Goal: Task Accomplishment & Management: Manage account settings

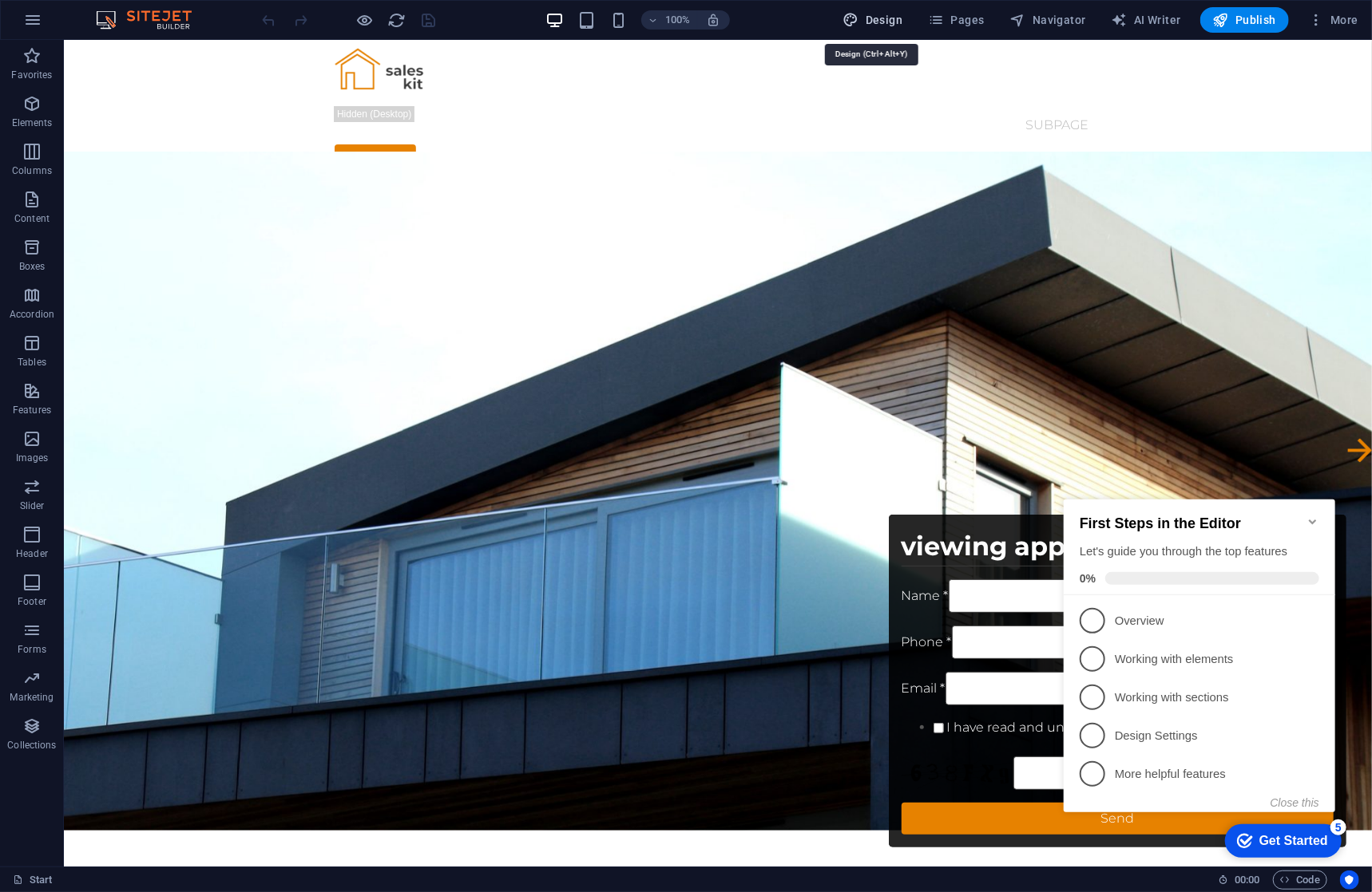
click at [973, 22] on span "Pages" at bounding box center [955, 20] width 56 height 16
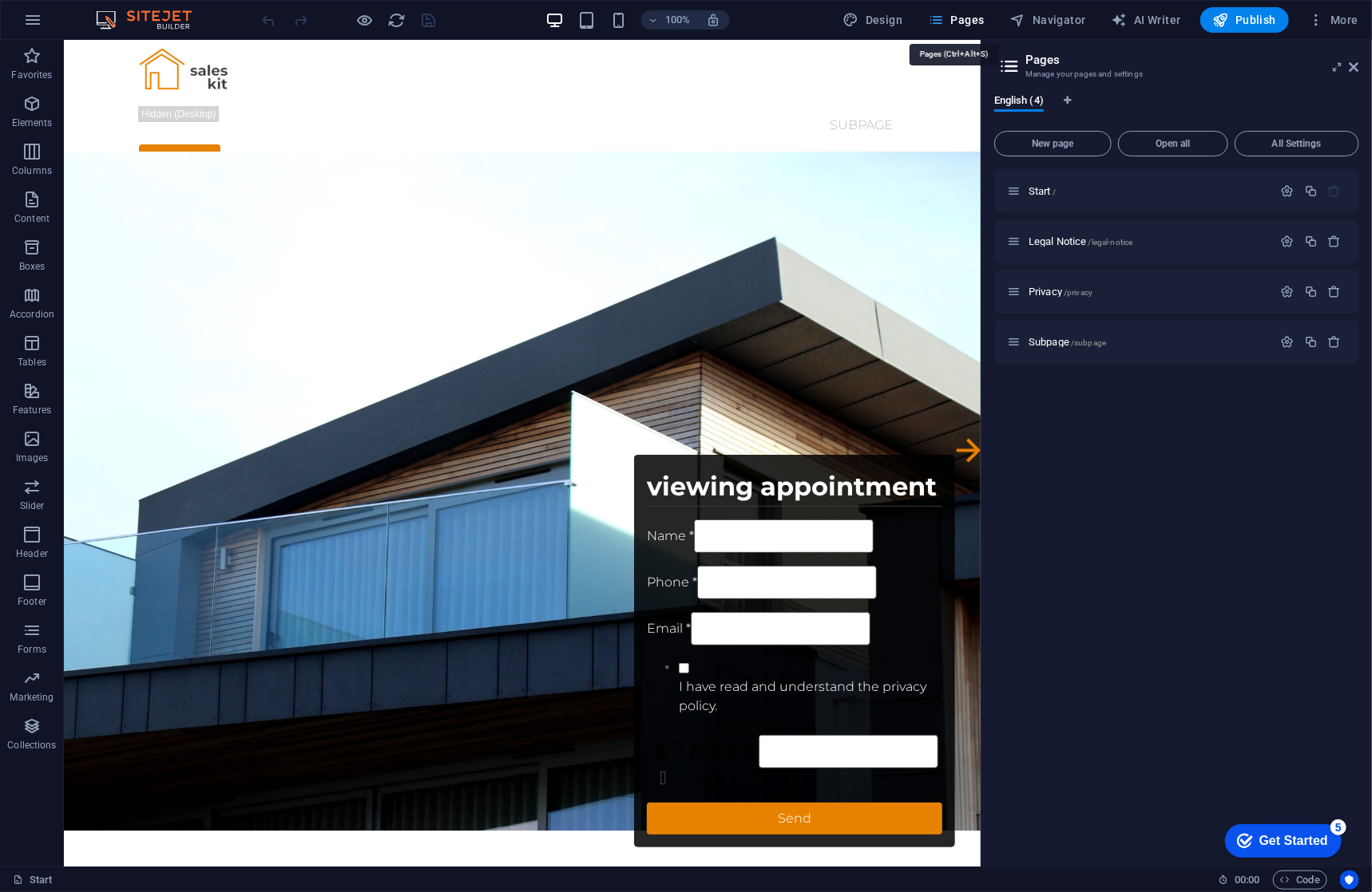
click at [942, 18] on icon "button" at bounding box center [936, 20] width 16 height 16
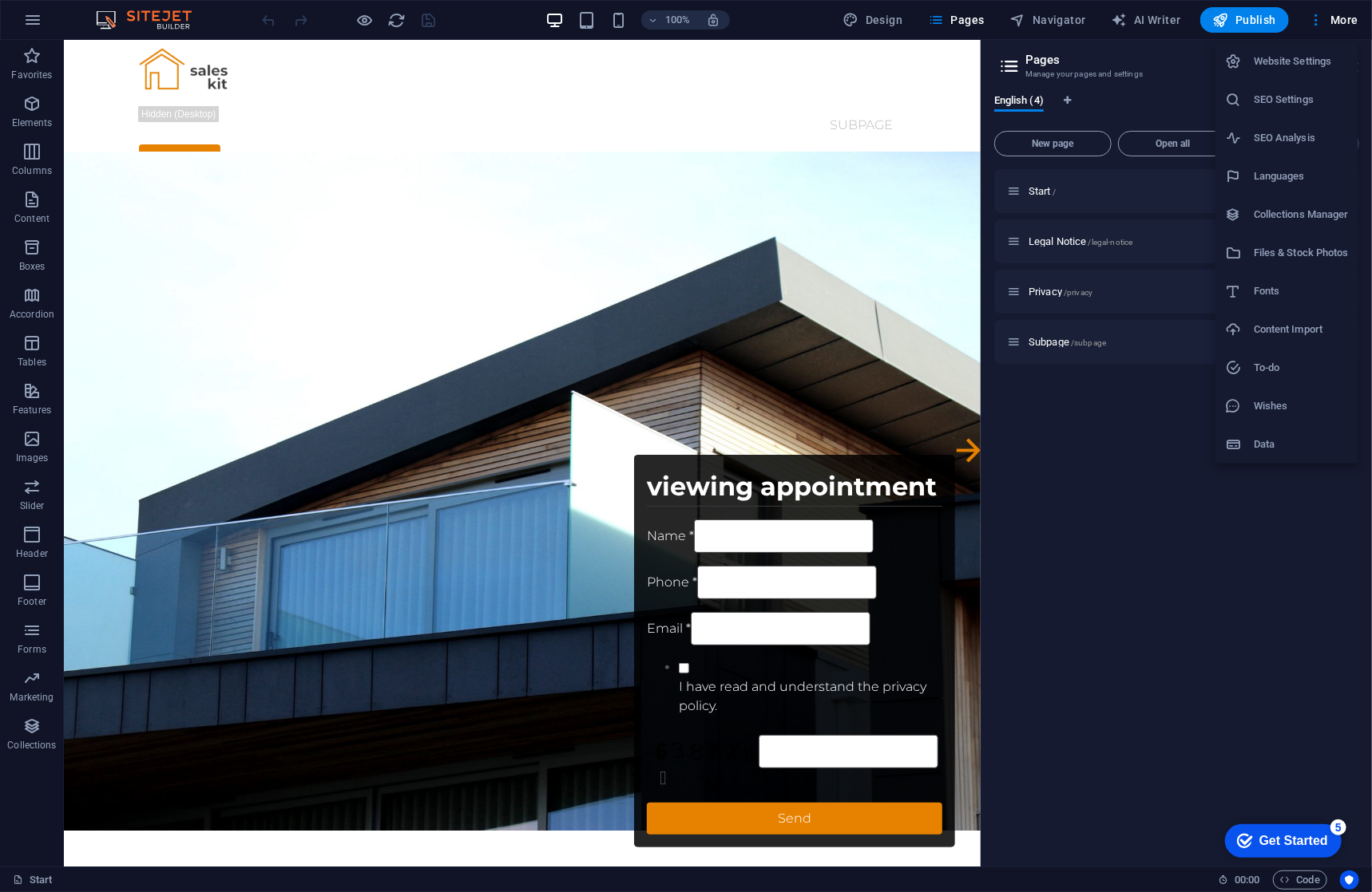
click at [1317, 55] on h6 "Website Settings" at bounding box center [1302, 61] width 95 height 19
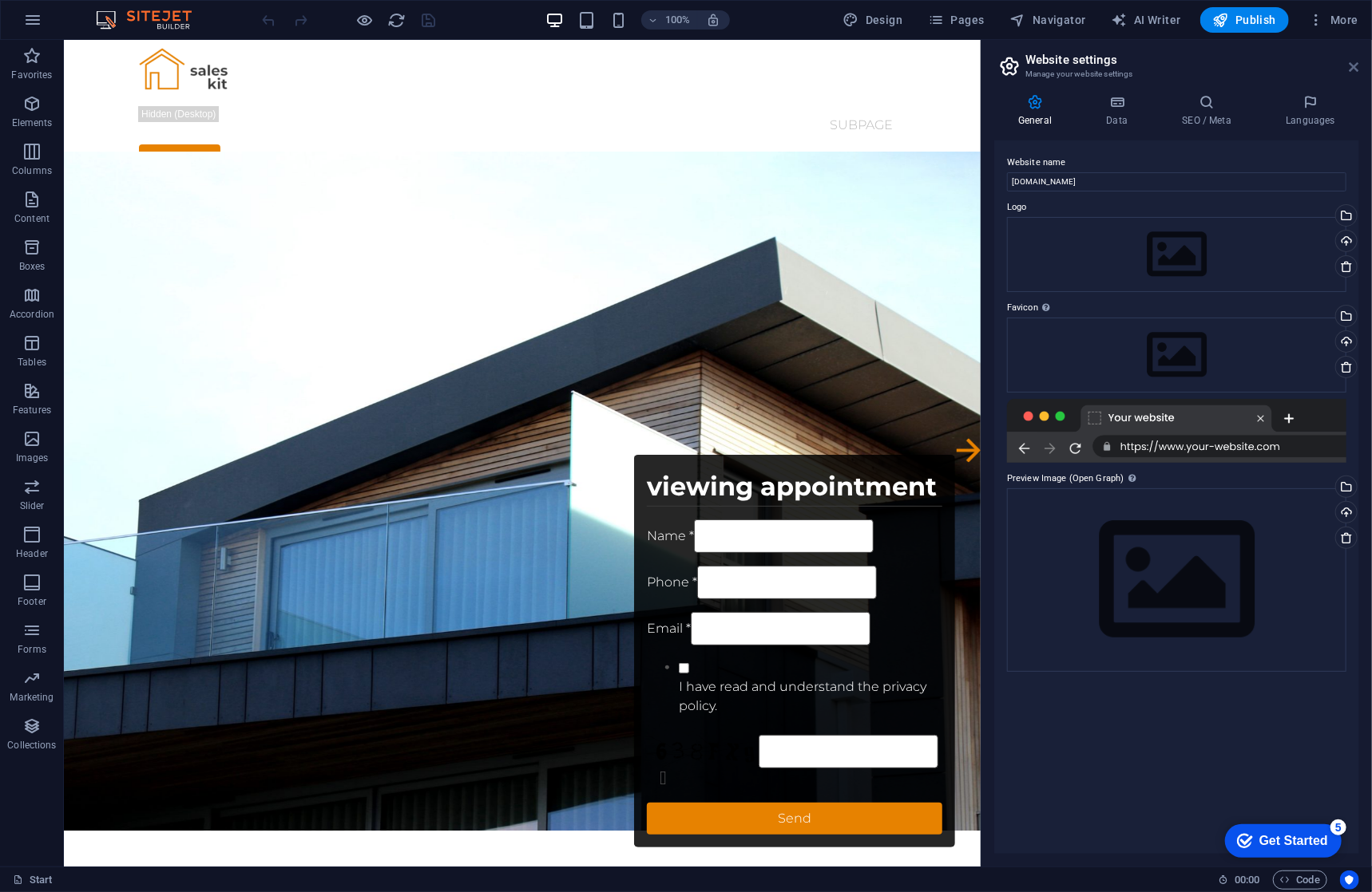
click at [1350, 65] on icon at bounding box center [1354, 67] width 10 height 13
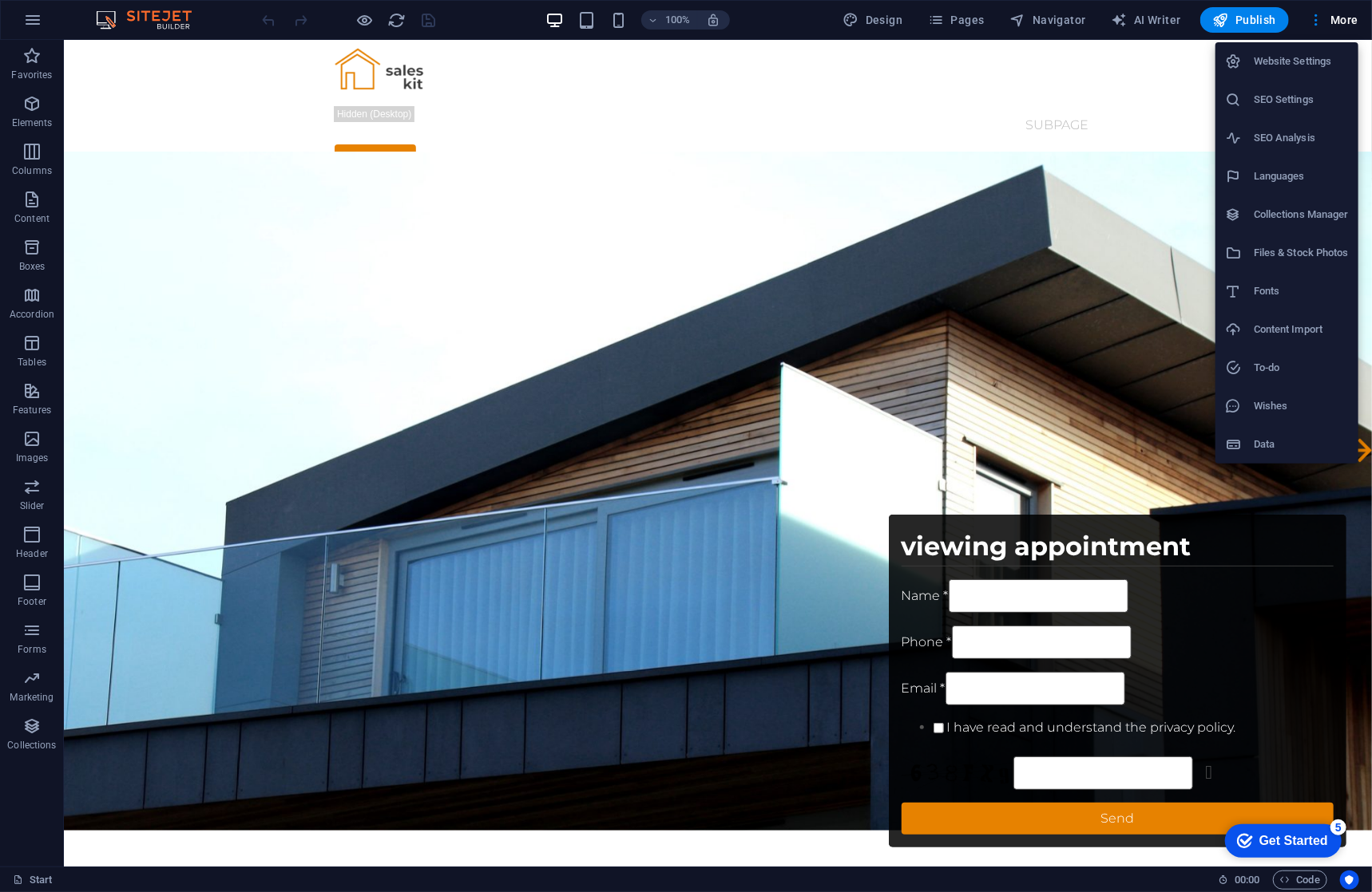
click at [508, 159] on div at bounding box center [686, 446] width 1372 height 892
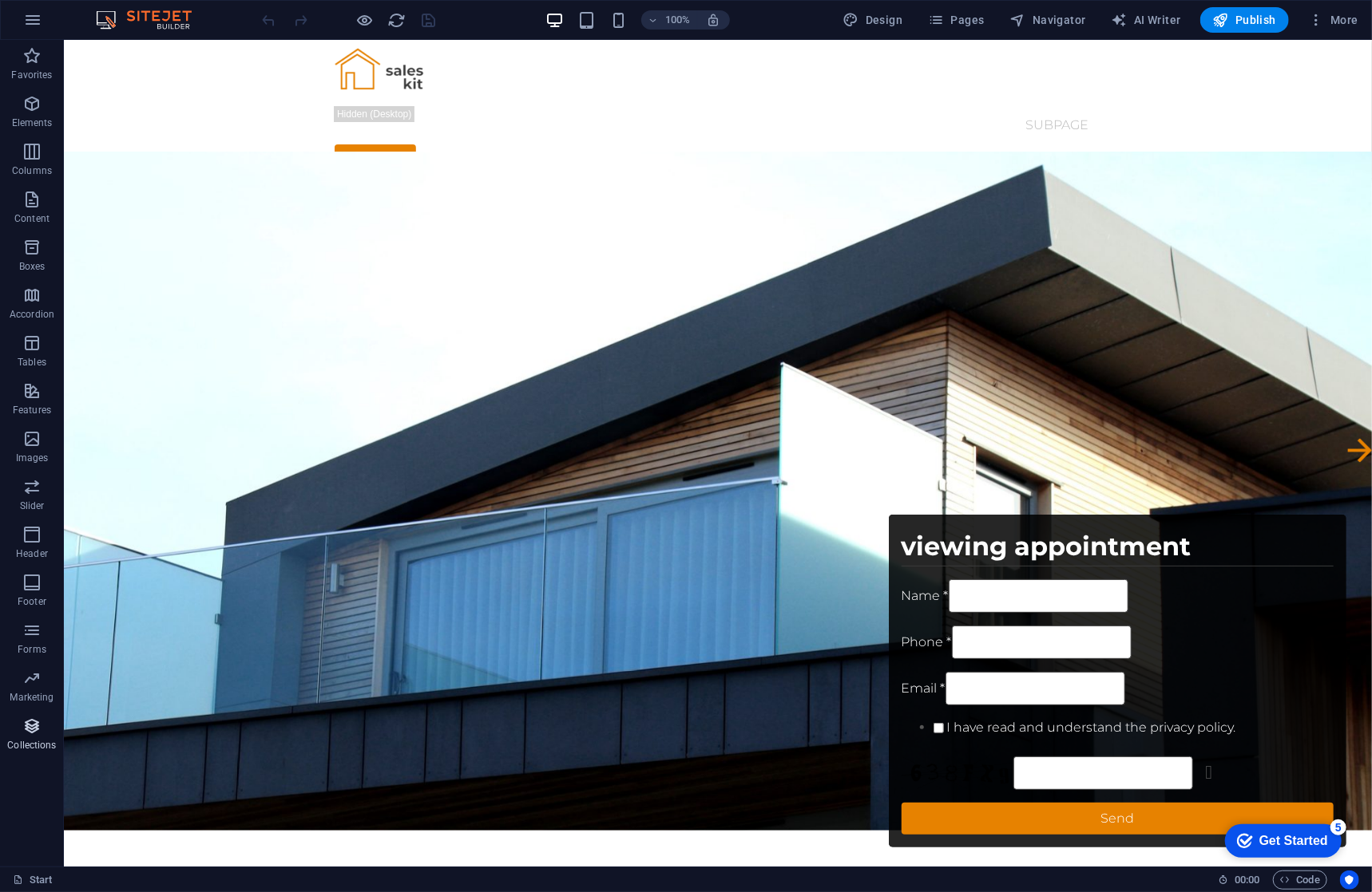
click at [24, 735] on icon "button" at bounding box center [31, 726] width 19 height 19
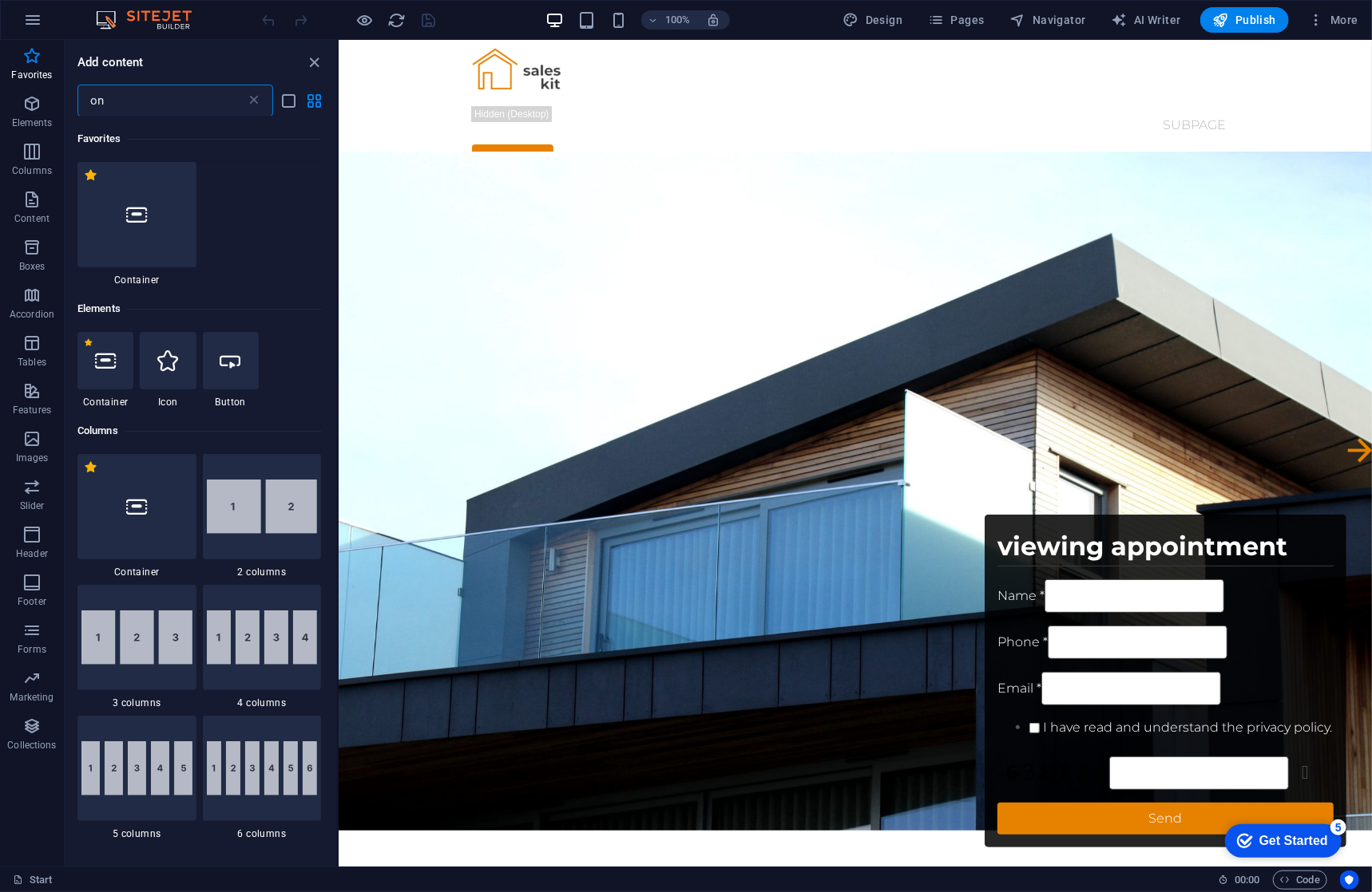
type input "o"
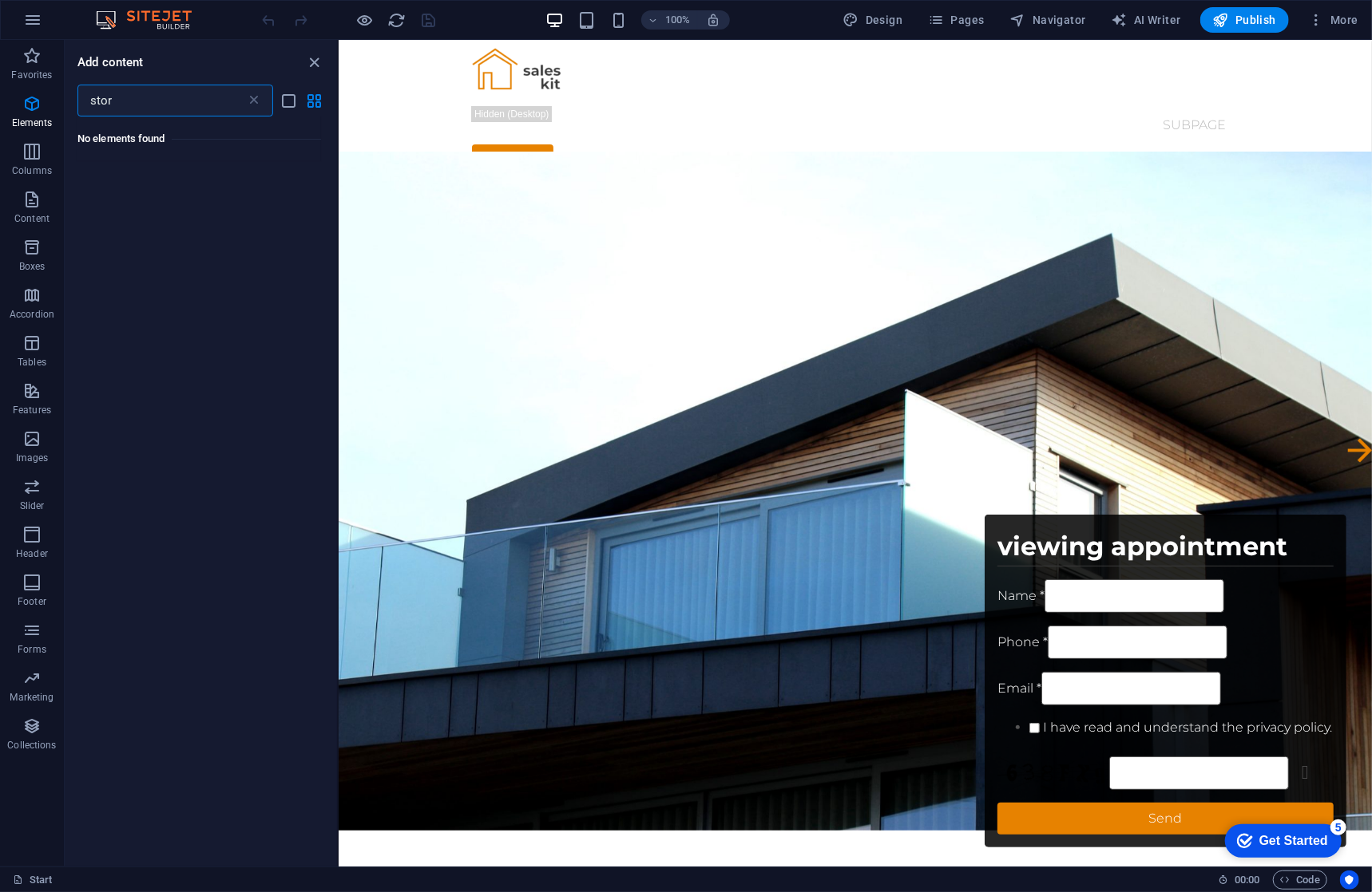
type input "store"
click at [173, 104] on input "store" at bounding box center [161, 101] width 168 height 32
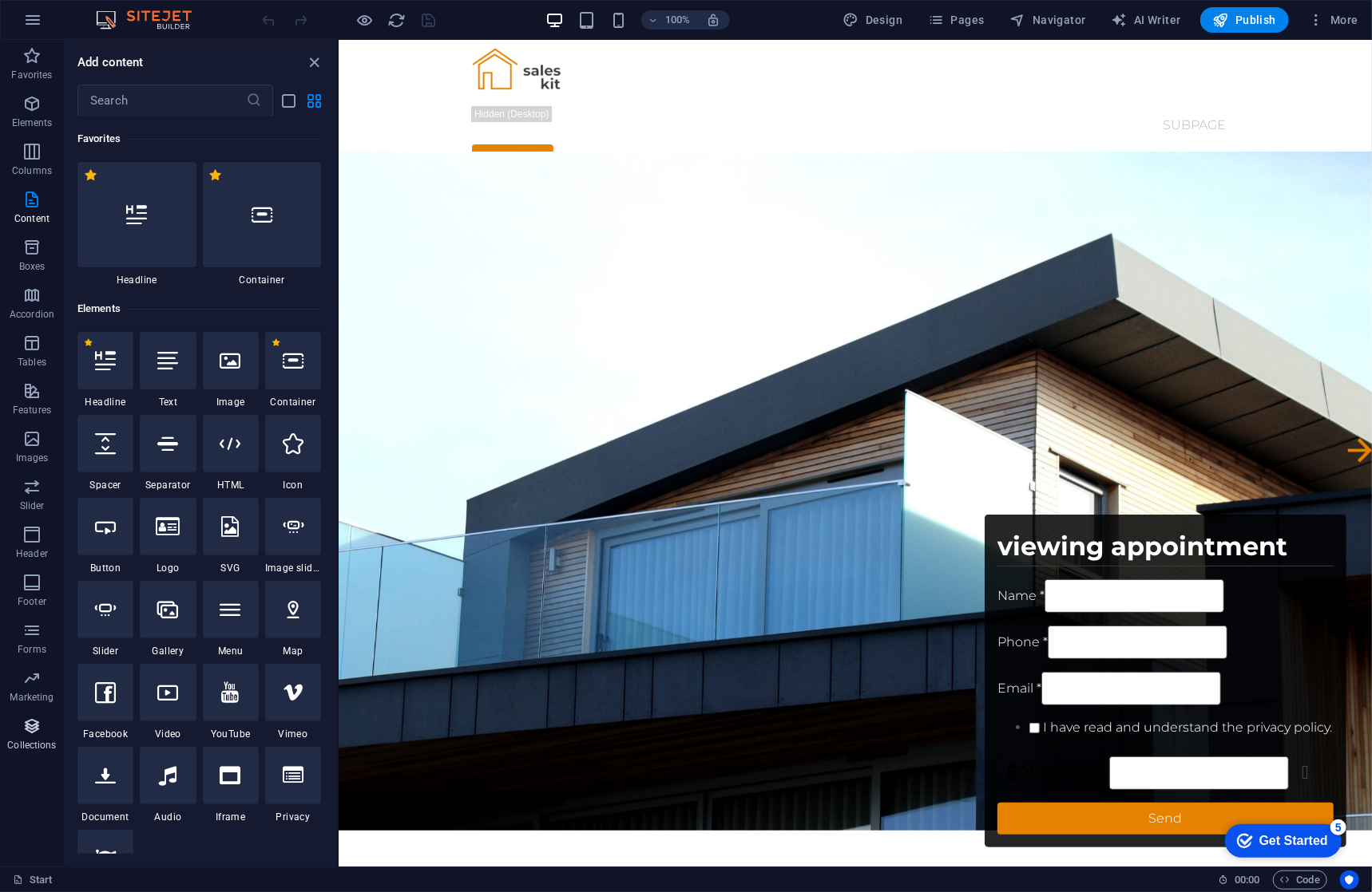
click at [21, 748] on p "Collections" at bounding box center [31, 745] width 49 height 13
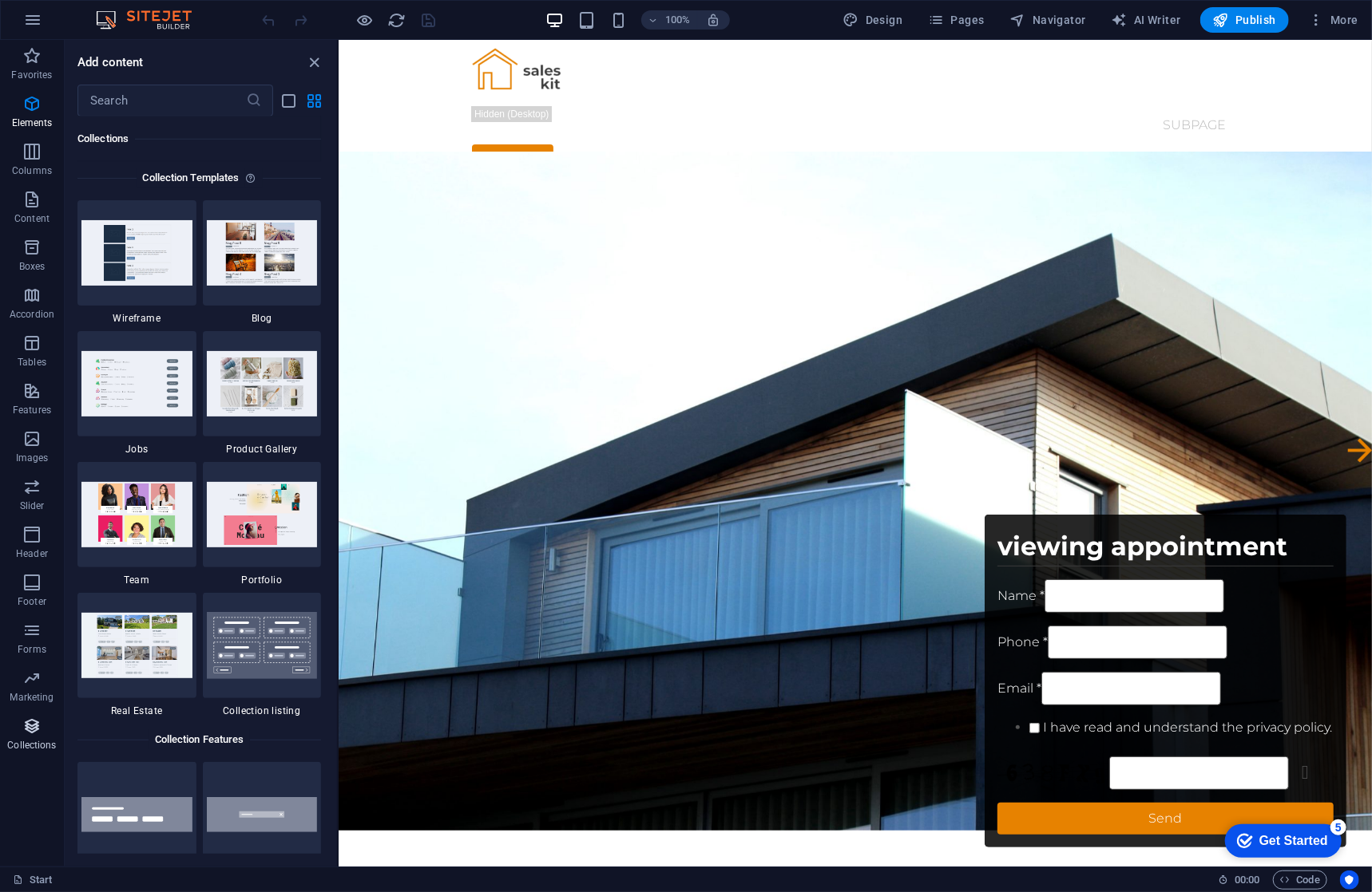
scroll to position [14610, 0]
click at [237, 658] on img at bounding box center [262, 646] width 111 height 67
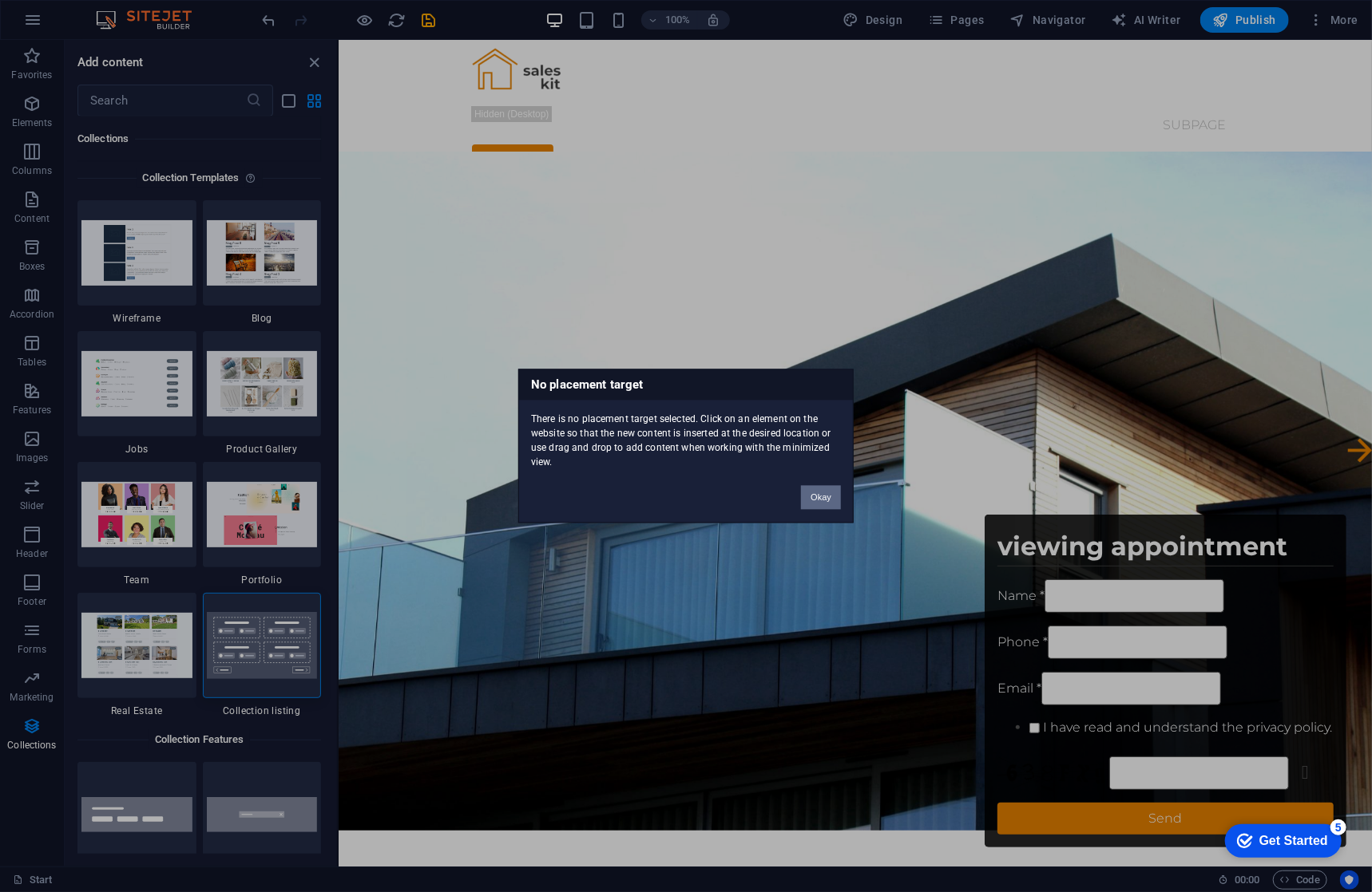
click at [815, 501] on button "Okay" at bounding box center [821, 498] width 40 height 24
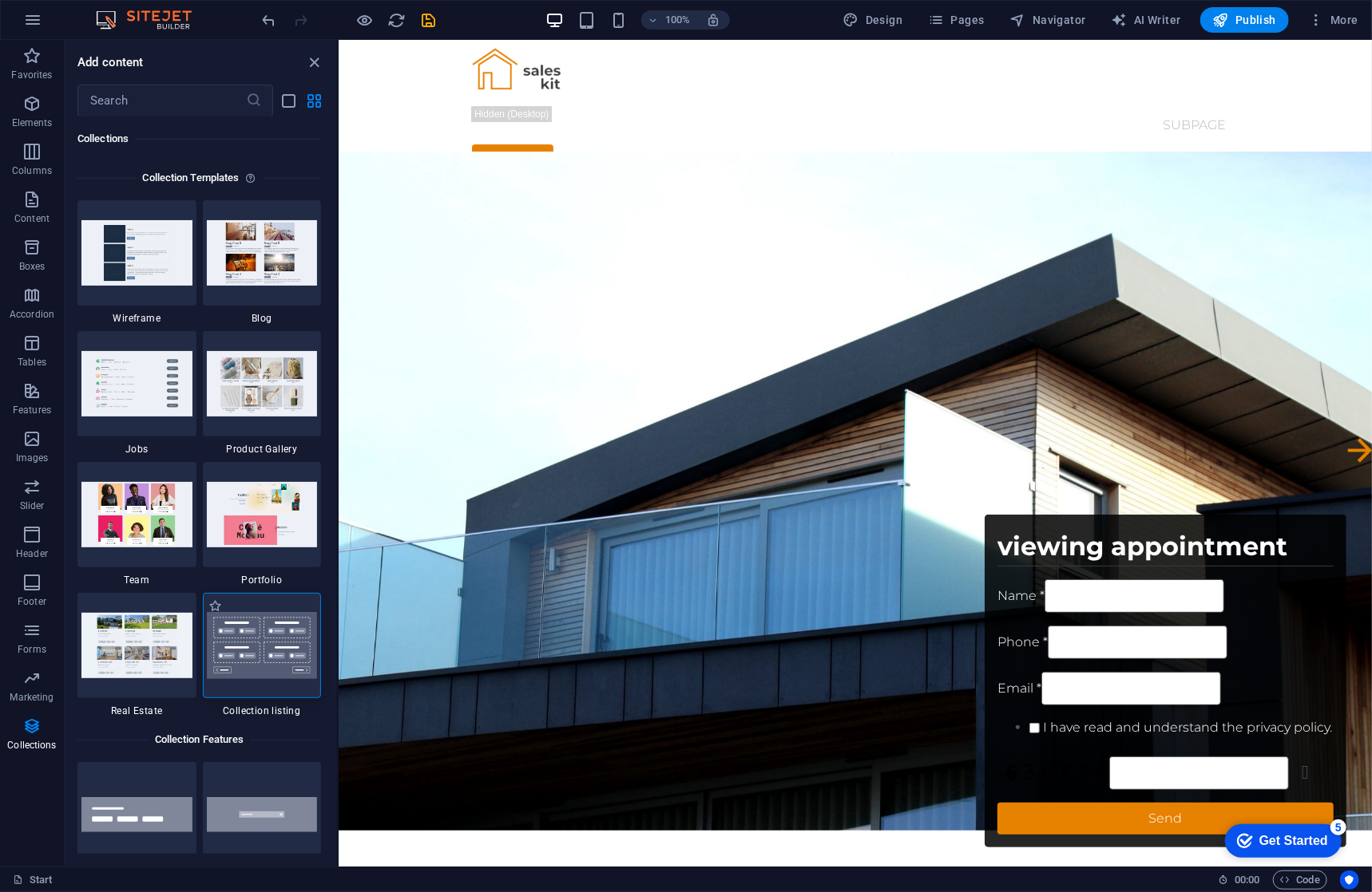
click at [291, 649] on img at bounding box center [262, 646] width 111 height 67
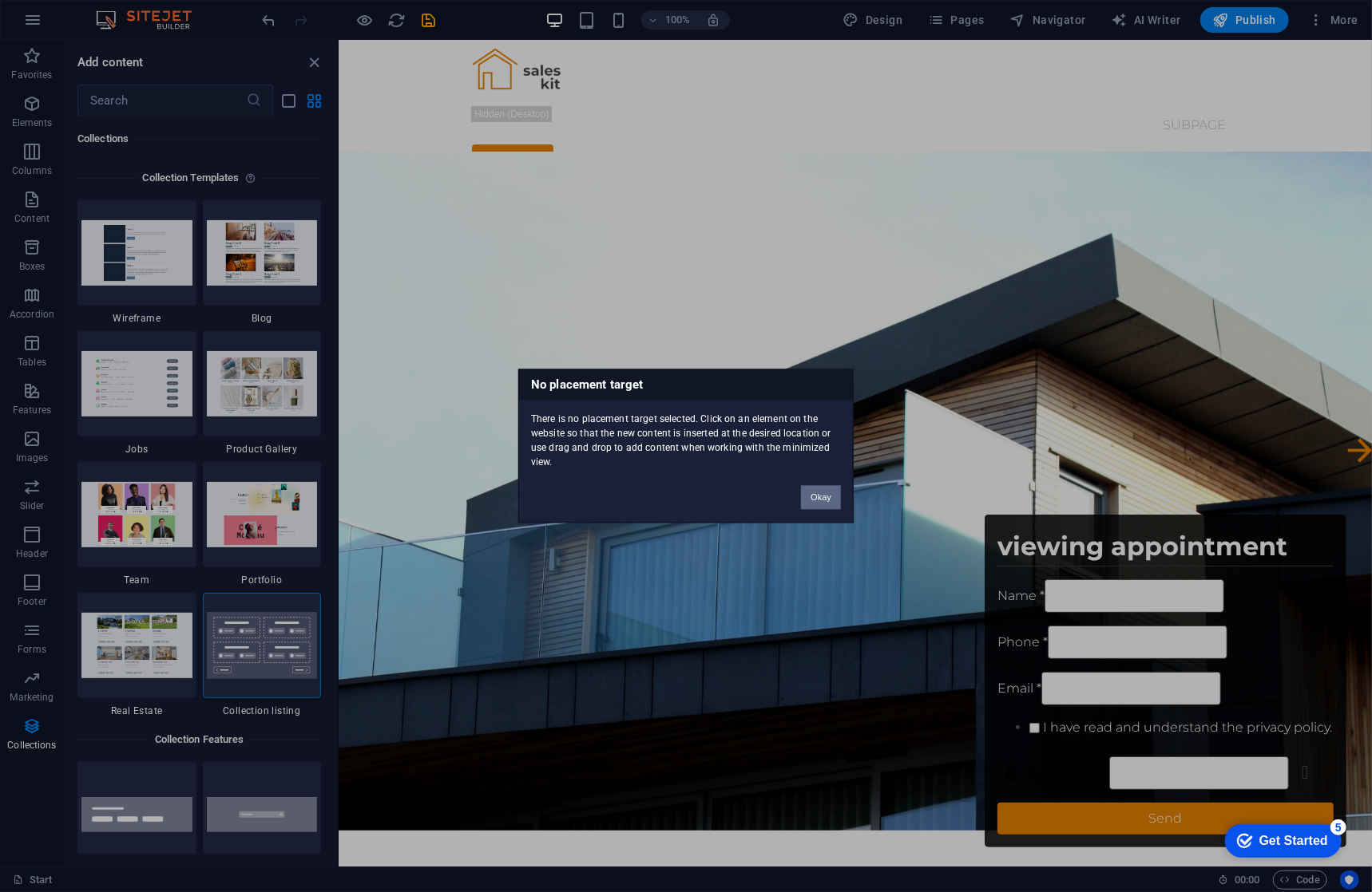
click at [809, 503] on button "Okay" at bounding box center [821, 498] width 40 height 24
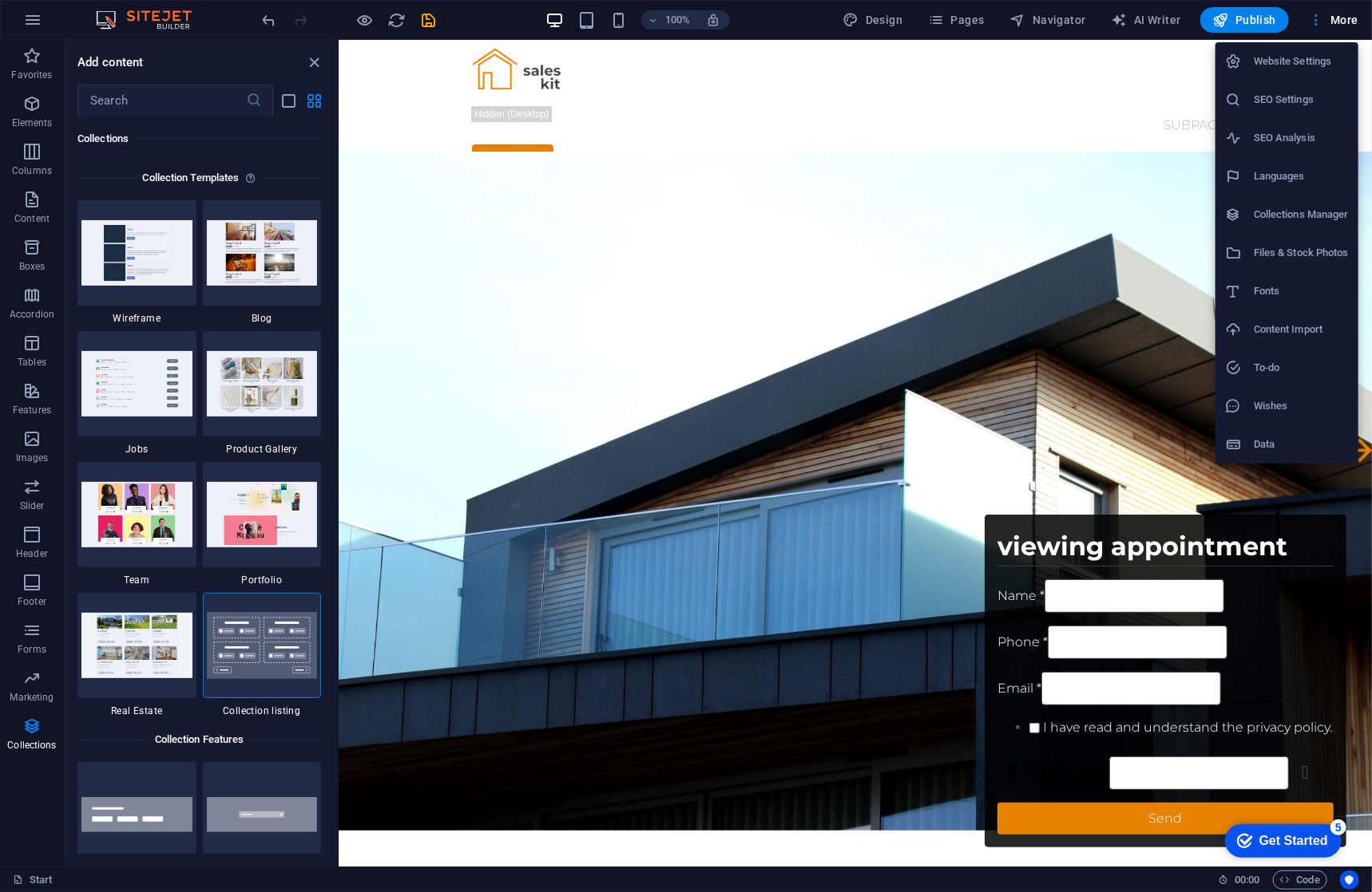
click at [1268, 224] on li "Collections Manager" at bounding box center [1287, 214] width 143 height 39
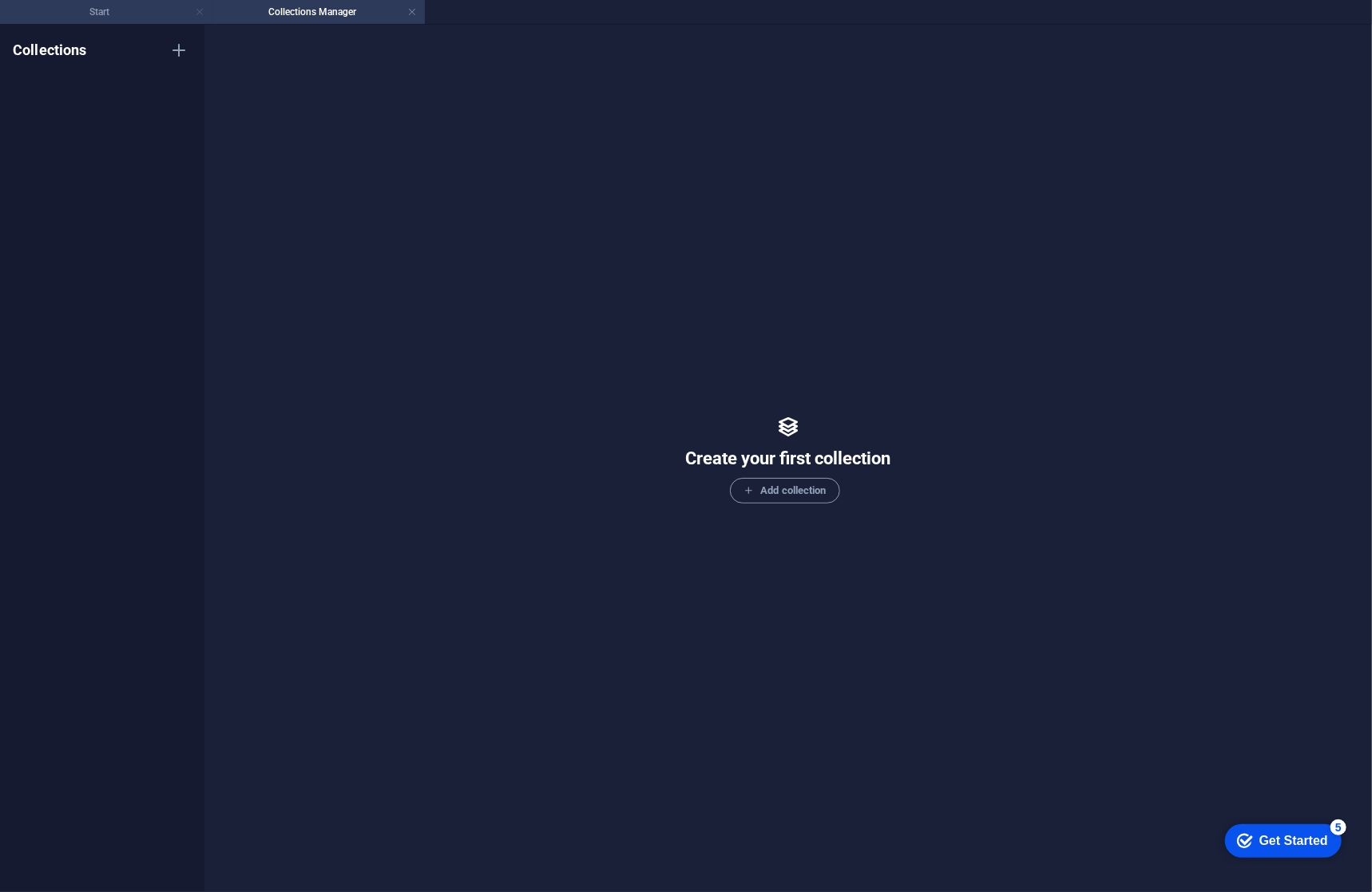
click at [197, 14] on link at bounding box center [200, 12] width 10 height 15
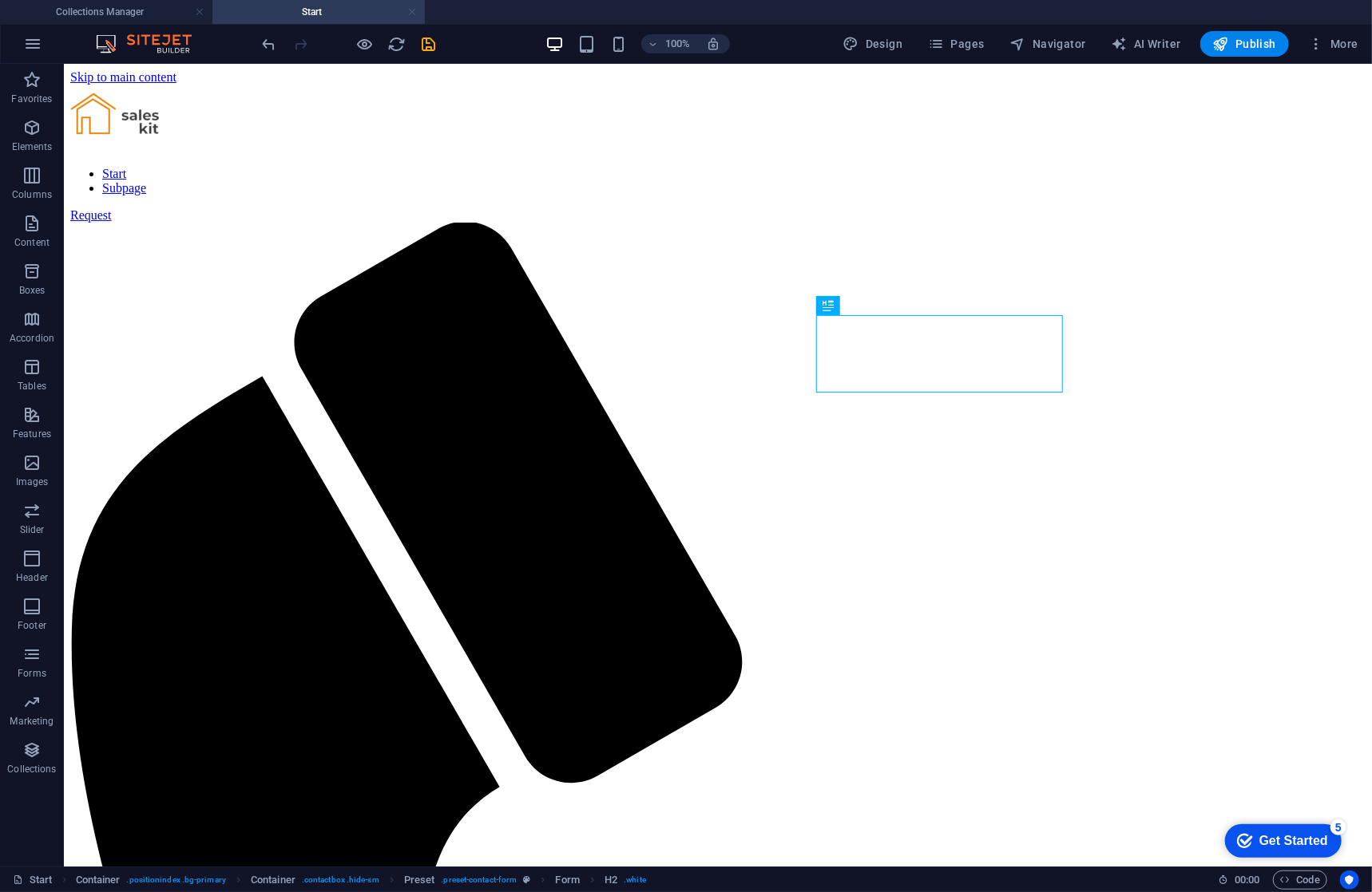
scroll to position [0, 0]
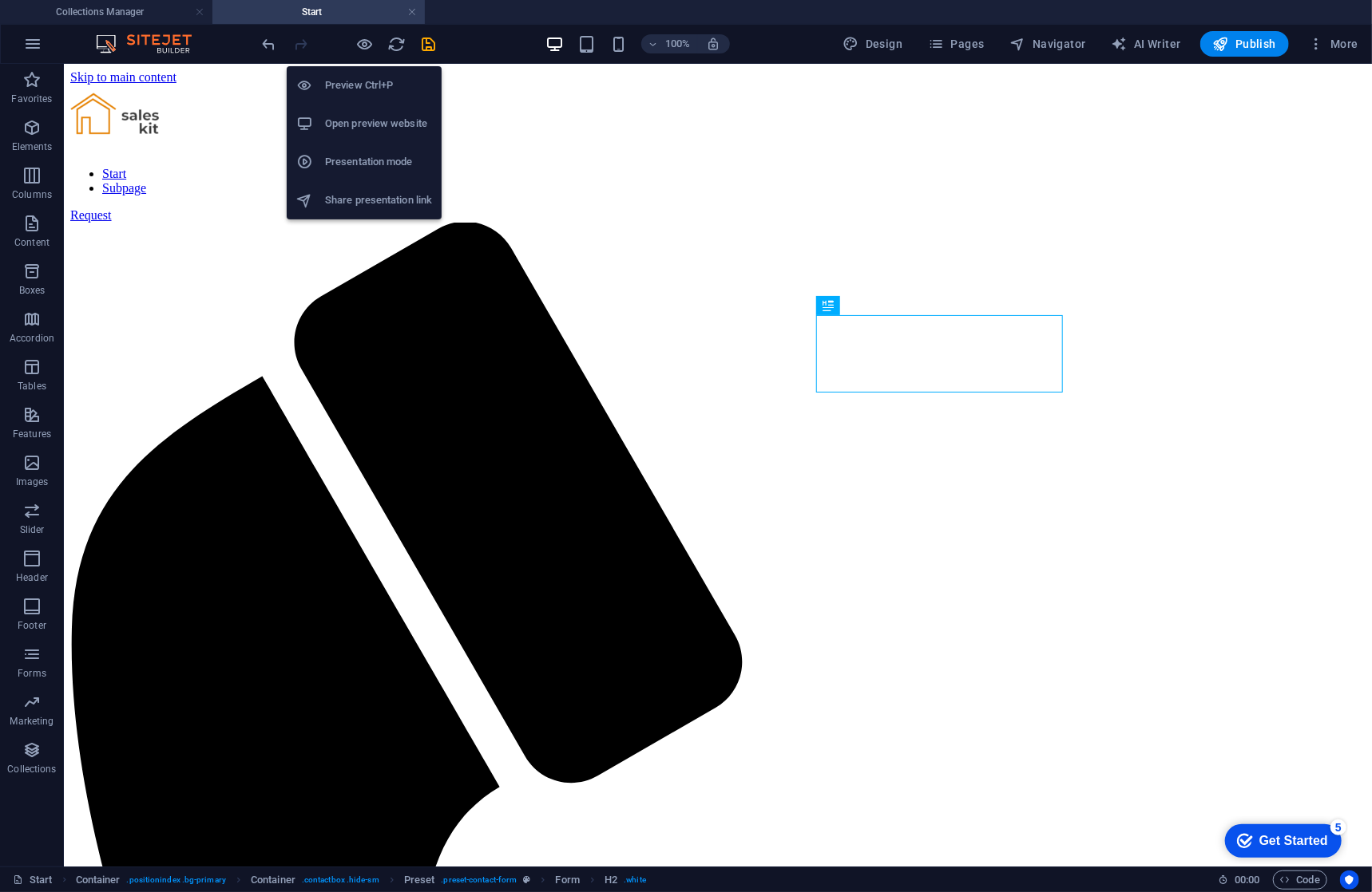
click at [348, 78] on h6 "Preview Ctrl+P" at bounding box center [378, 85] width 107 height 19
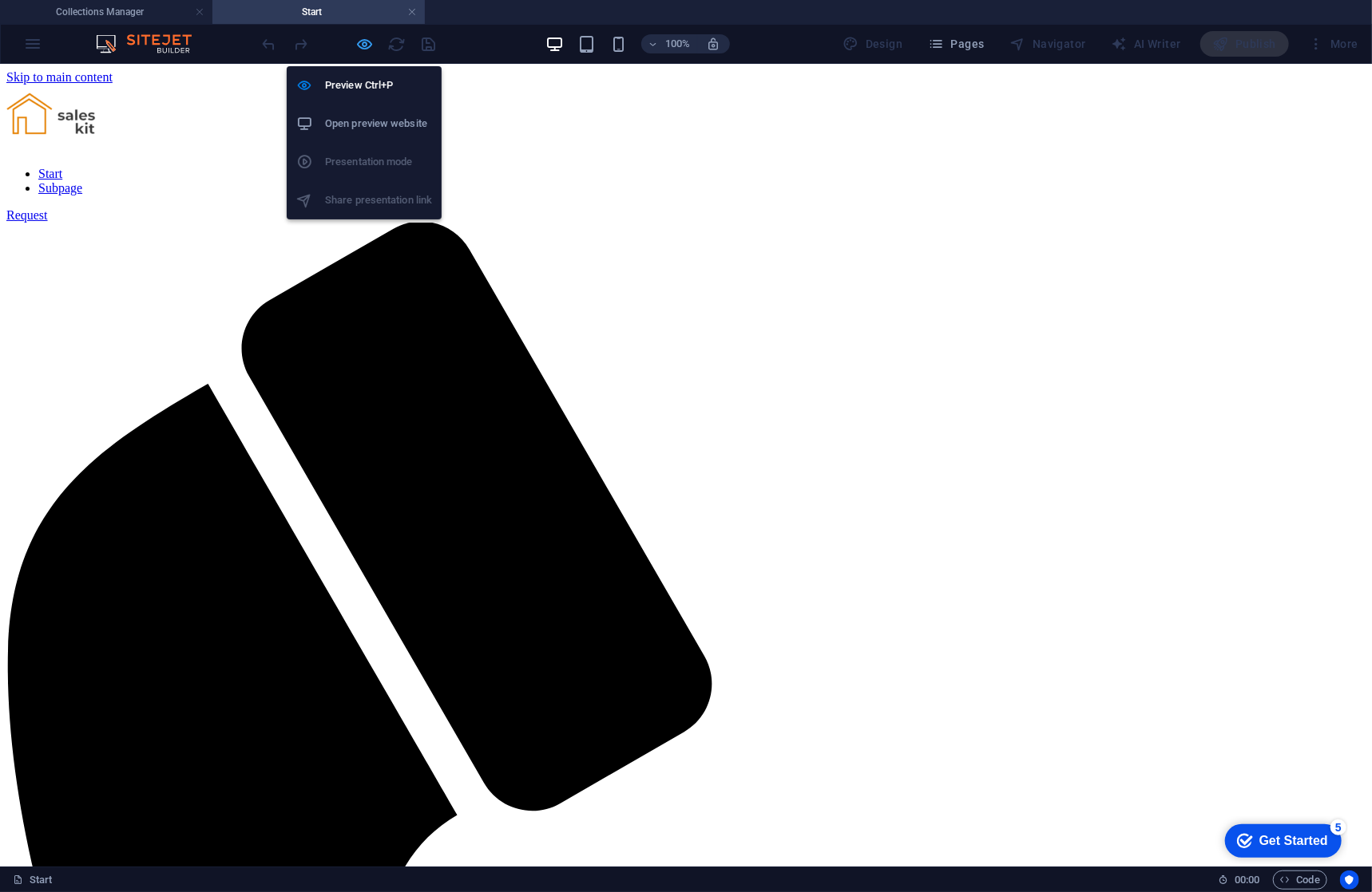
click at [364, 40] on icon "button" at bounding box center [365, 44] width 18 height 18
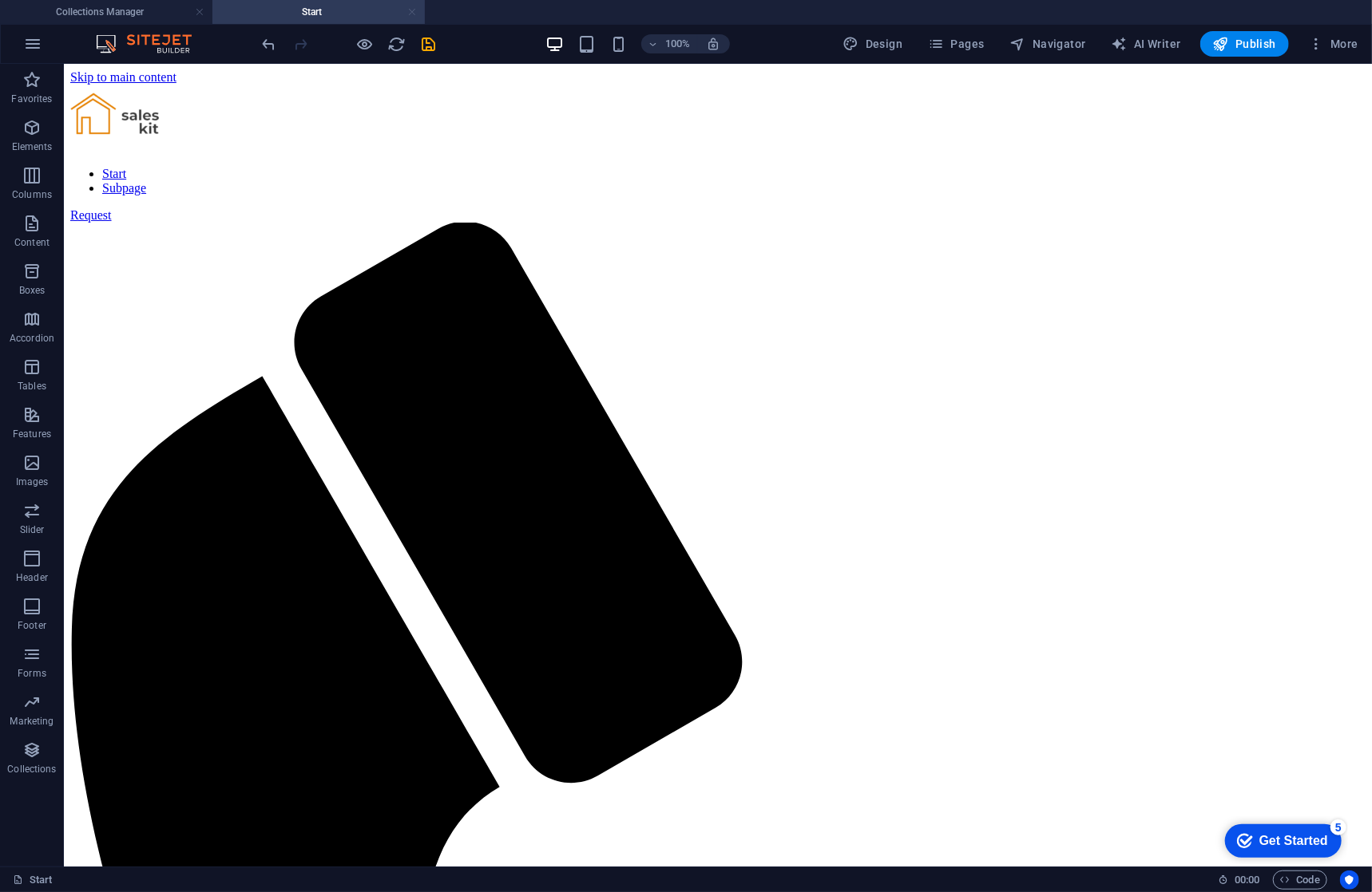
click at [410, 12] on link at bounding box center [412, 12] width 10 height 15
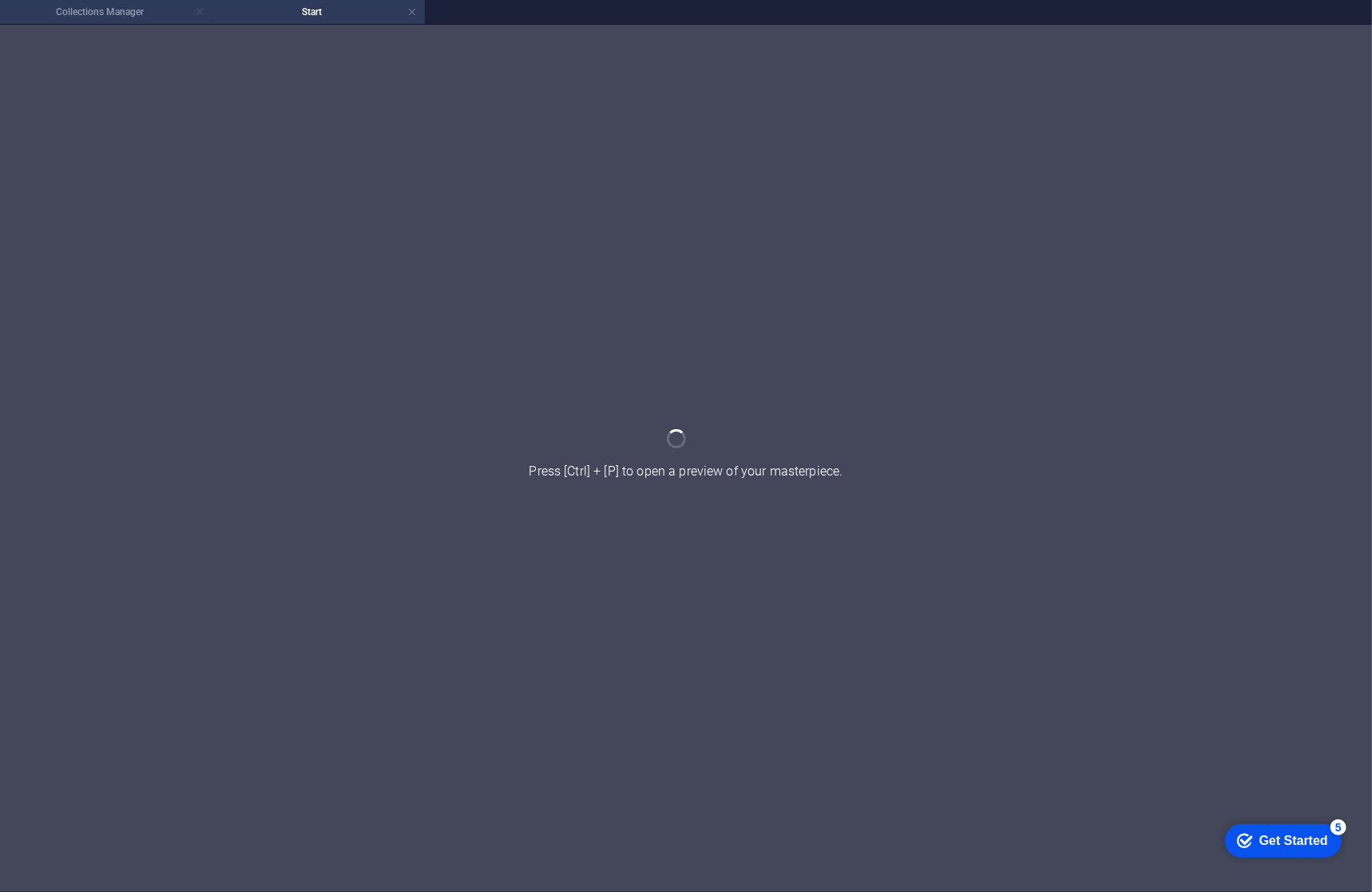
click at [195, 13] on link at bounding box center [200, 12] width 10 height 15
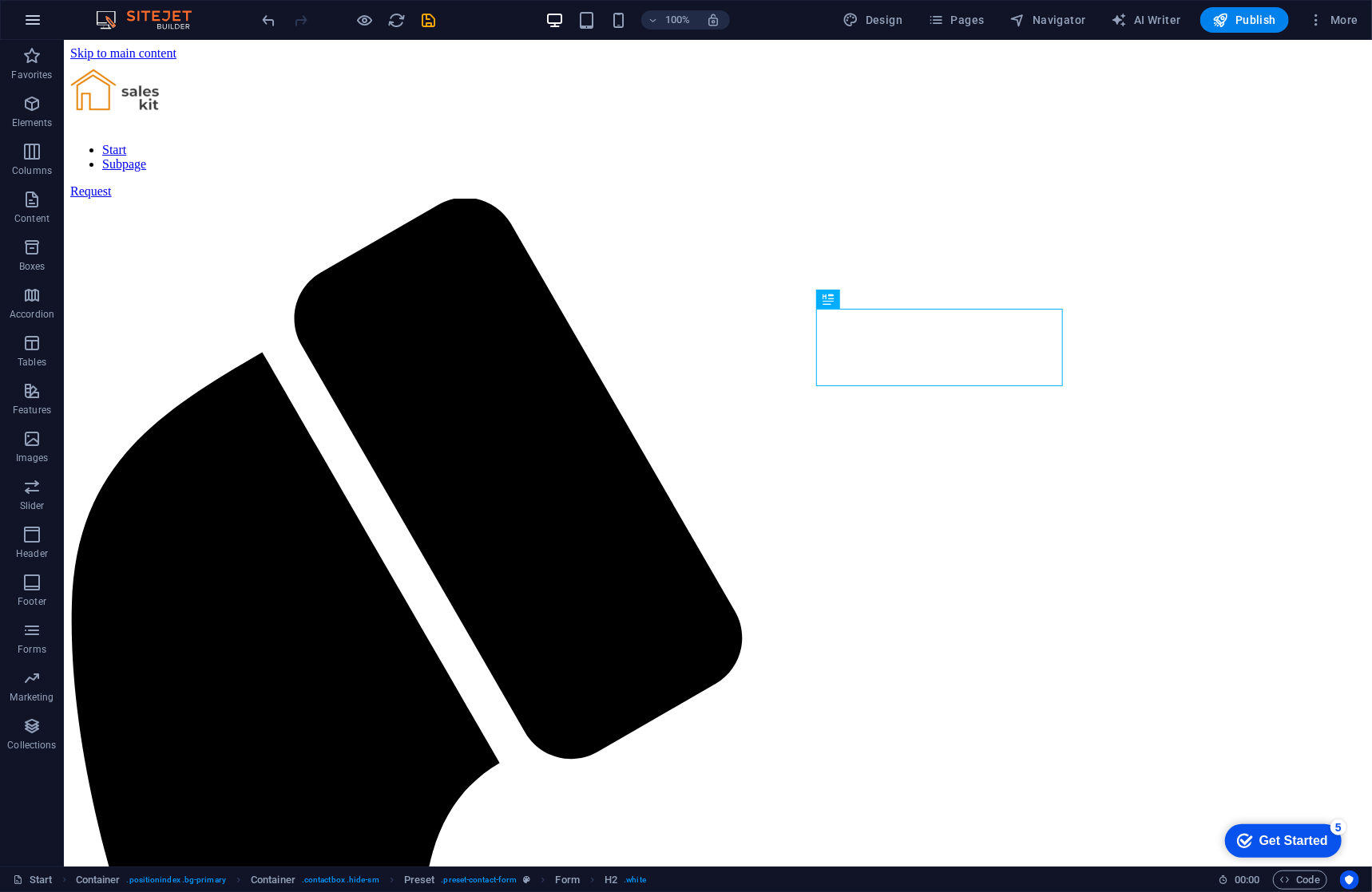
click at [34, 11] on icon "button" at bounding box center [32, 20] width 19 height 19
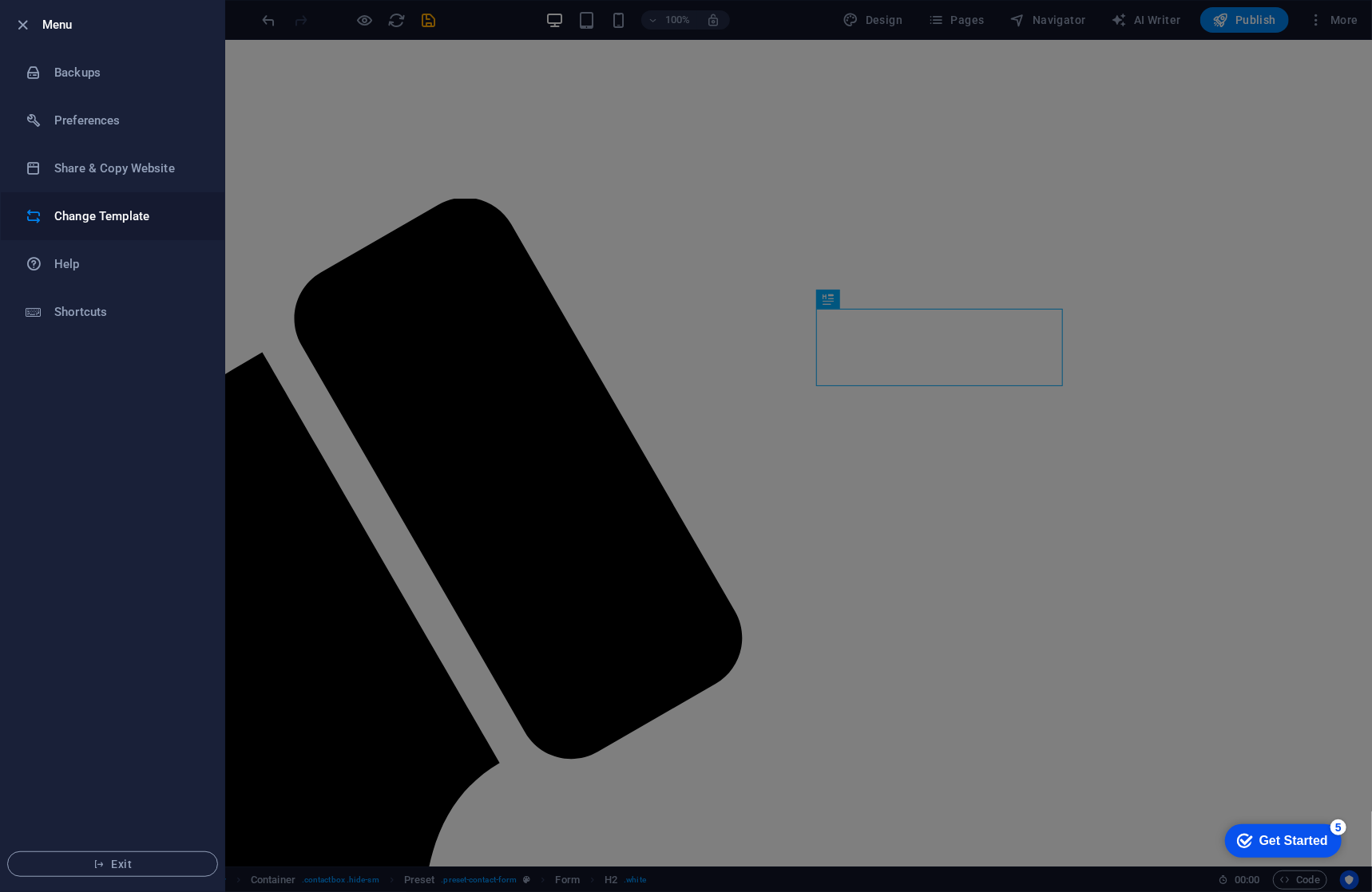
click at [131, 208] on h6 "Change Template" at bounding box center [128, 216] width 148 height 19
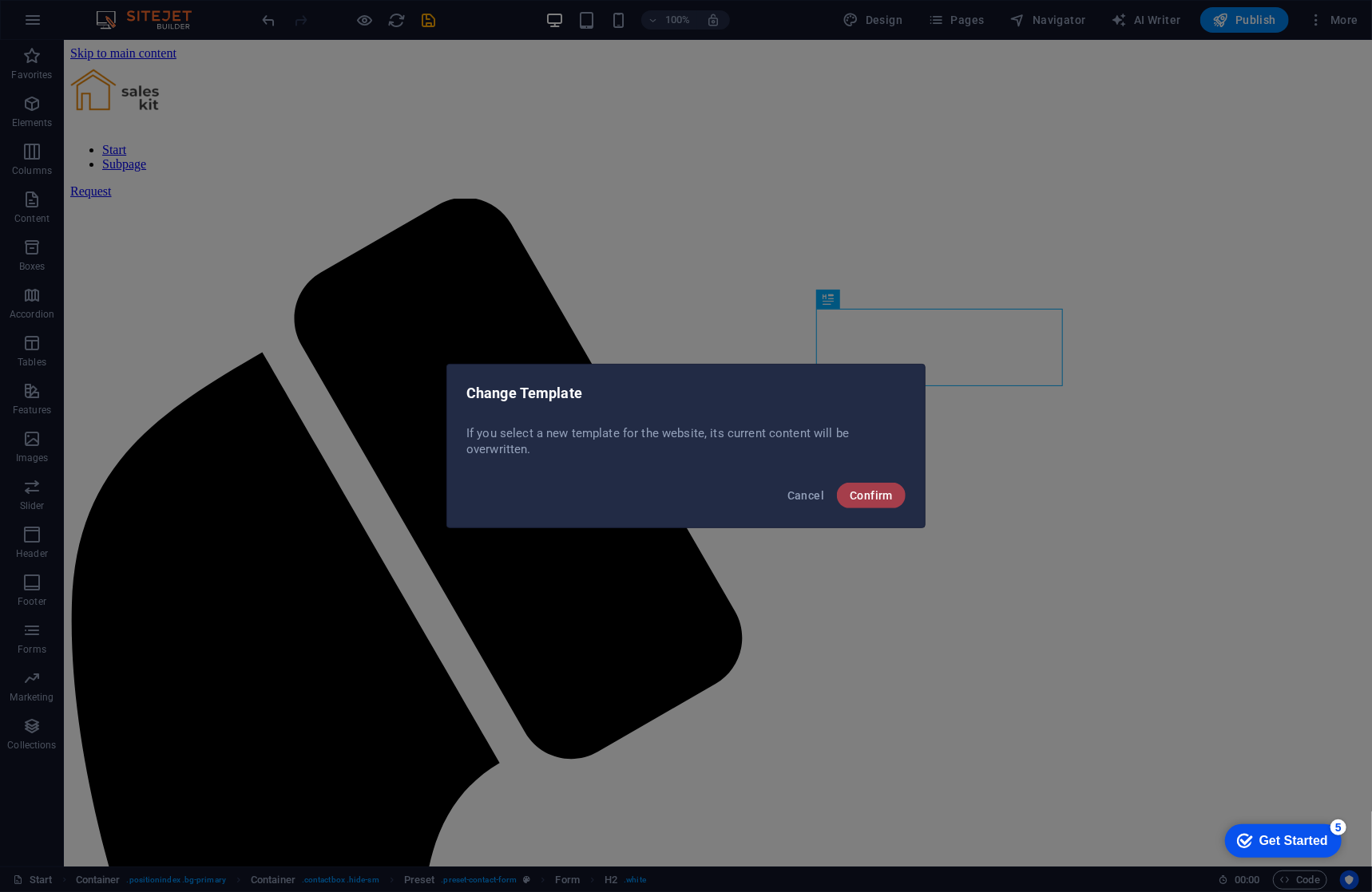
click at [851, 489] on span "Confirm" at bounding box center [871, 495] width 43 height 13
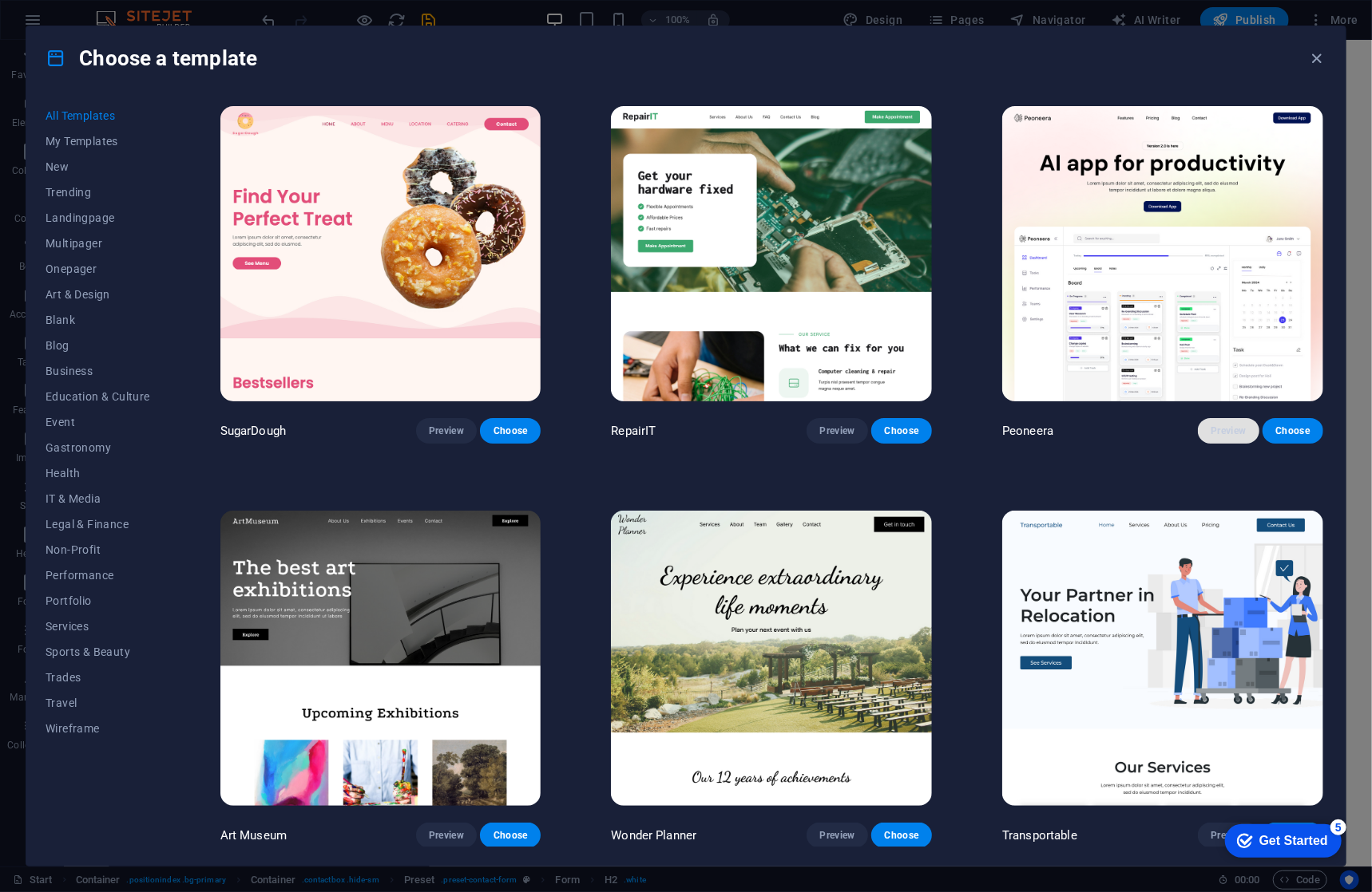
click at [1217, 424] on span "Preview" at bounding box center [1228, 431] width 35 height 13
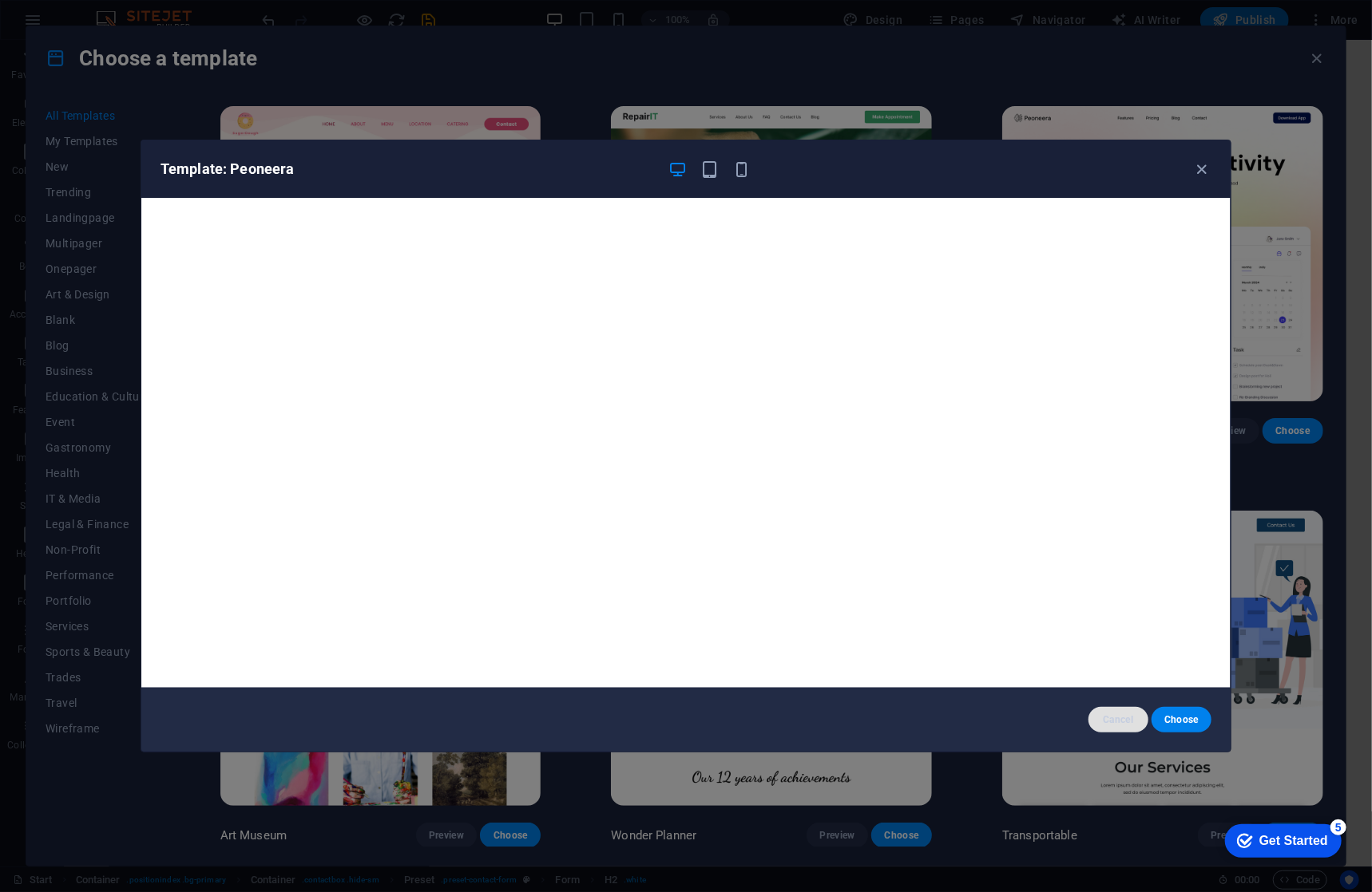
click at [1116, 723] on span "Cancel" at bounding box center [1118, 720] width 34 height 13
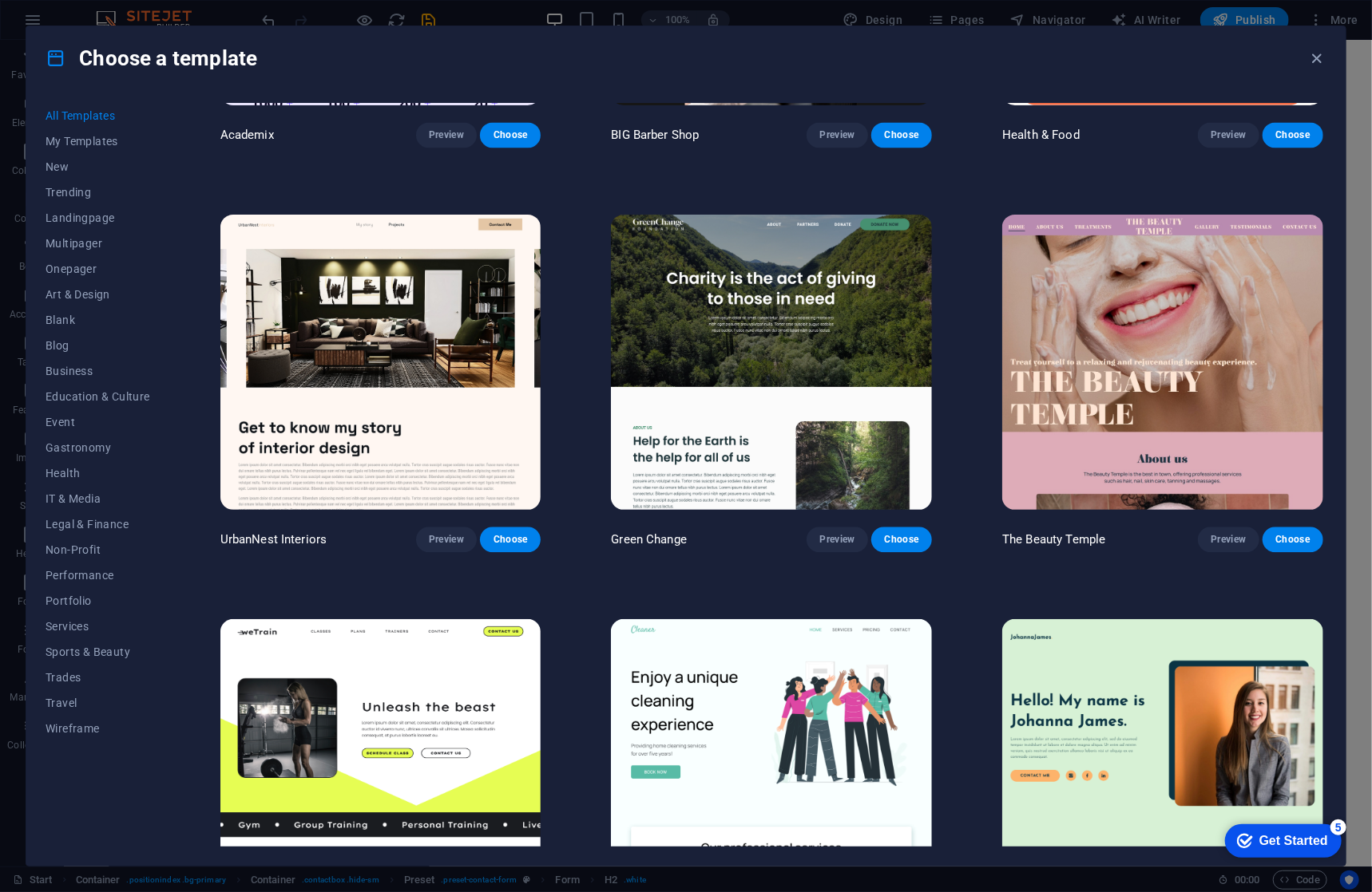
scroll to position [1995, 0]
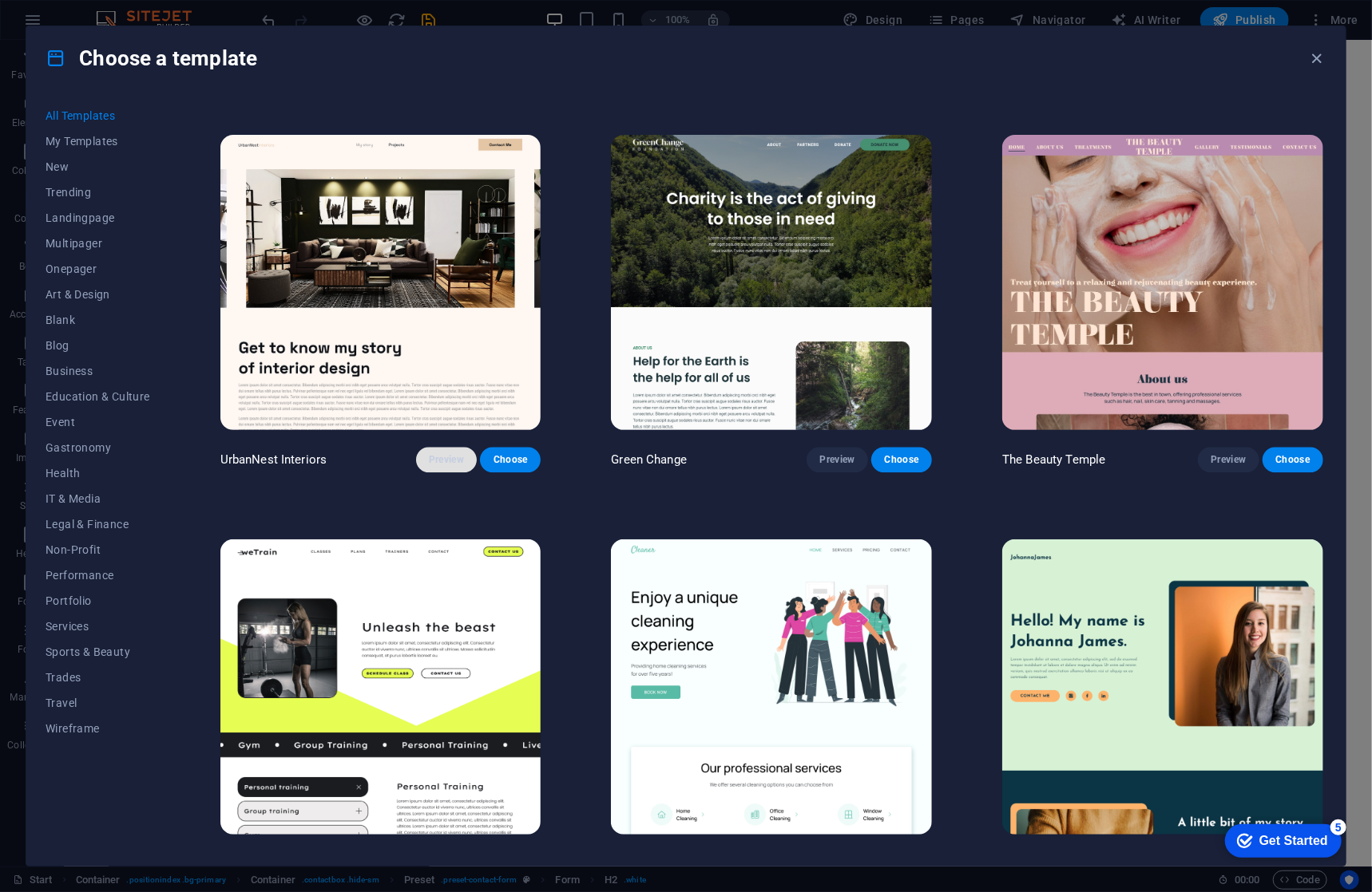
click at [432, 453] on span "Preview" at bounding box center [446, 459] width 35 height 13
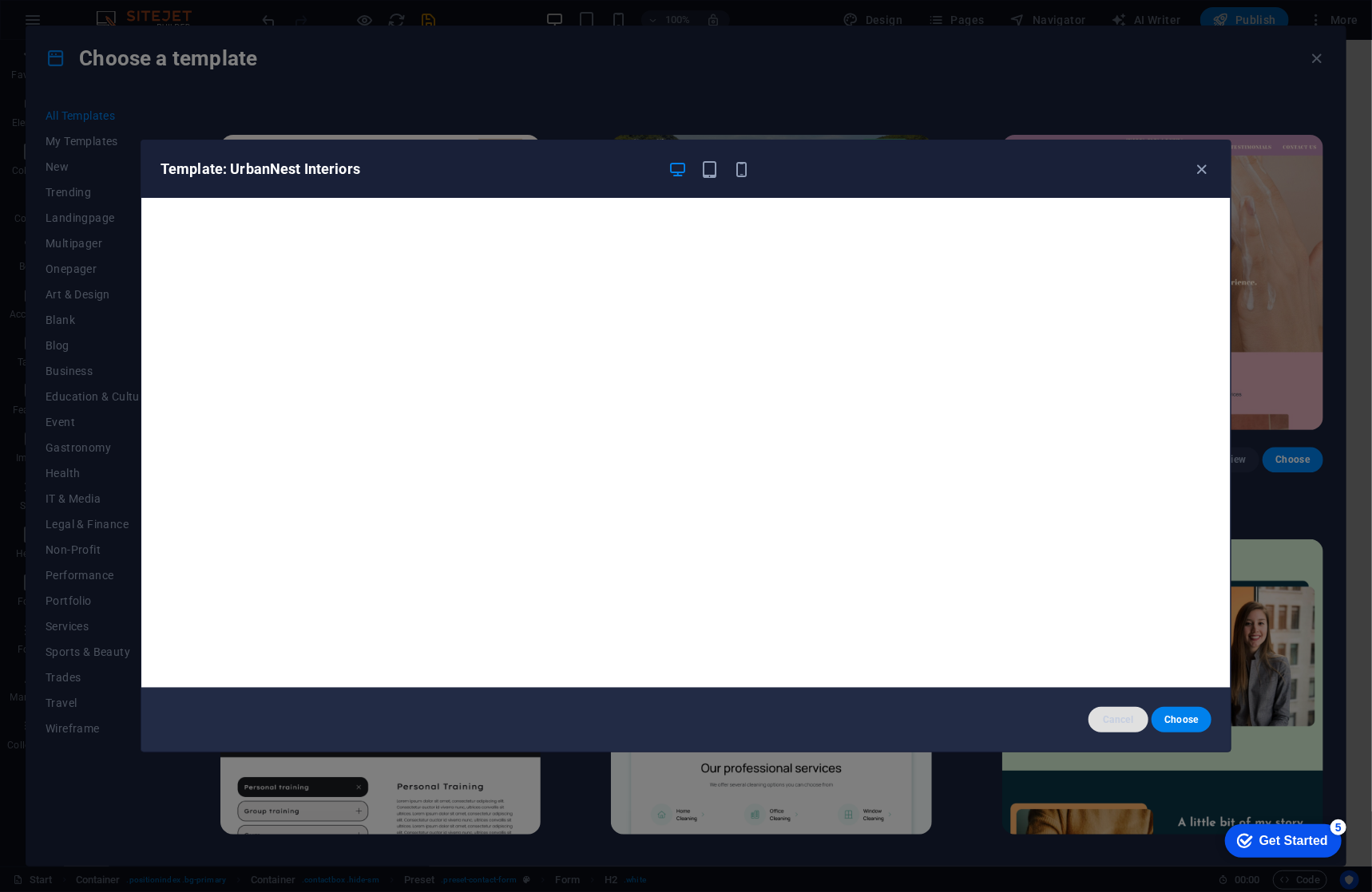
click at [1112, 722] on span "Cancel" at bounding box center [1118, 720] width 34 height 13
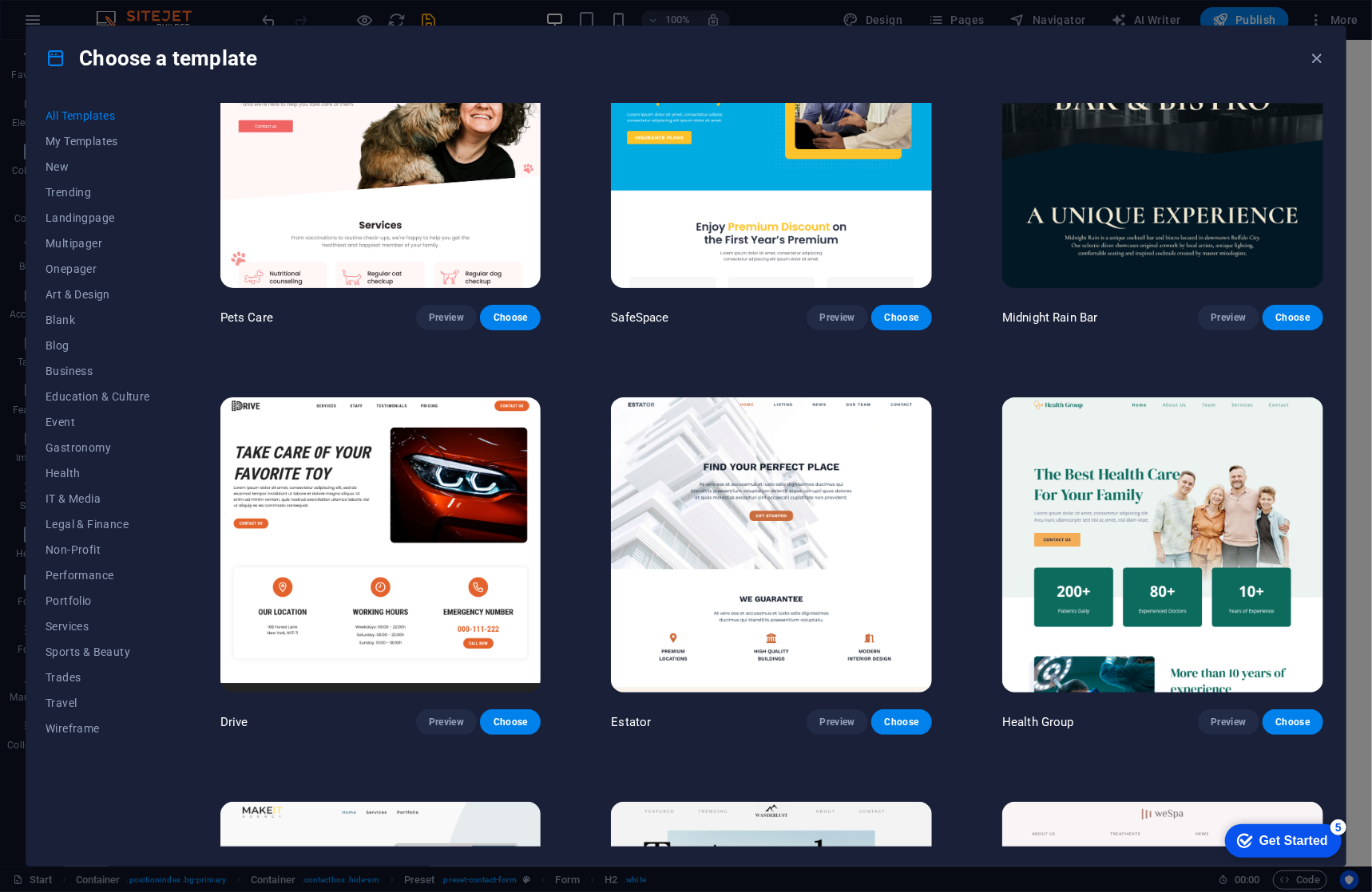
scroll to position [3432, 0]
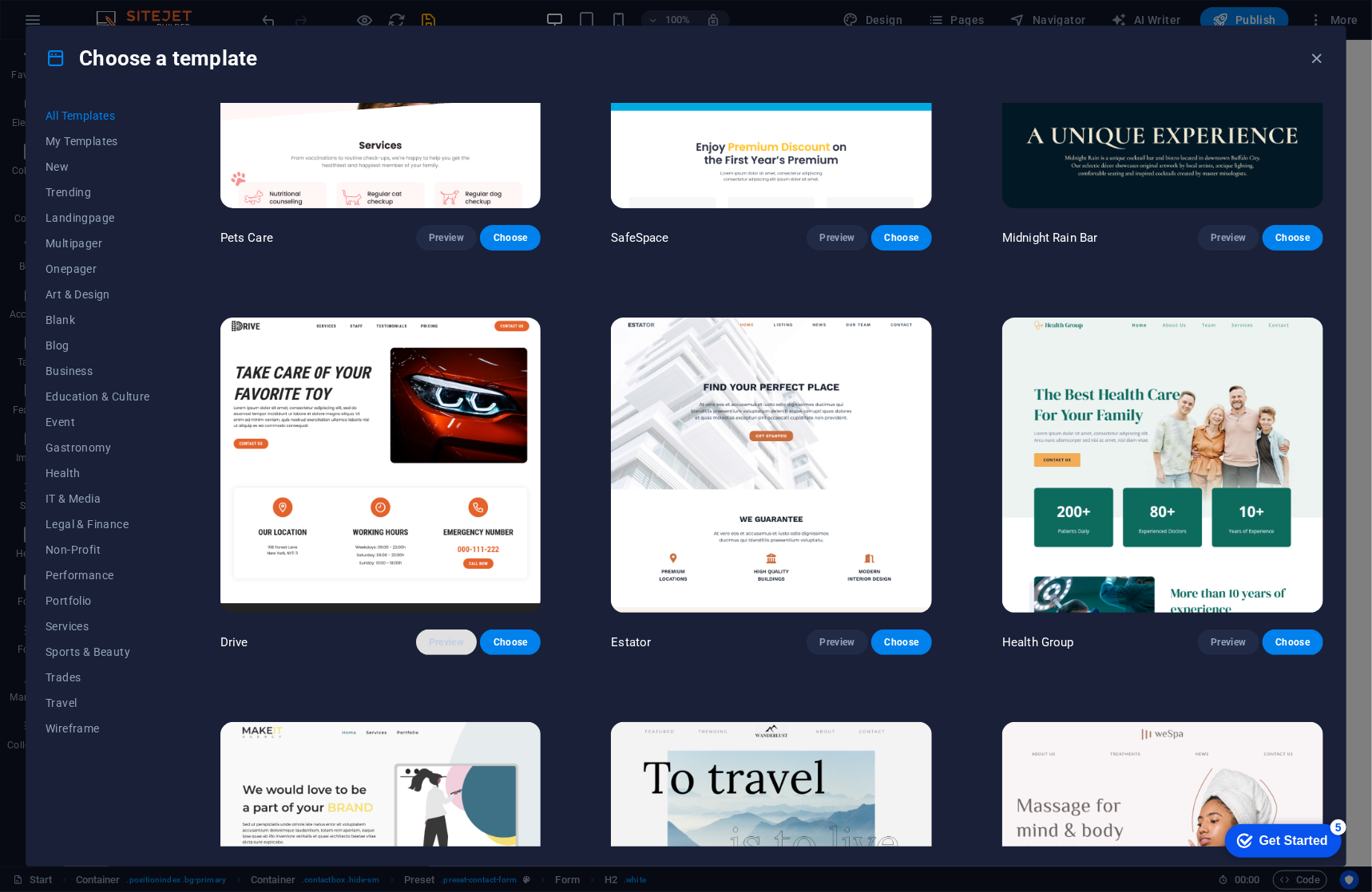
click at [431, 636] on span "Preview" at bounding box center [446, 642] width 35 height 13
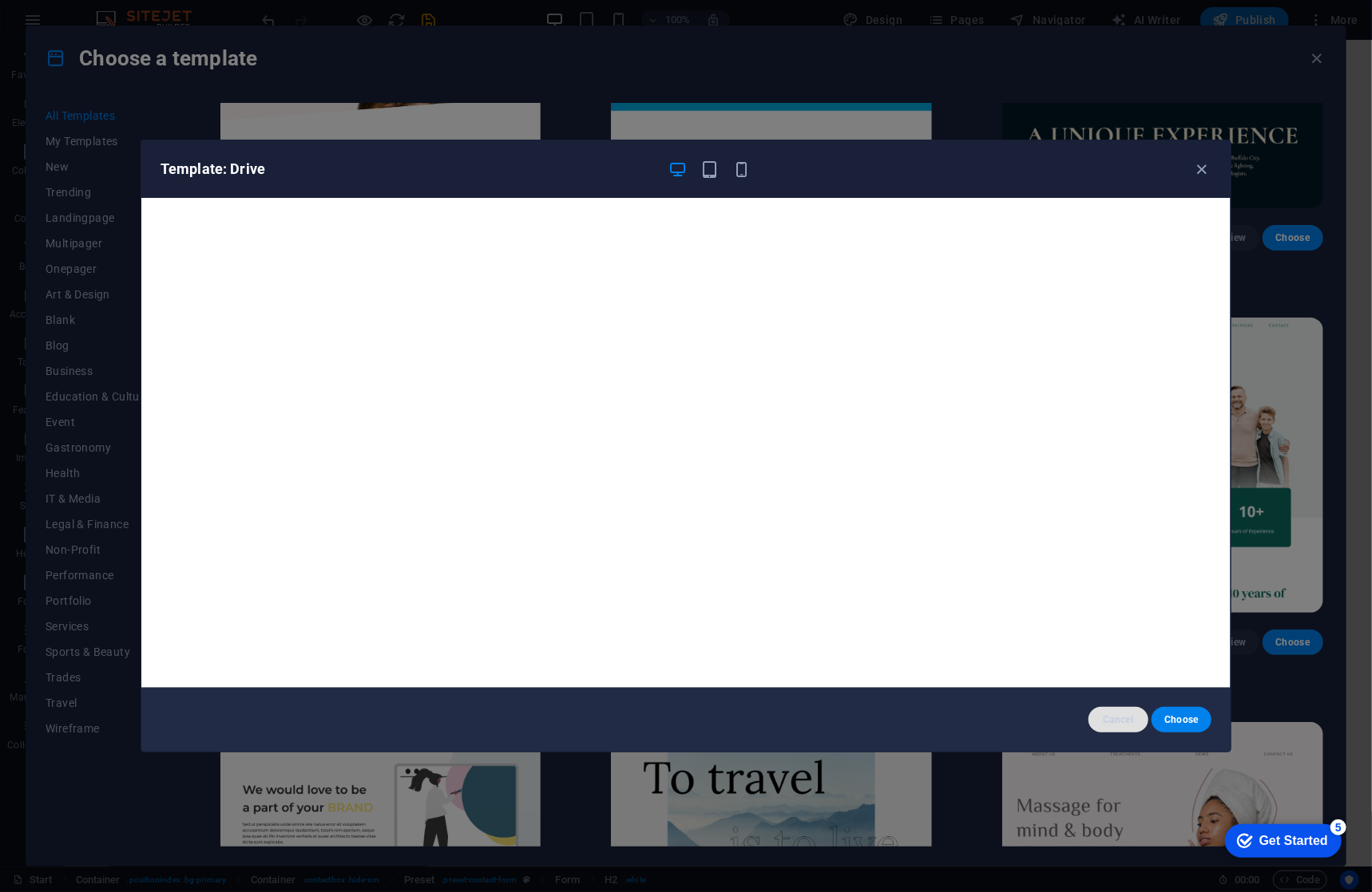
click at [1125, 722] on span "Cancel" at bounding box center [1118, 720] width 34 height 13
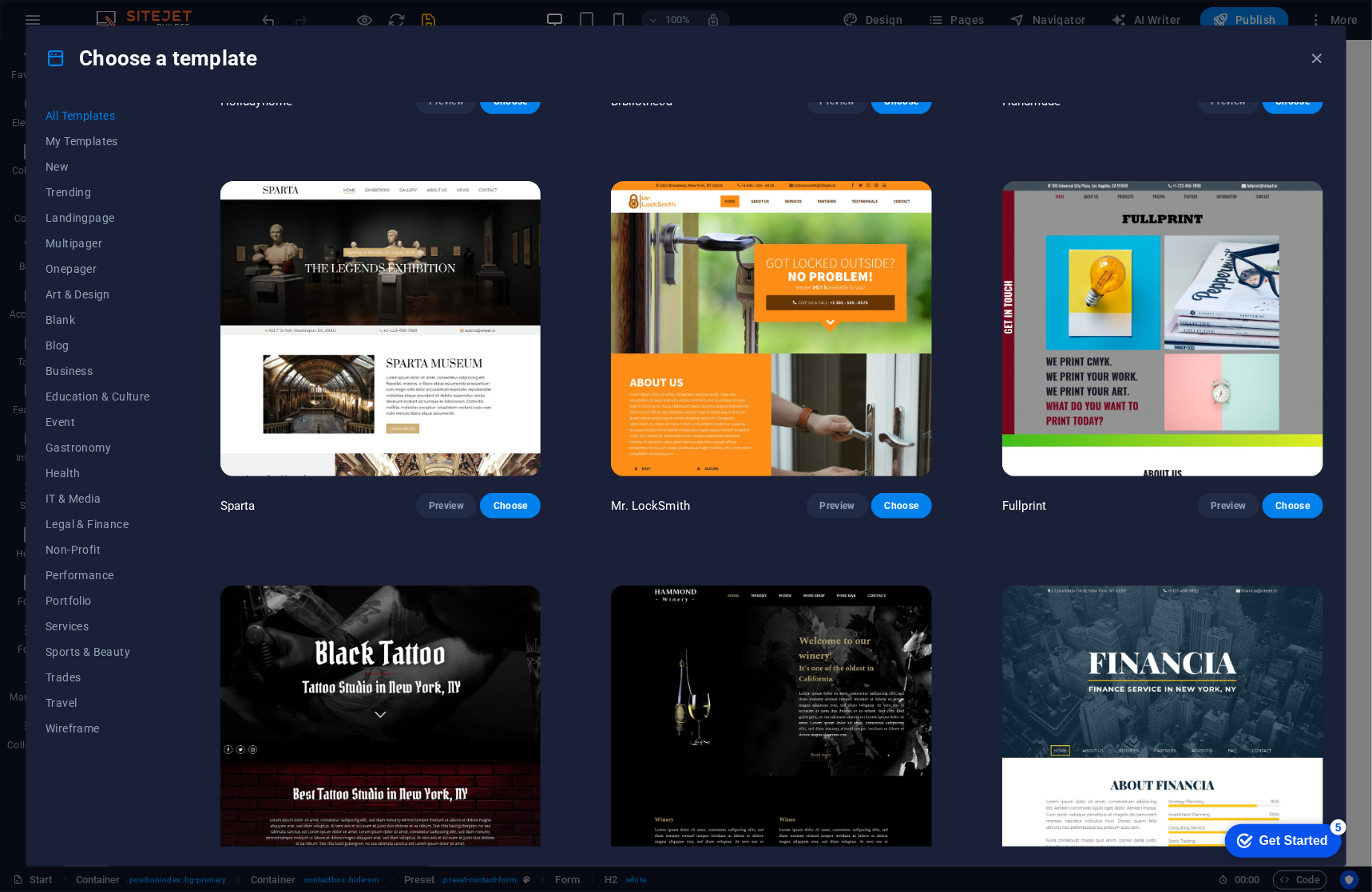
scroll to position [11573, 0]
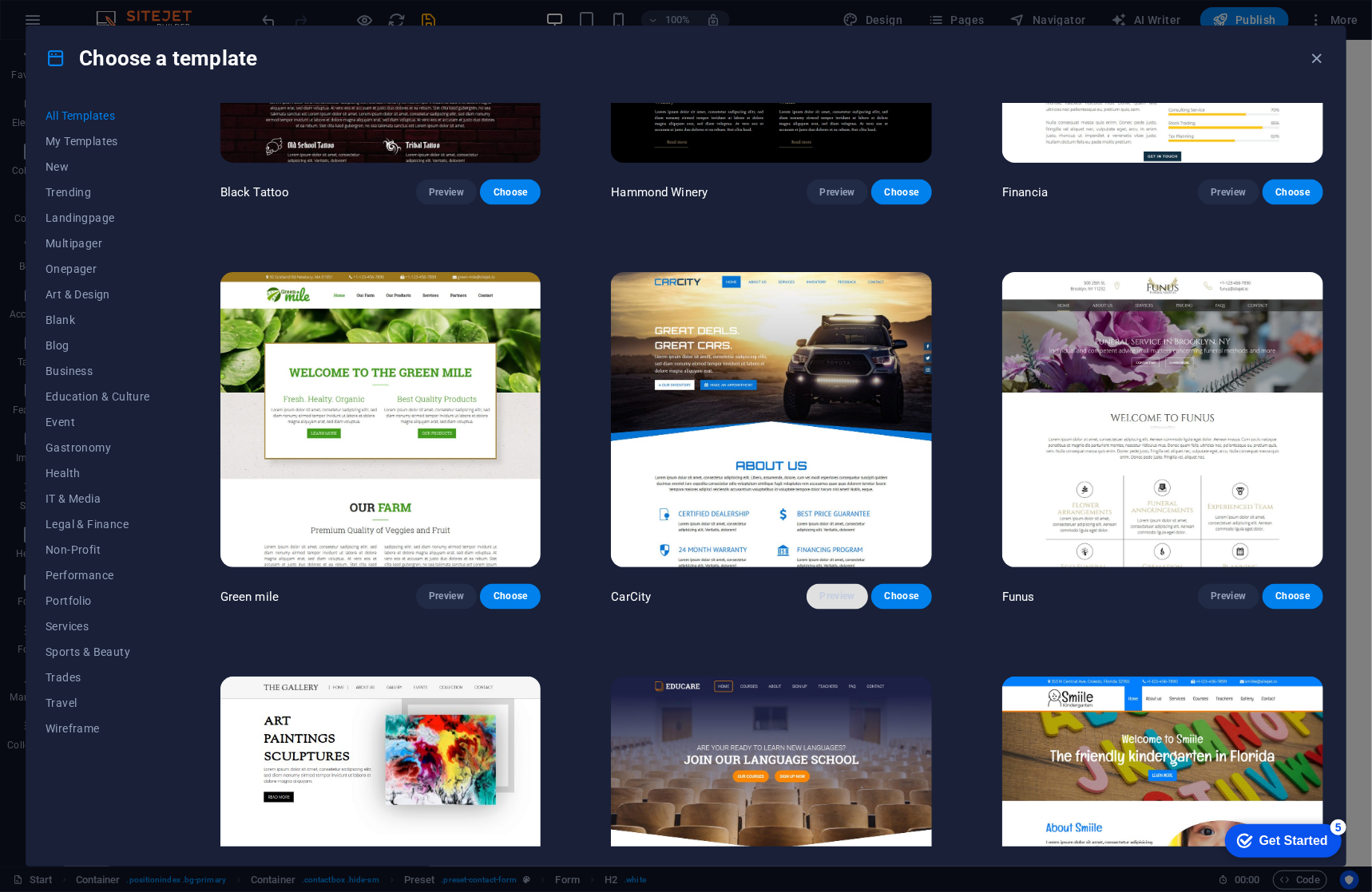
click at [836, 591] on span "Preview" at bounding box center [837, 597] width 35 height 13
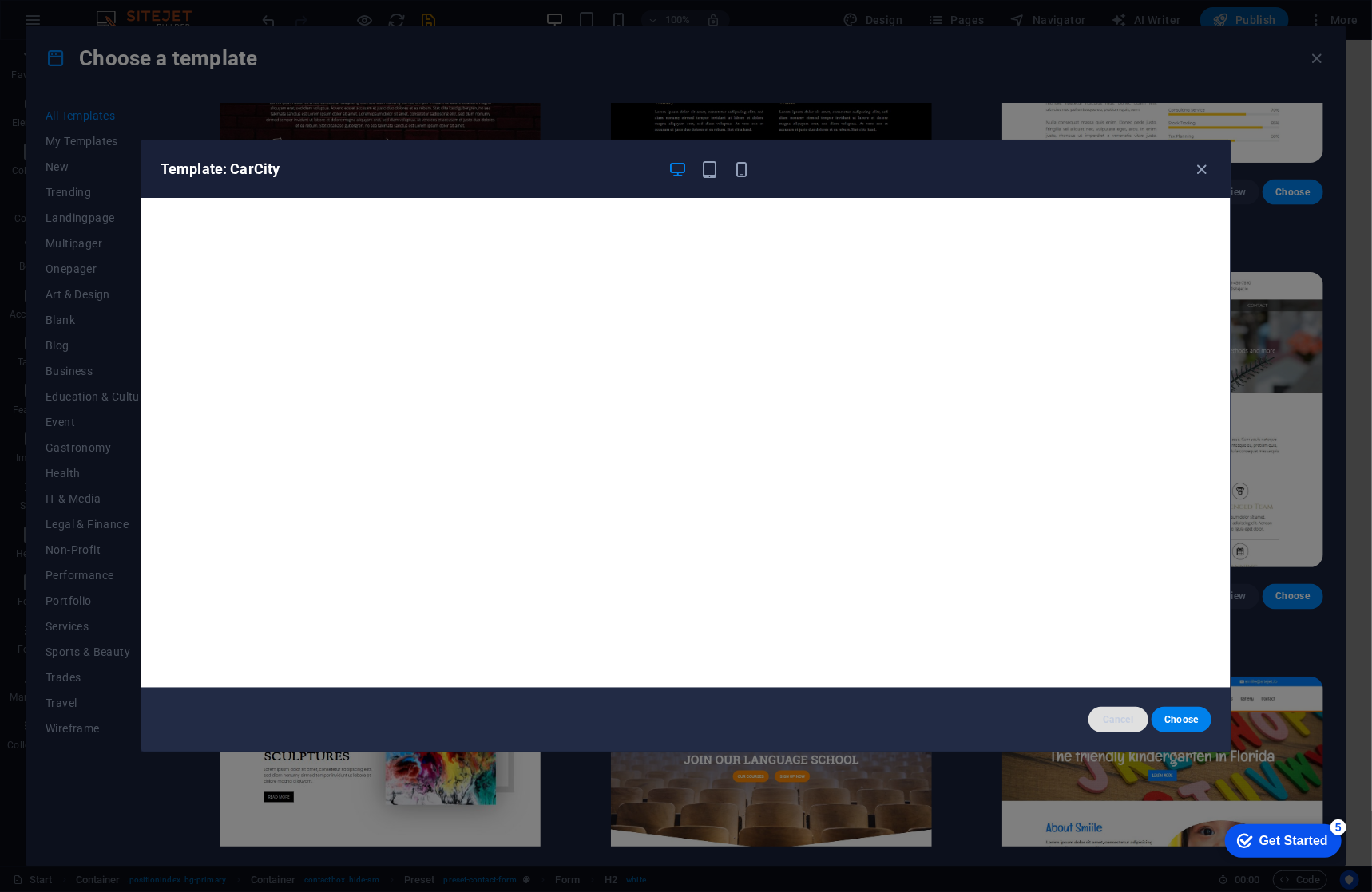
click at [1107, 719] on span "Cancel" at bounding box center [1118, 720] width 34 height 13
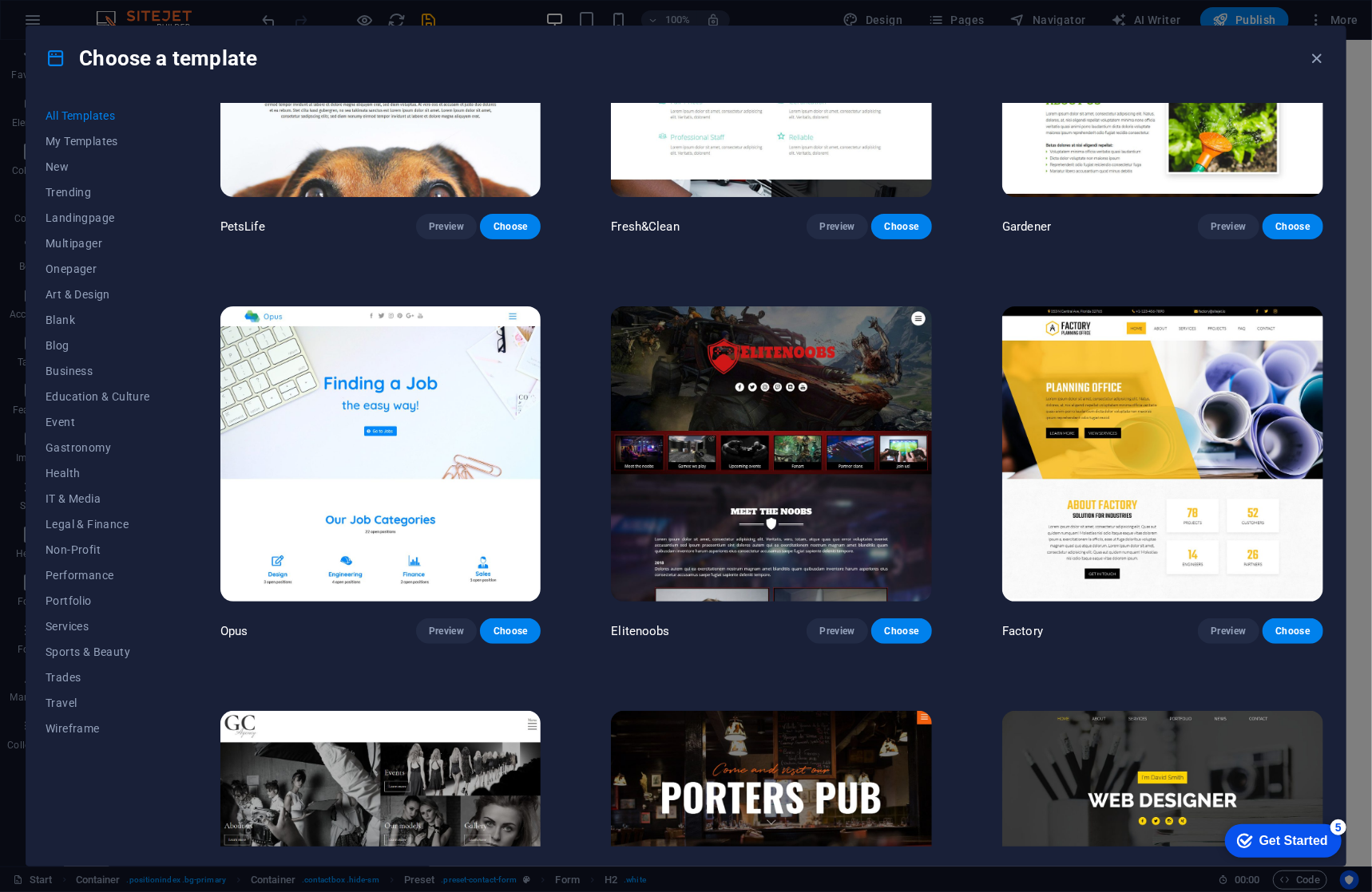
scroll to position [13887, 0]
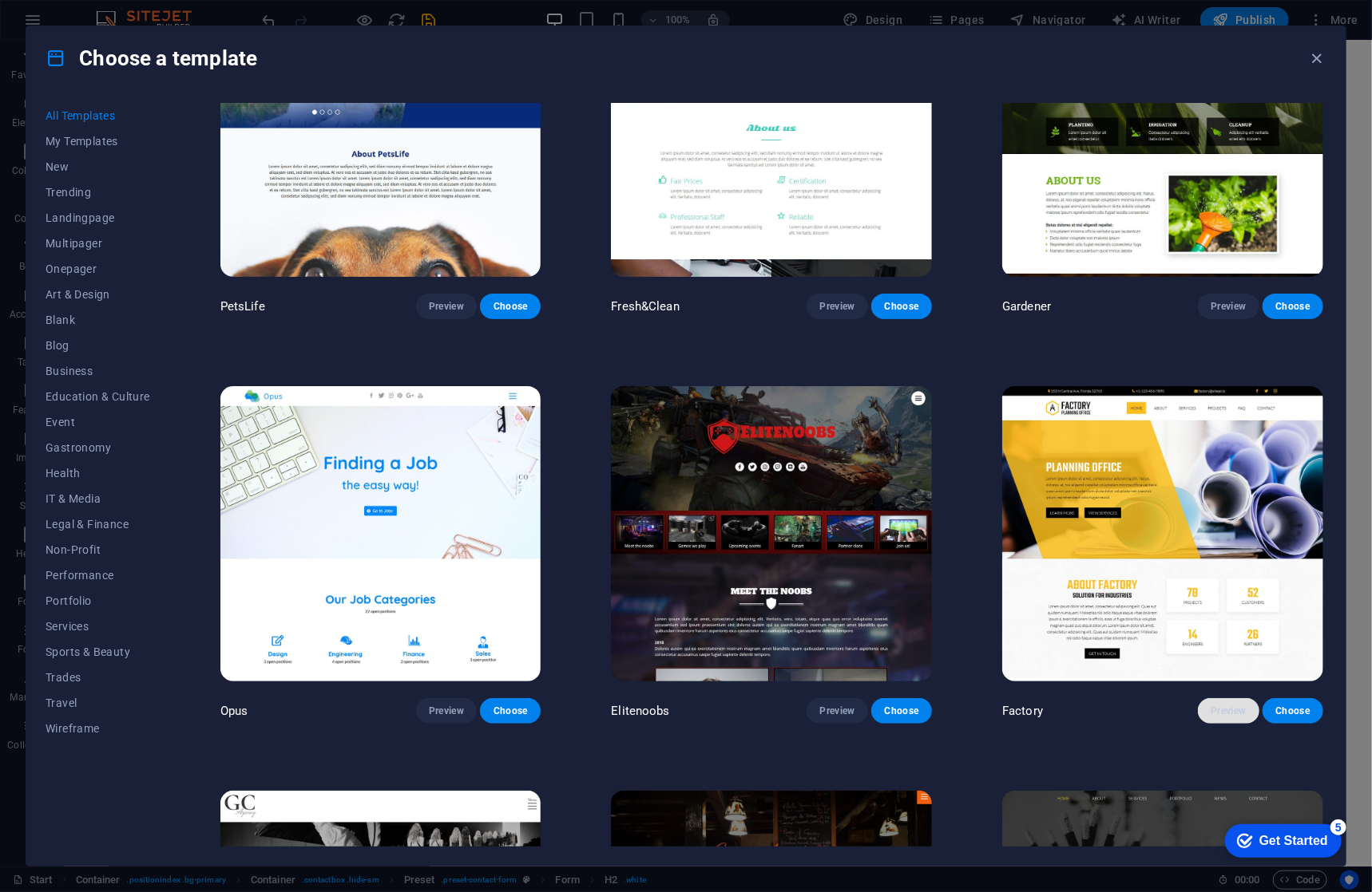
click at [1214, 699] on button "Preview" at bounding box center [1227, 711] width 60 height 25
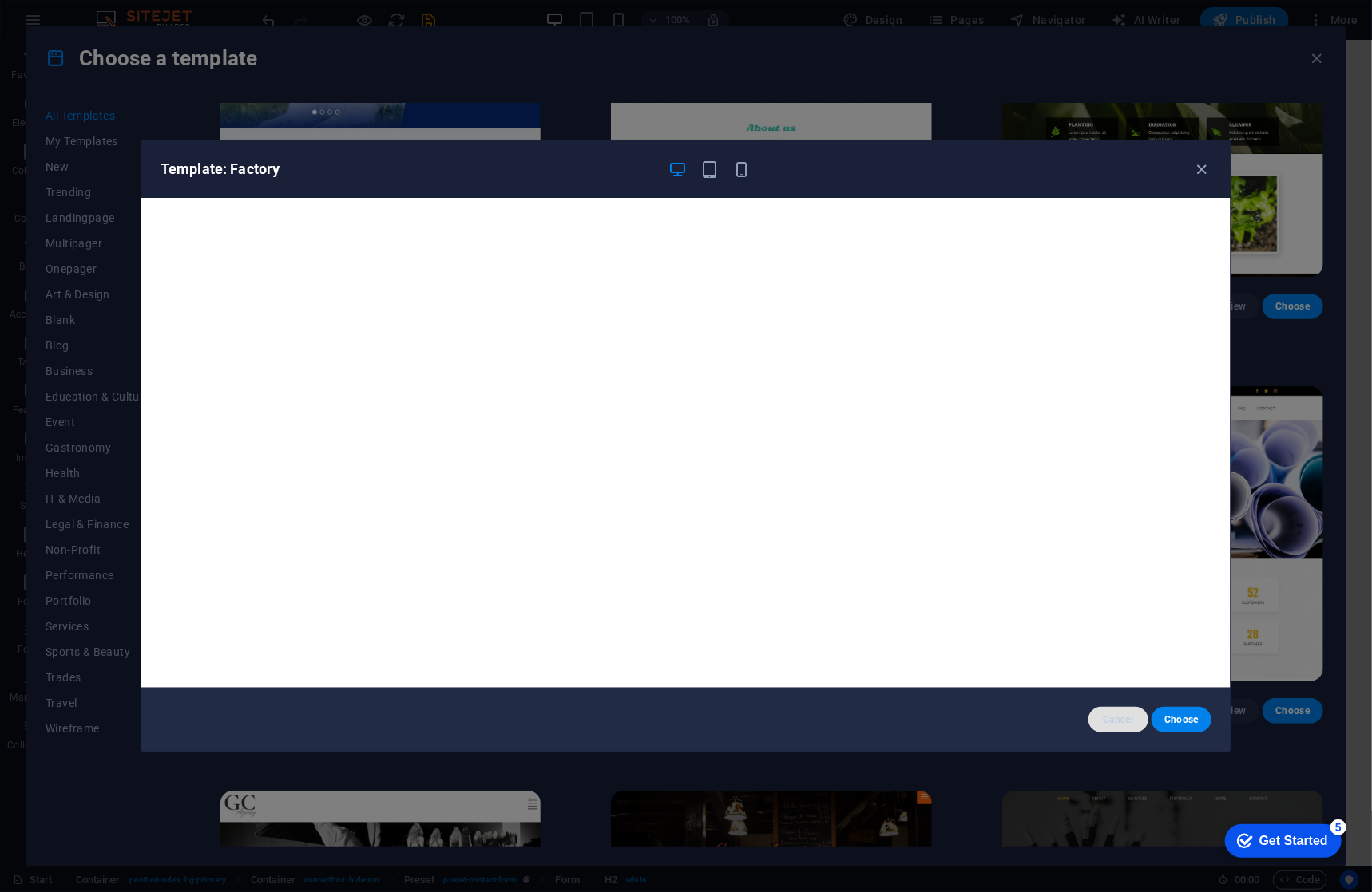
click at [1098, 716] on button "Cancel" at bounding box center [1118, 719] width 60 height 25
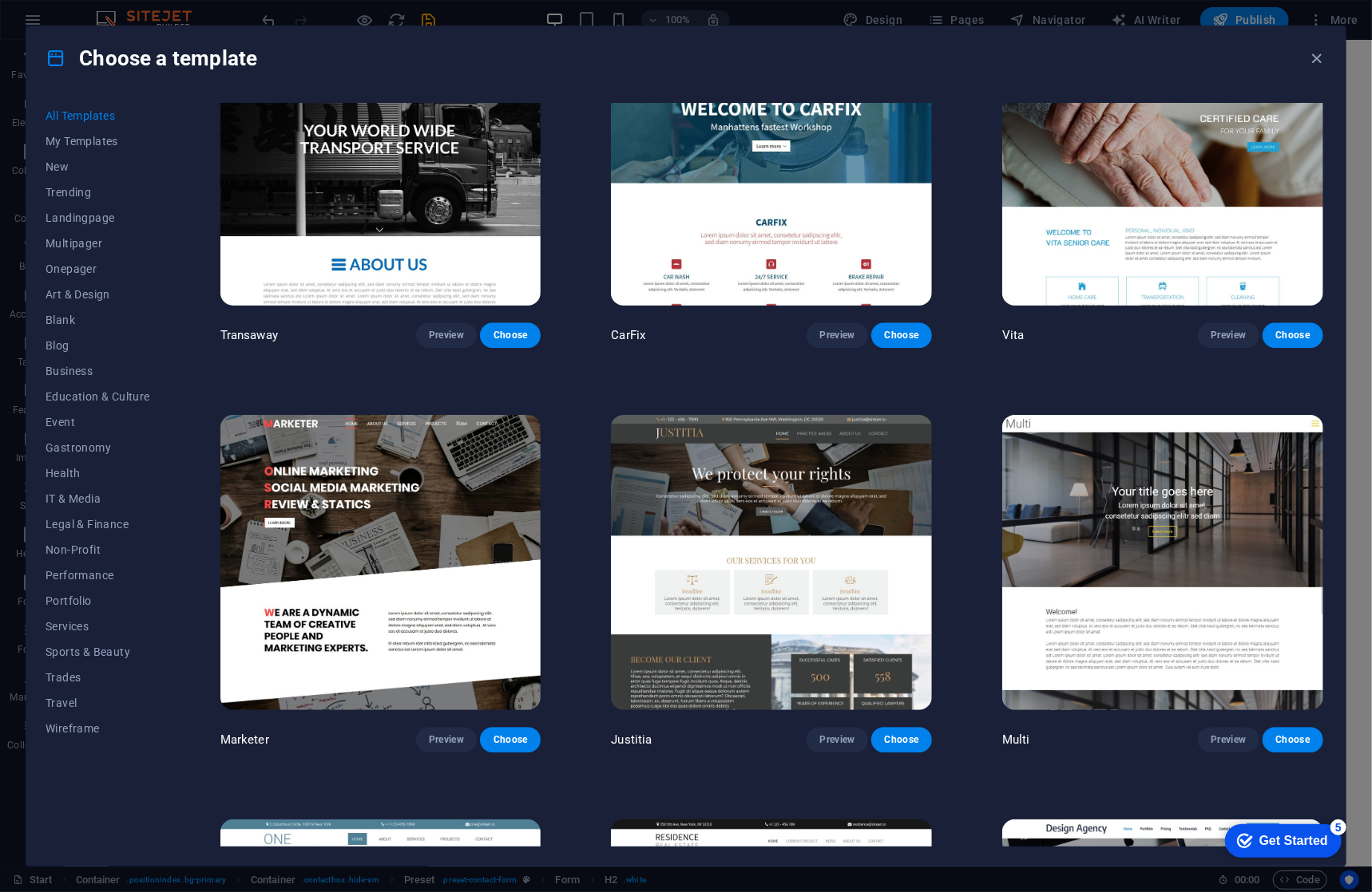
scroll to position [15563, 0]
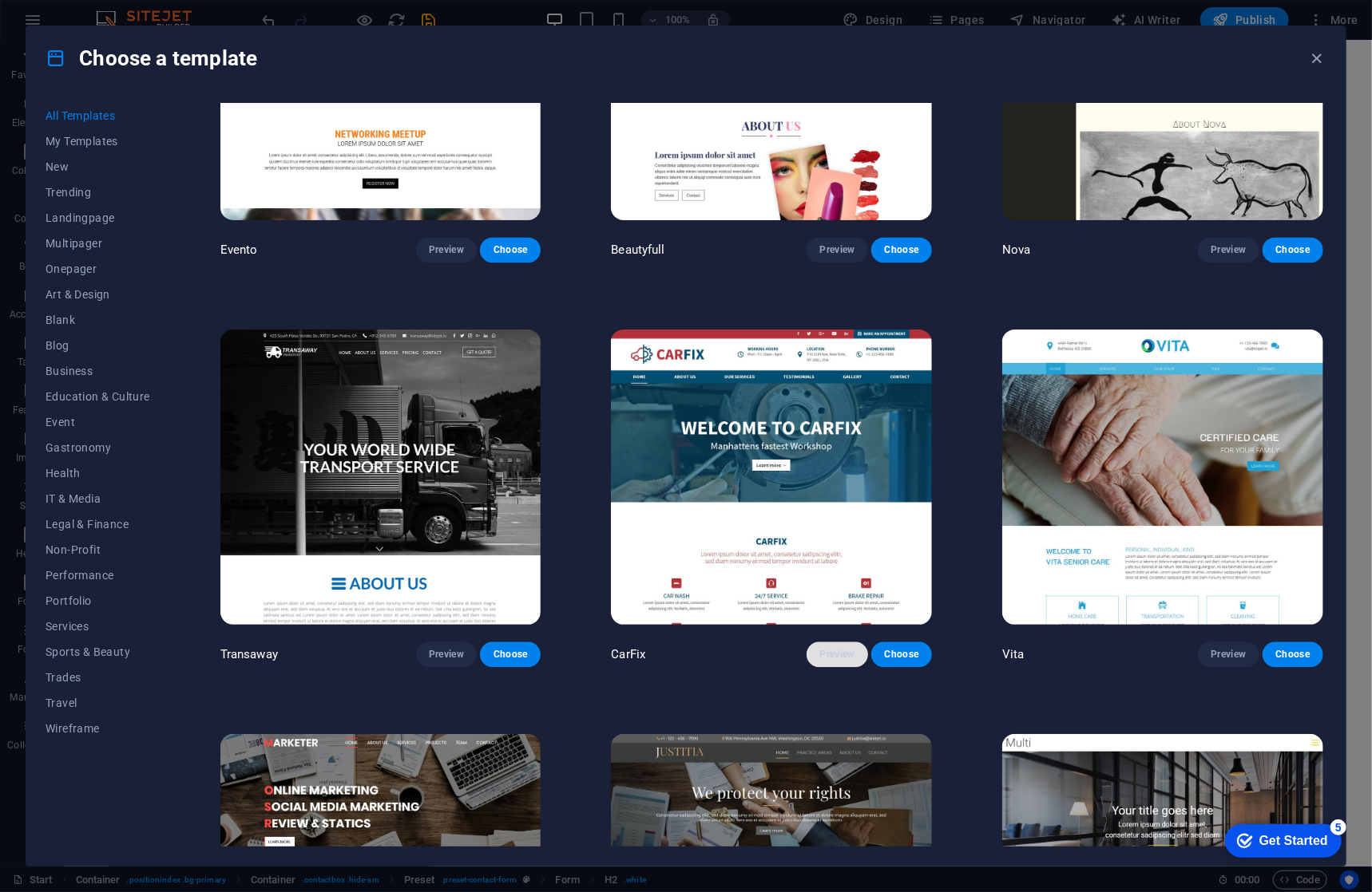
click at [823, 648] on span "Preview" at bounding box center [837, 655] width 35 height 13
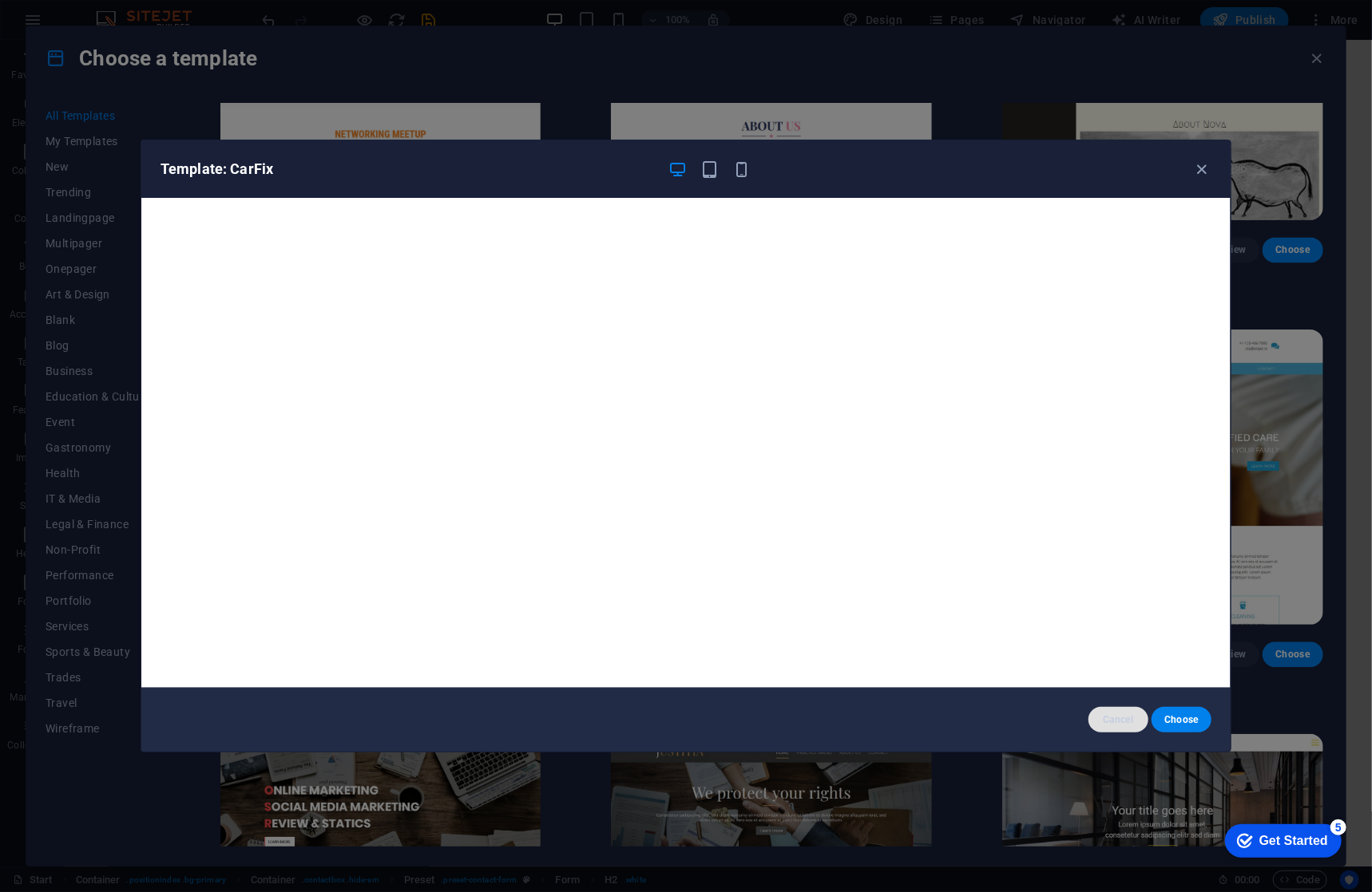
click at [1125, 722] on span "Cancel" at bounding box center [1118, 720] width 34 height 13
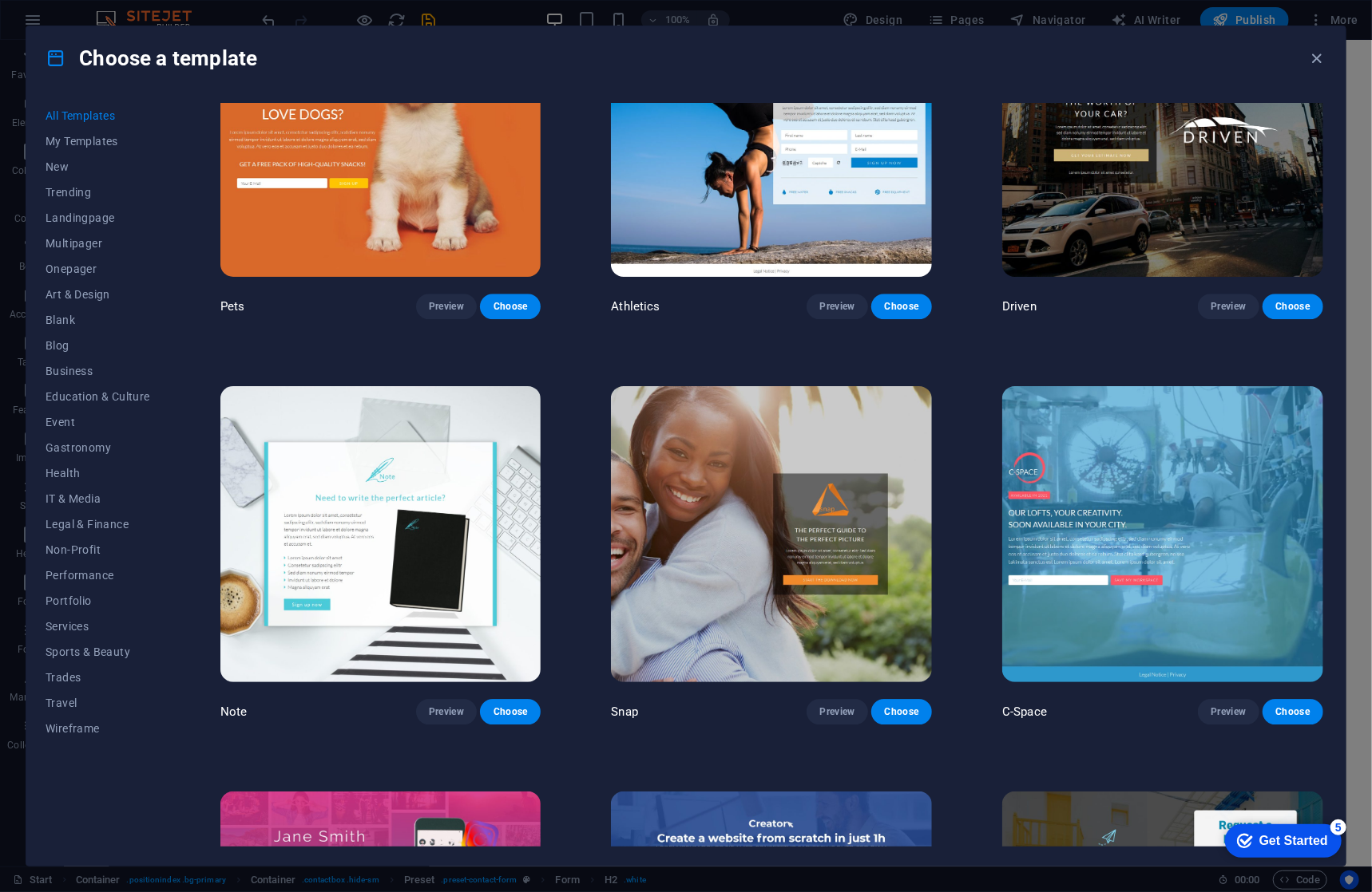
scroll to position [19235, 0]
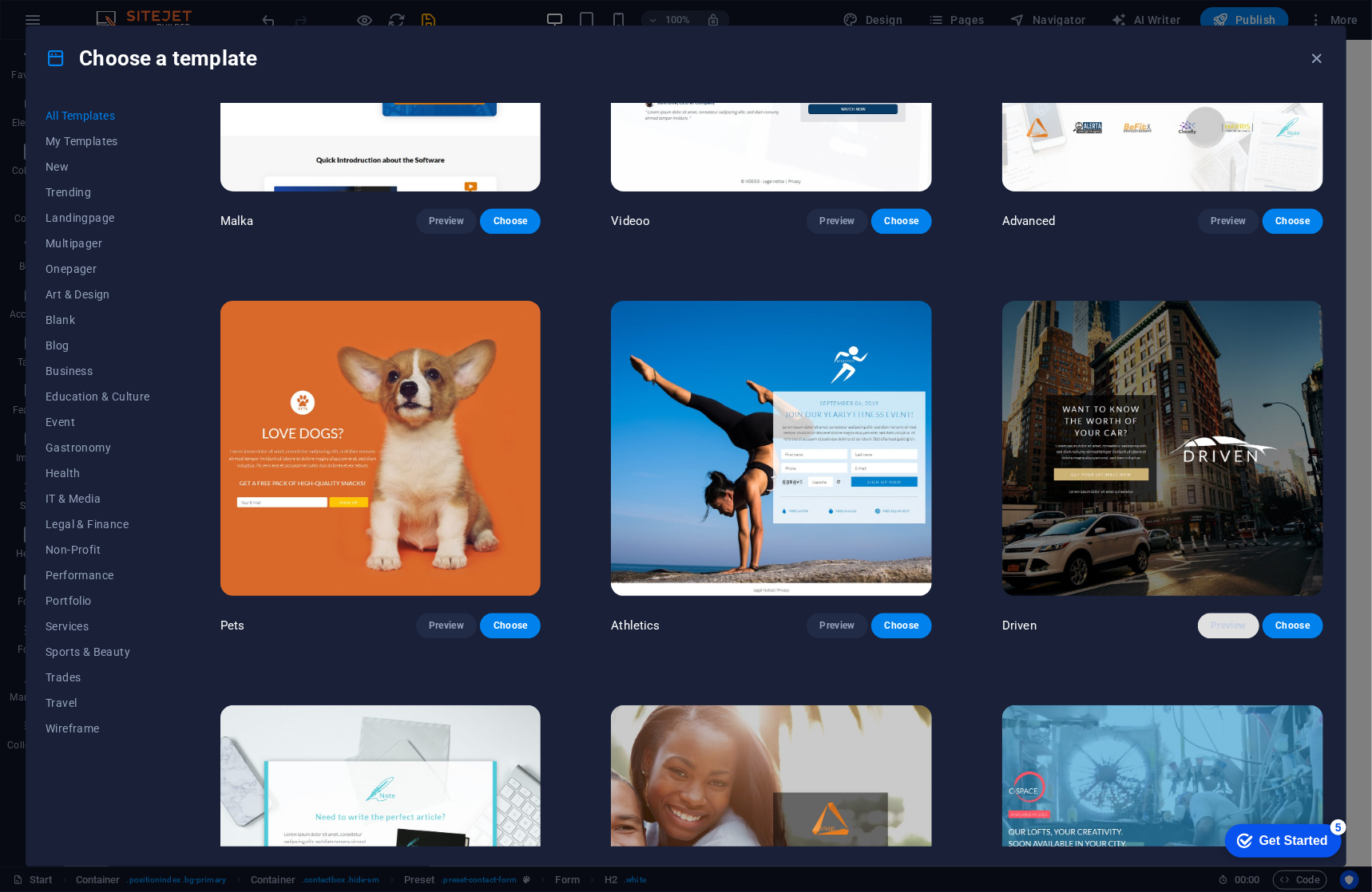
click at [1226, 620] on span "Preview" at bounding box center [1228, 626] width 35 height 13
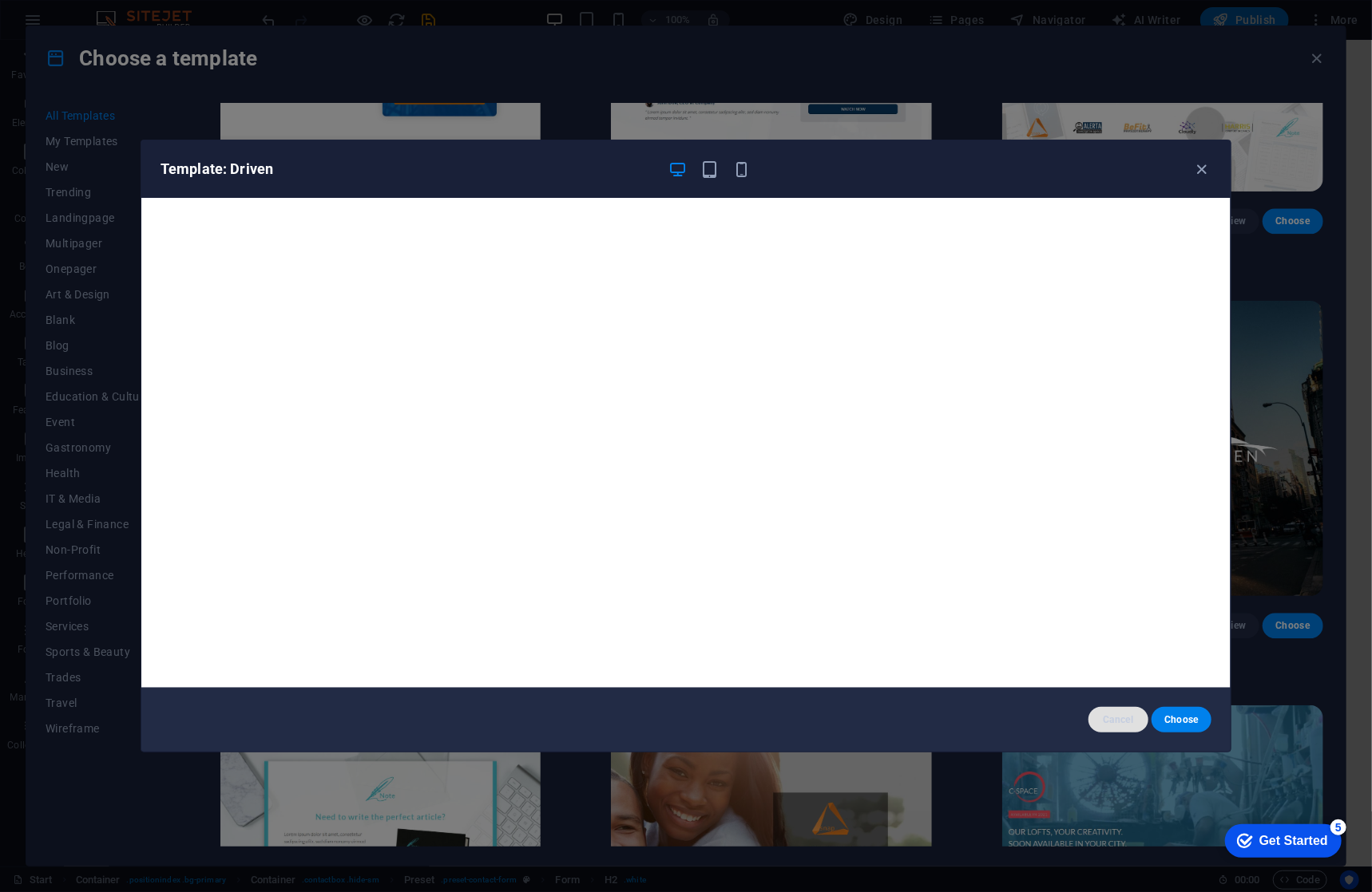
click at [1113, 722] on span "Cancel" at bounding box center [1118, 720] width 34 height 13
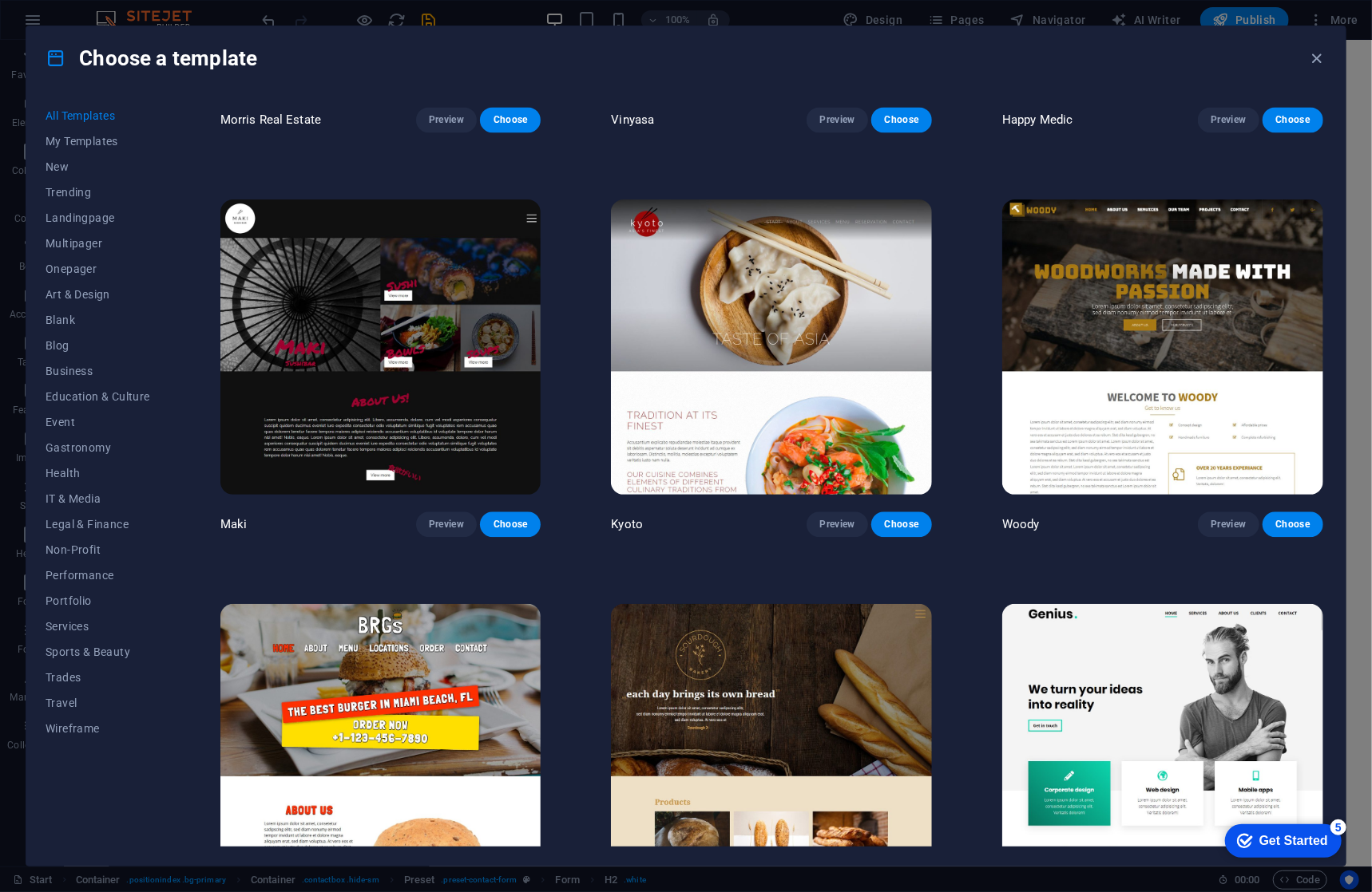
scroll to position [9451, 0]
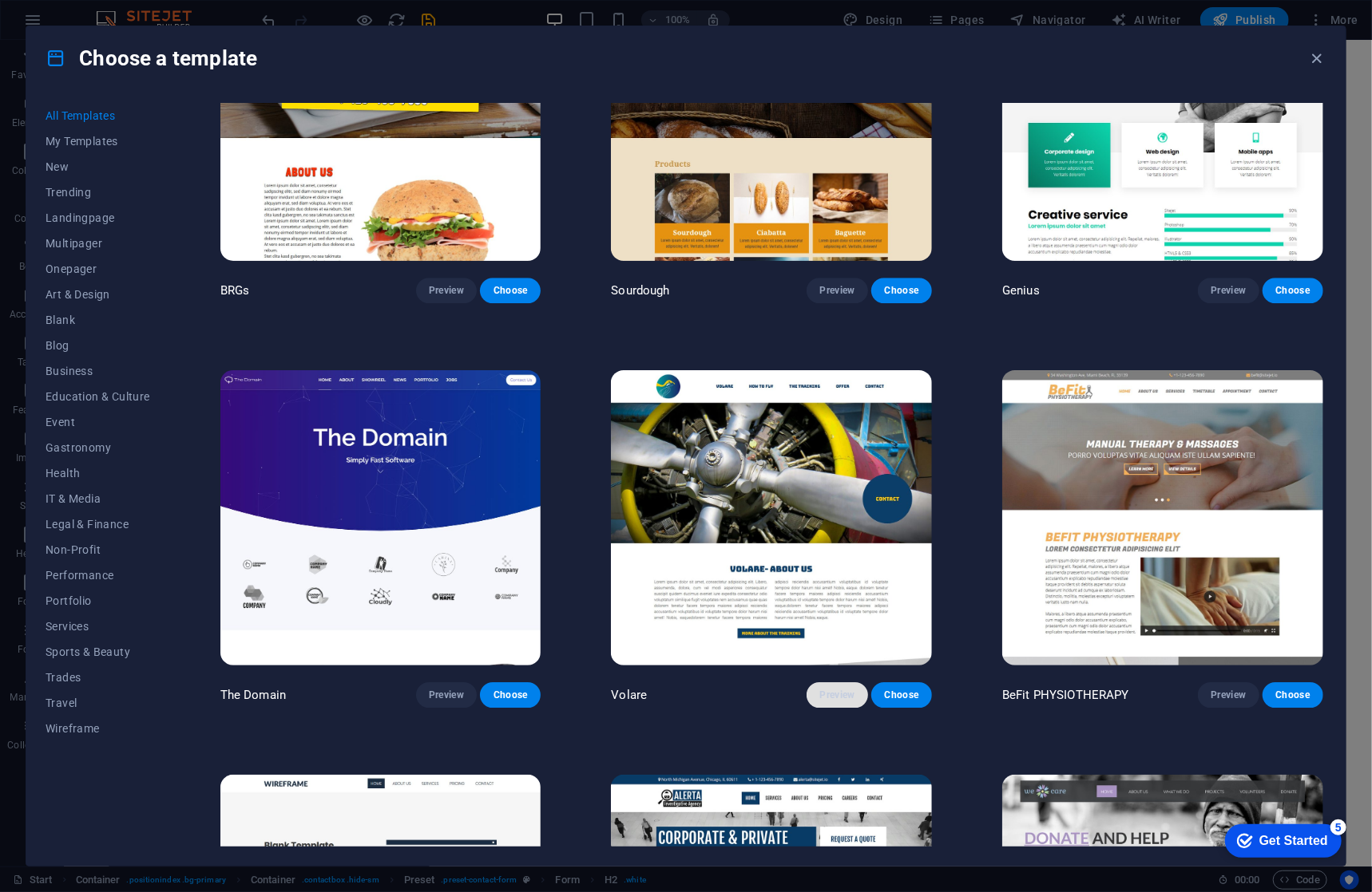
click at [841, 689] on span "Preview" at bounding box center [837, 695] width 35 height 13
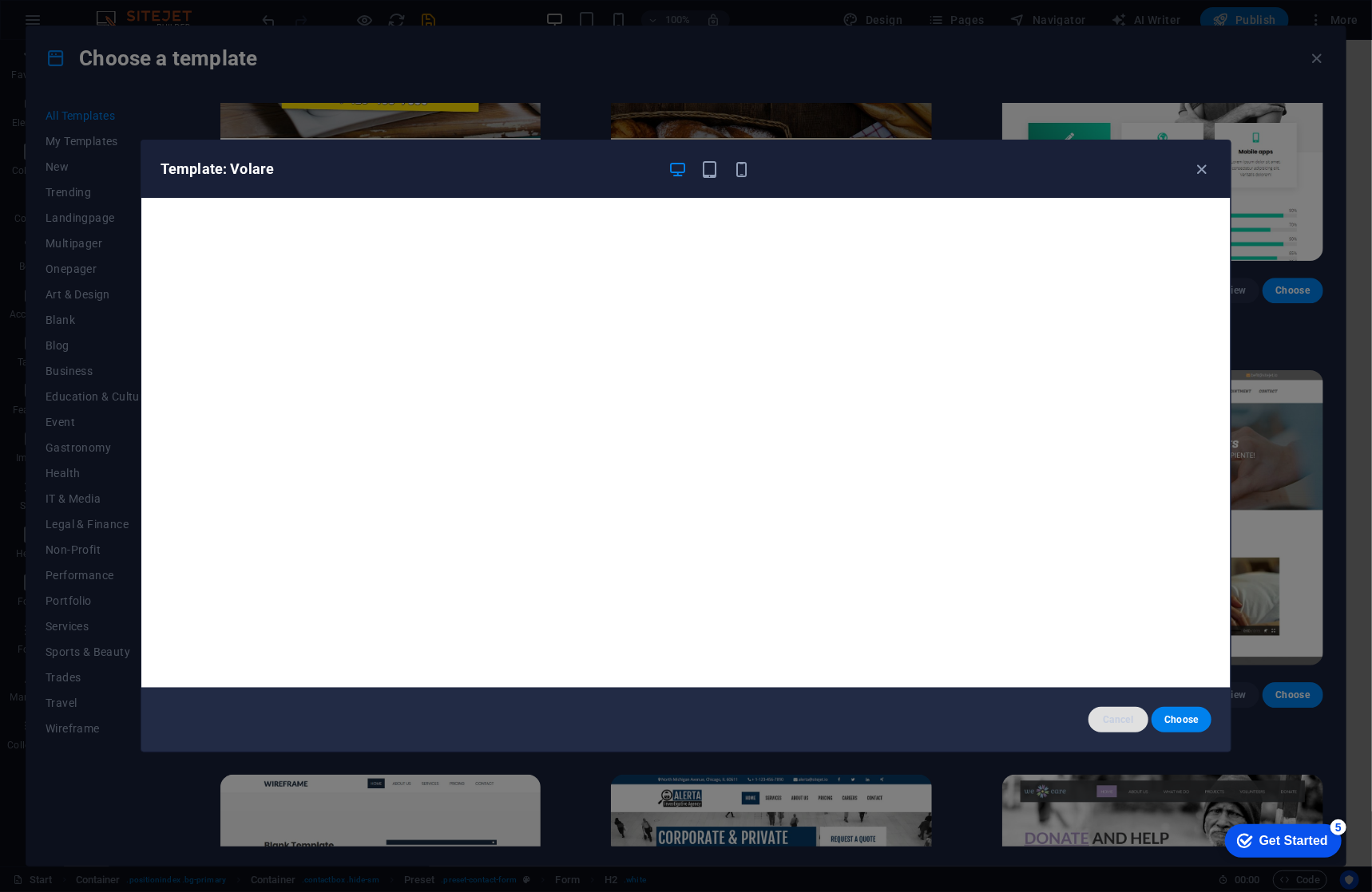
click at [1134, 720] on span "Cancel" at bounding box center [1118, 720] width 34 height 13
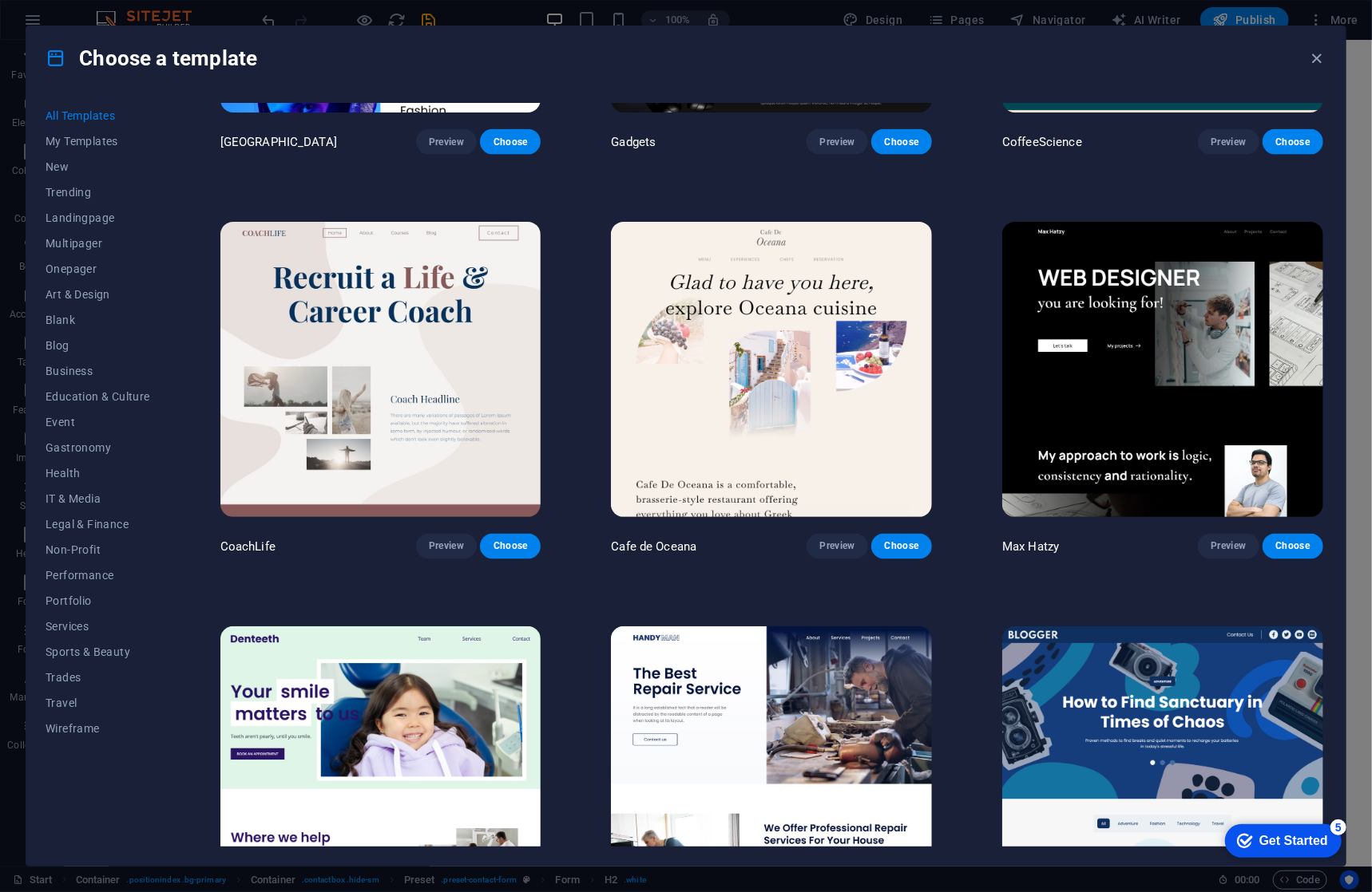
scroll to position [4902, 0]
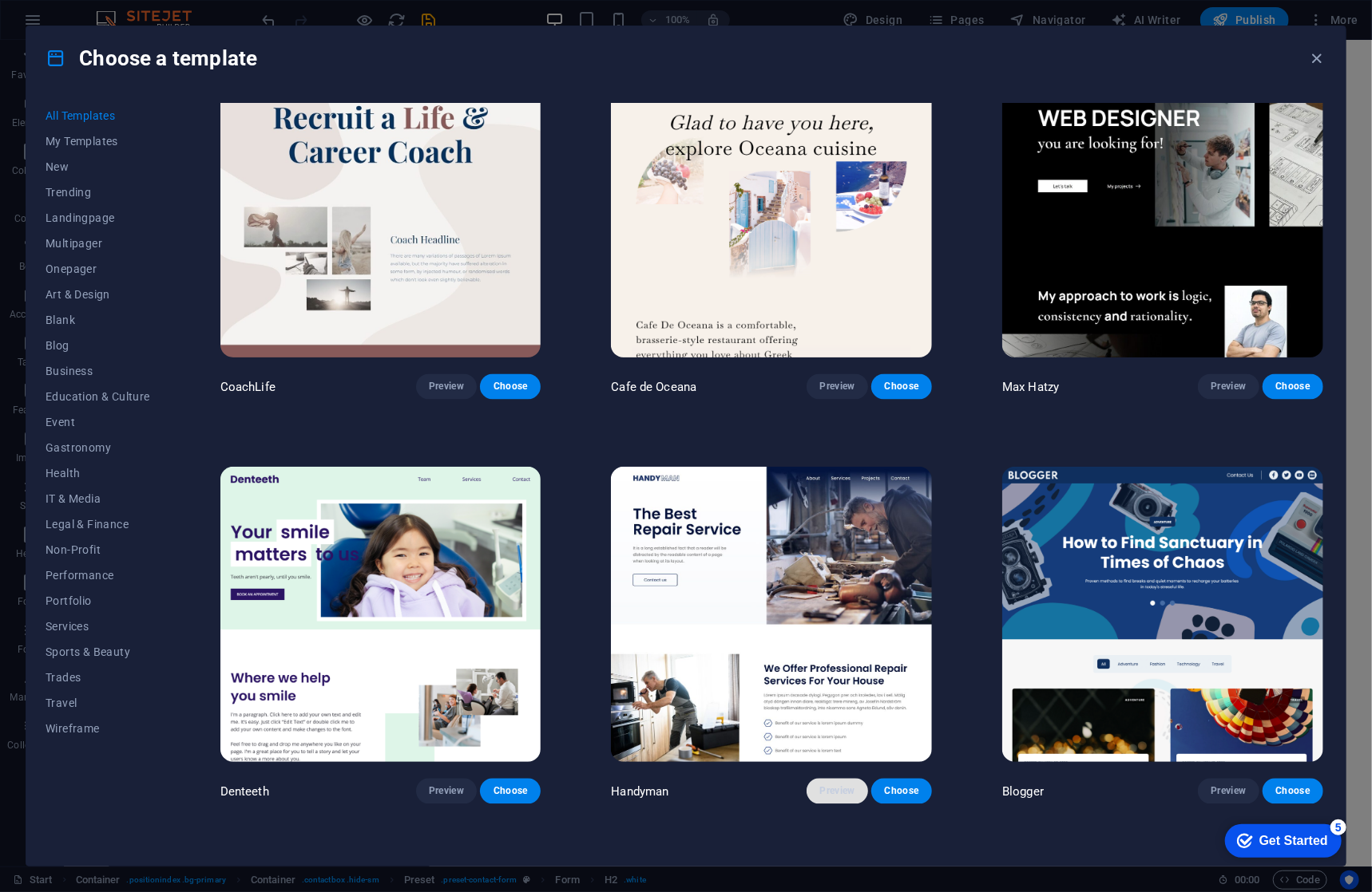
click at [833, 785] on span "Preview" at bounding box center [837, 791] width 35 height 13
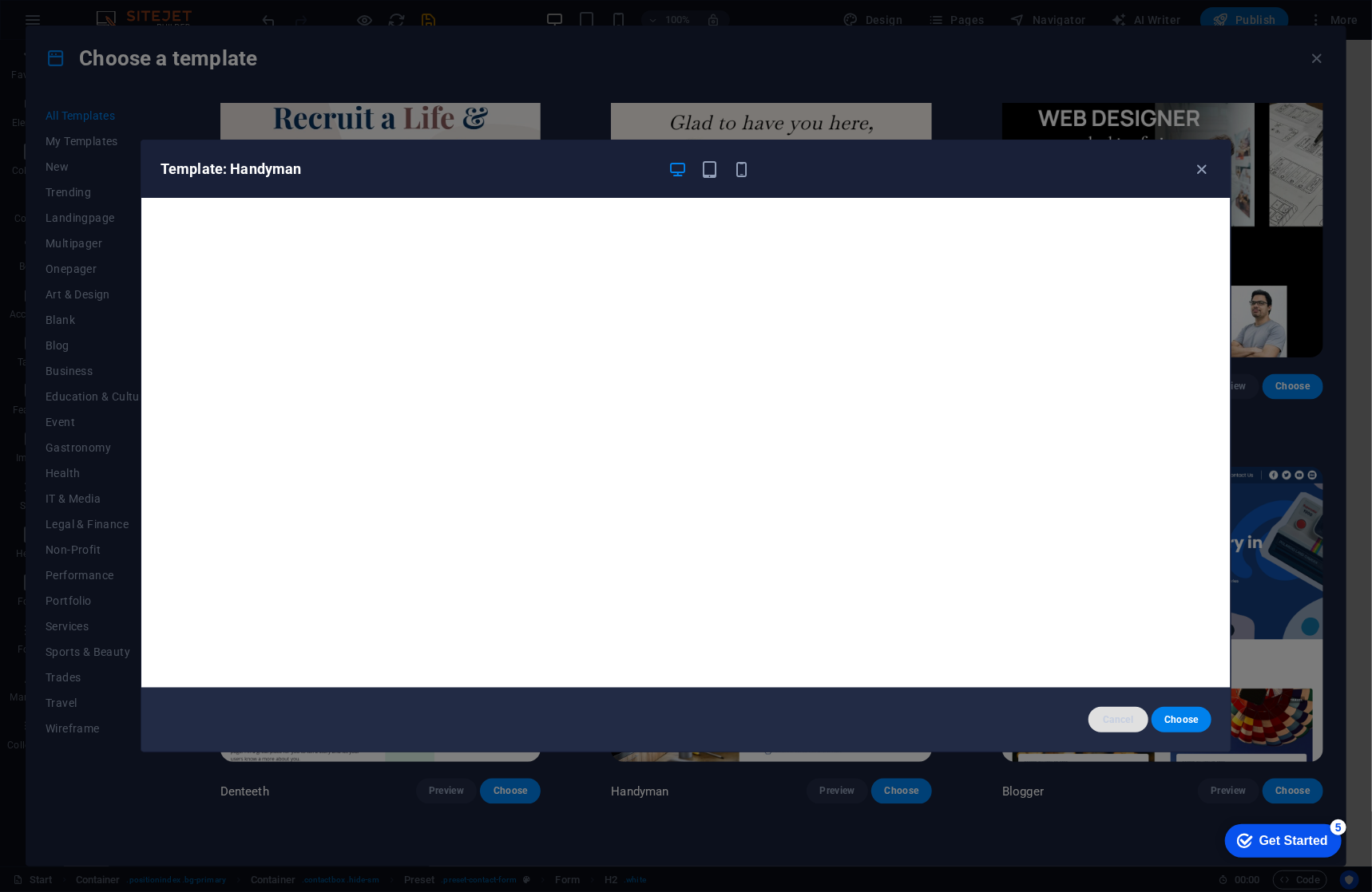
click at [1114, 715] on span "Cancel" at bounding box center [1118, 720] width 34 height 13
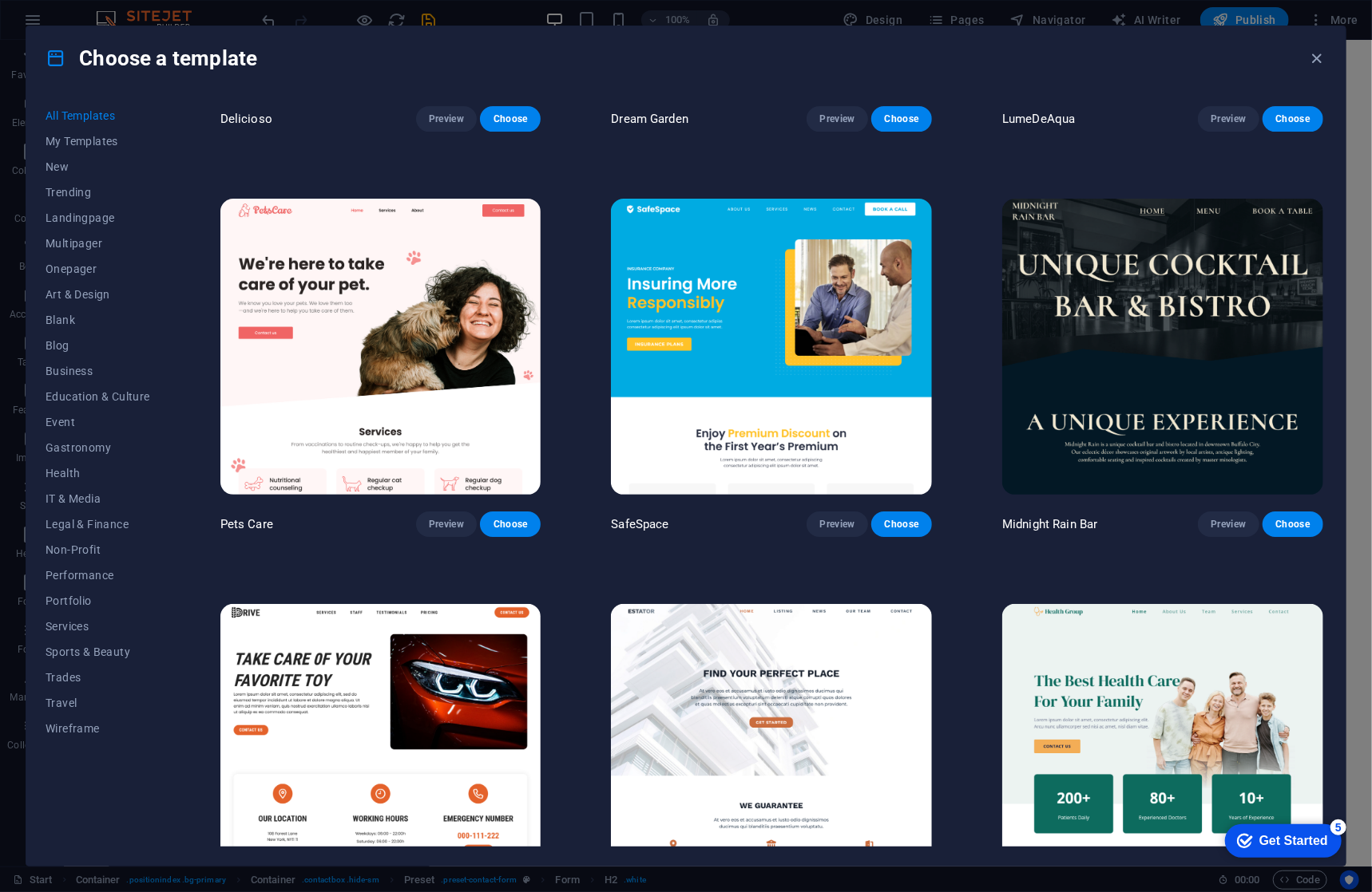
scroll to position [3305, 0]
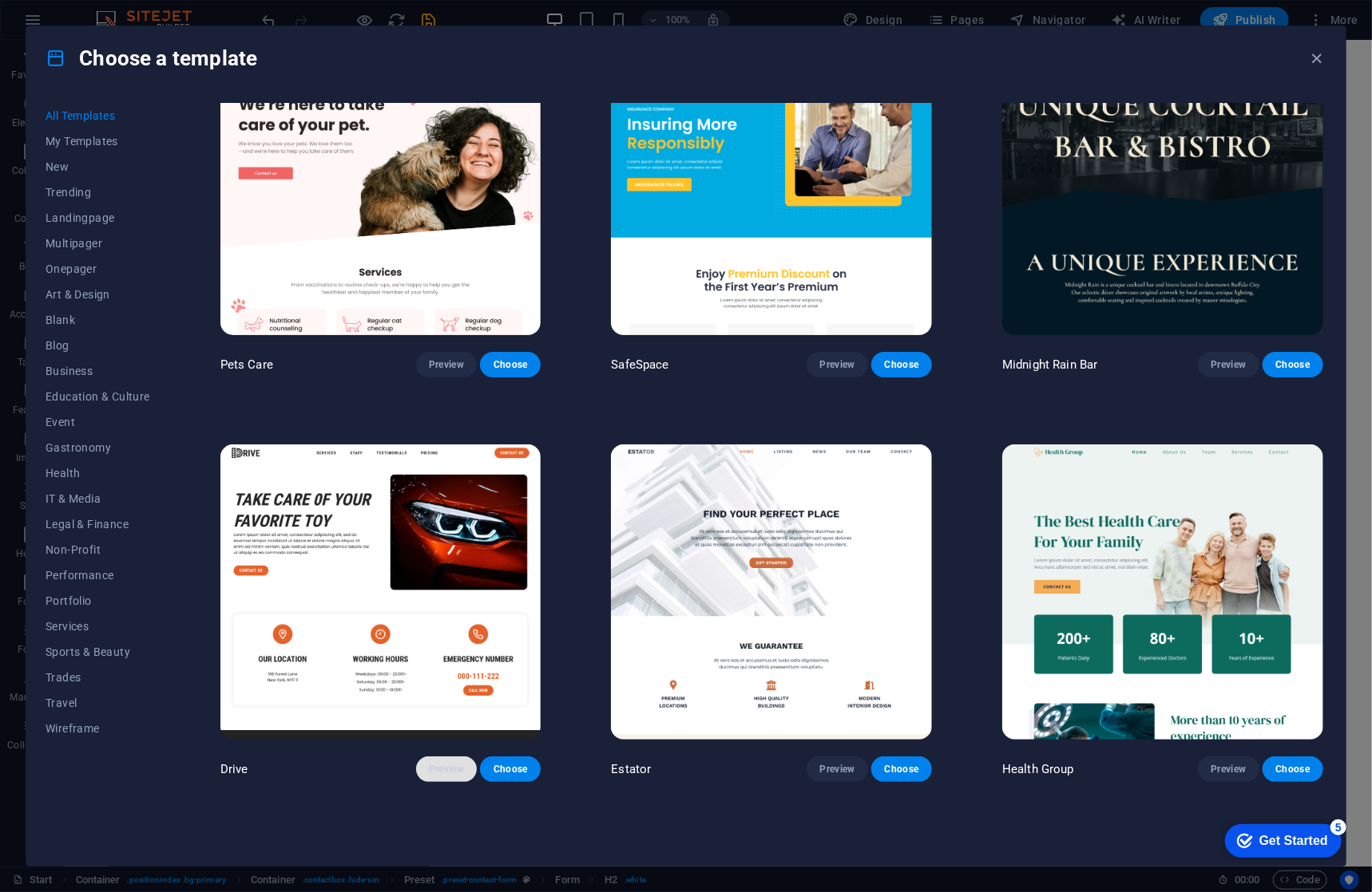
click at [435, 763] on span "Preview" at bounding box center [446, 770] width 35 height 13
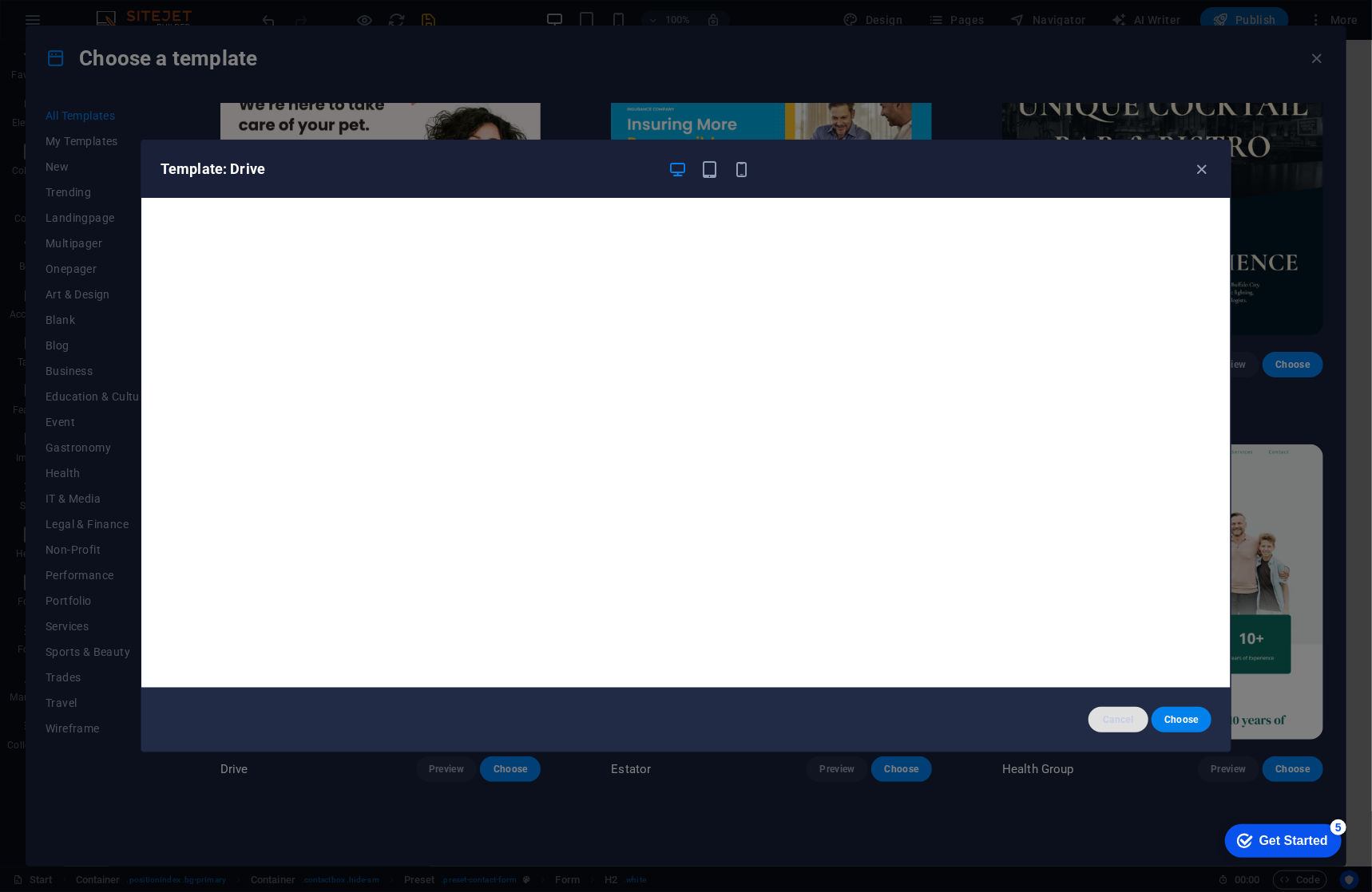
click at [1116, 711] on button "Cancel" at bounding box center [1118, 719] width 60 height 25
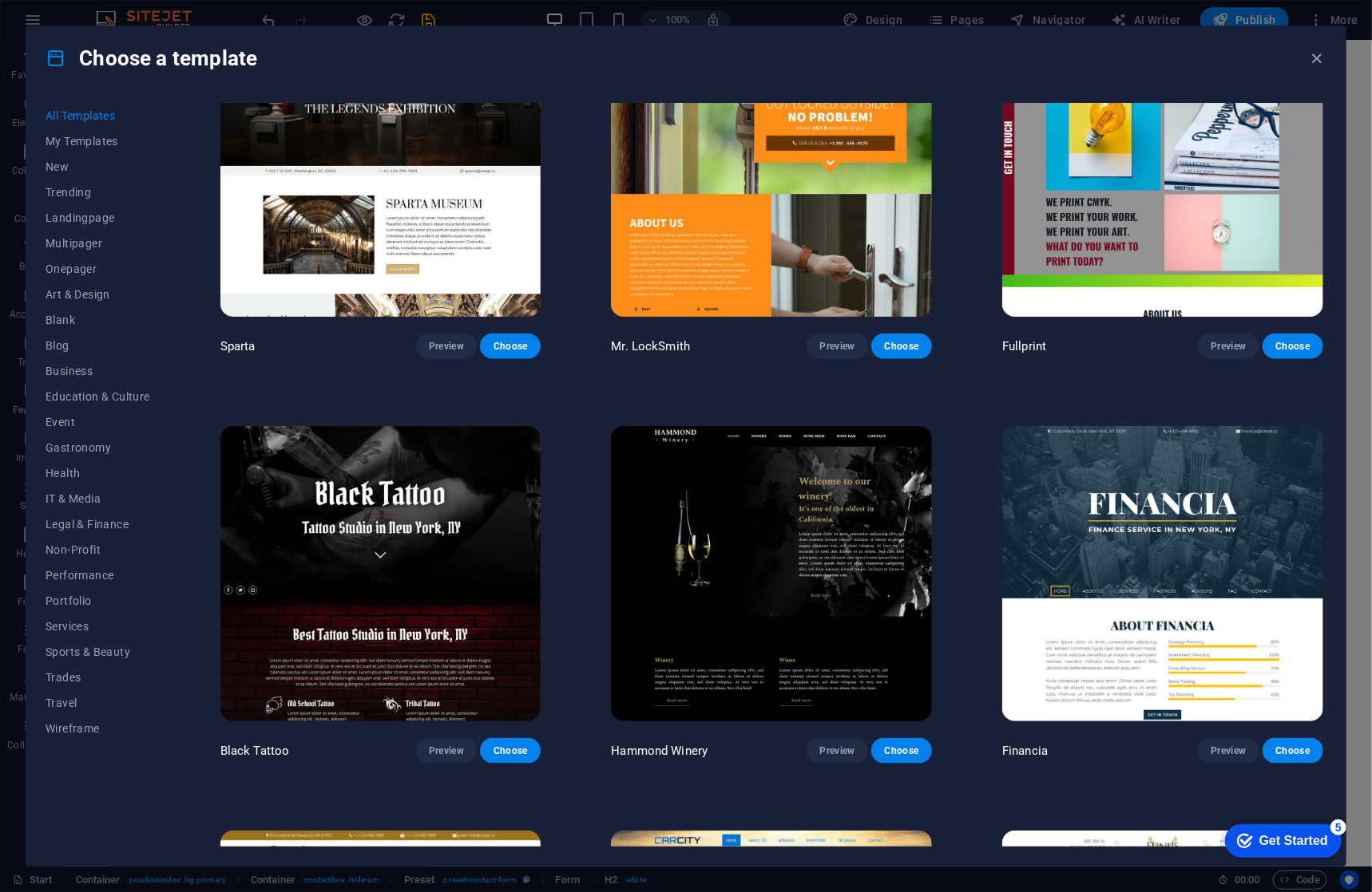
scroll to position [10774, 0]
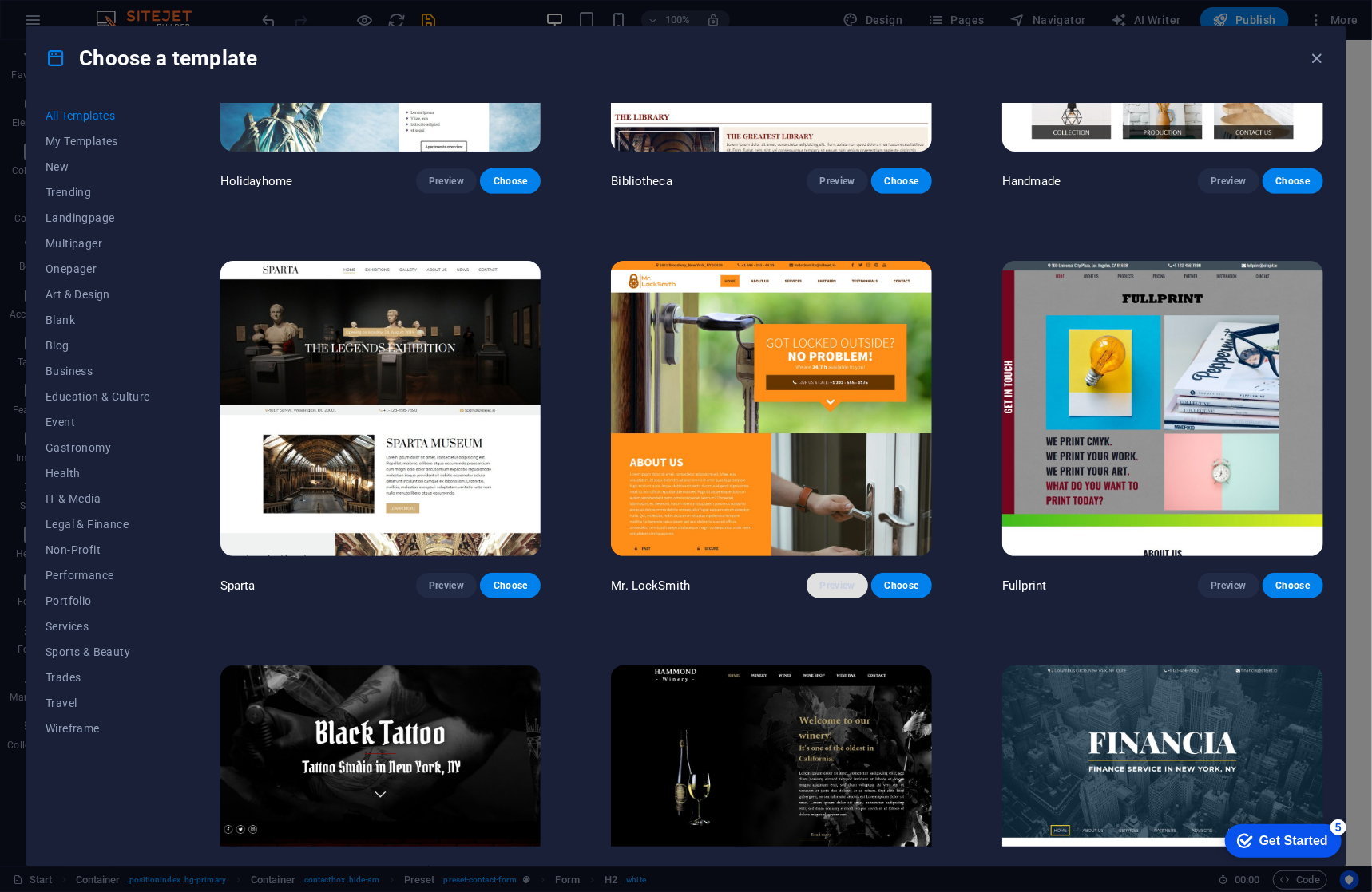
click at [829, 579] on span "Preview" at bounding box center [837, 585] width 35 height 13
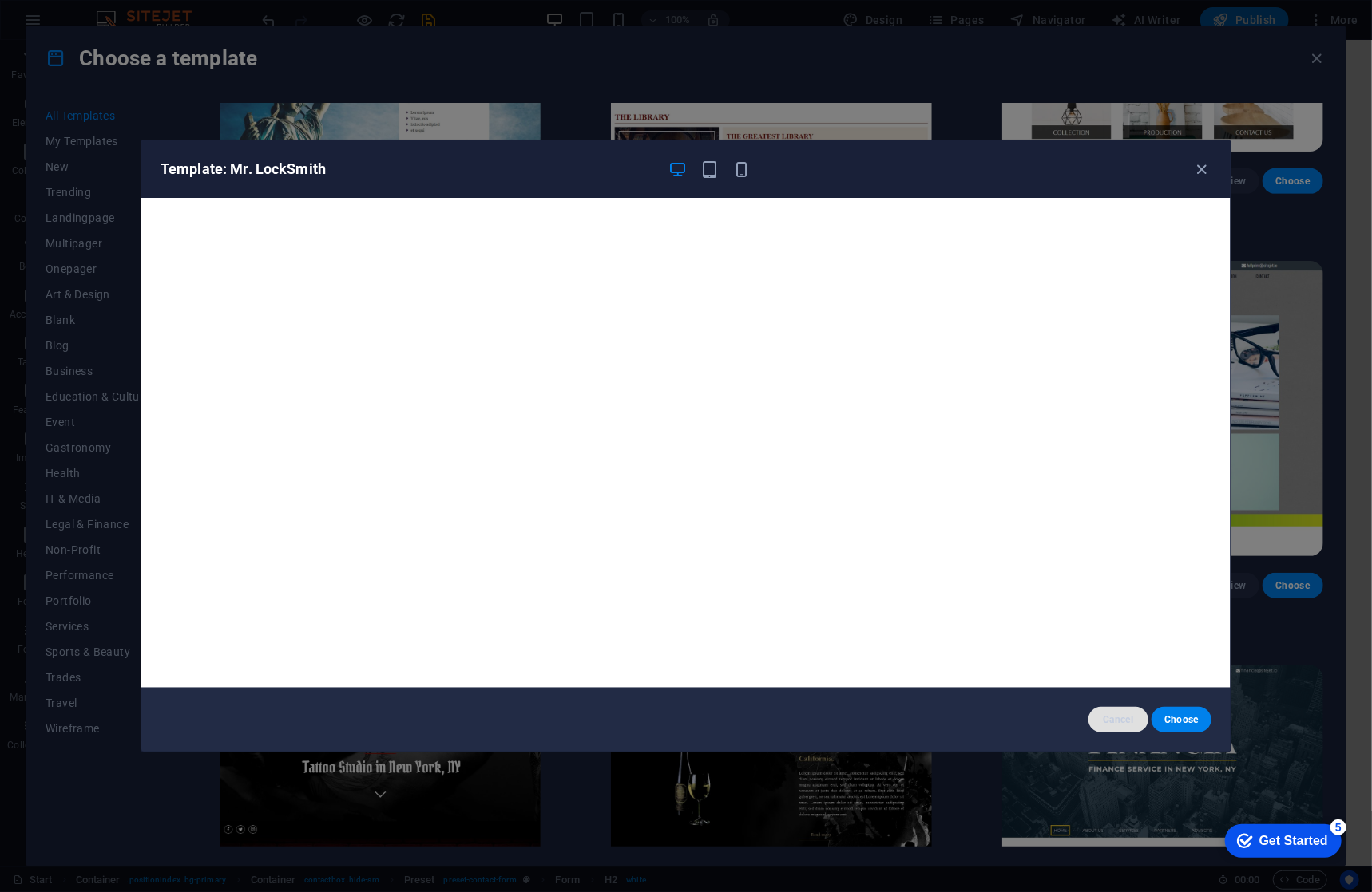
click at [1121, 716] on span "Cancel" at bounding box center [1118, 720] width 34 height 13
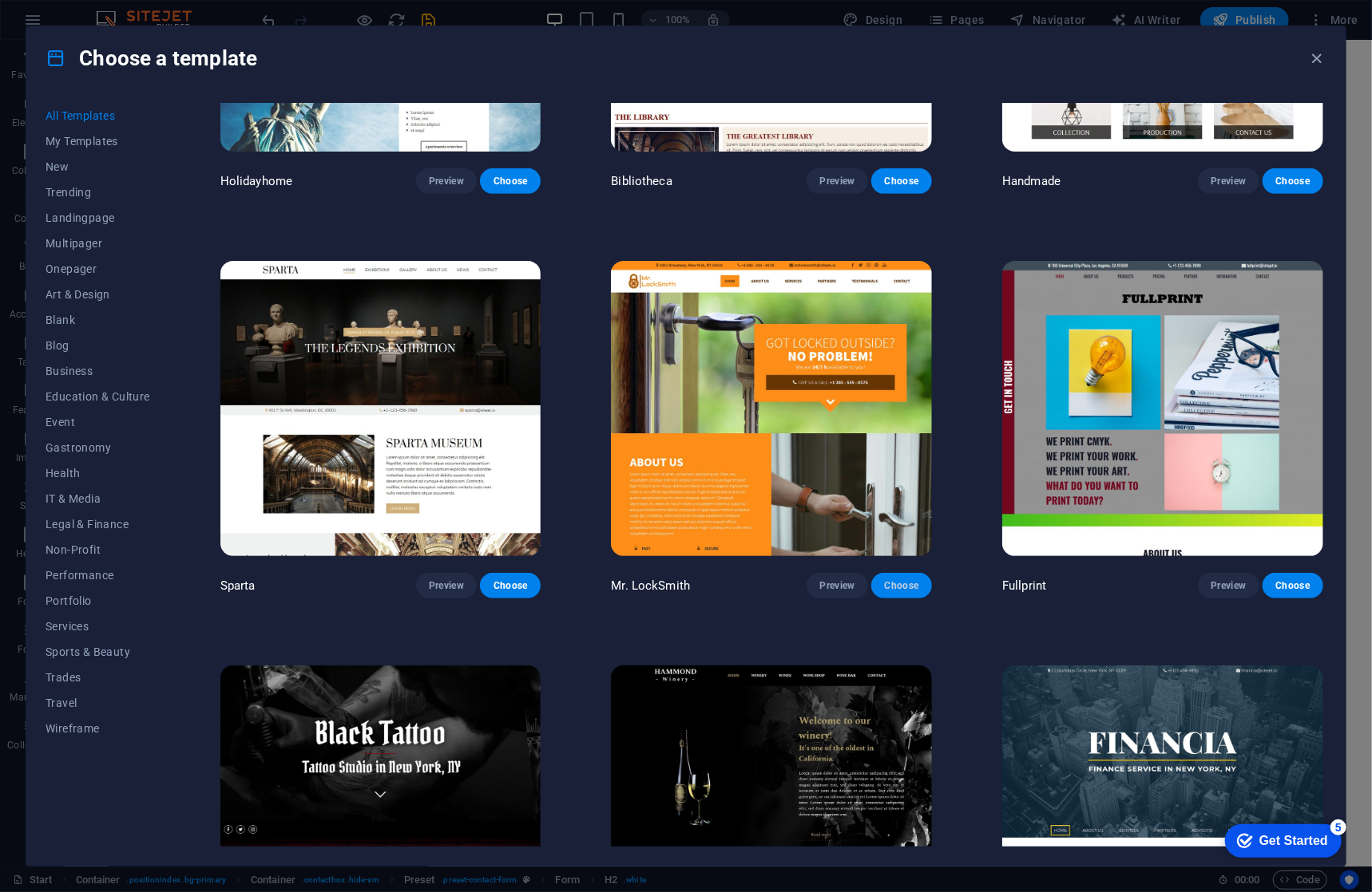
scroll to position [11493, 0]
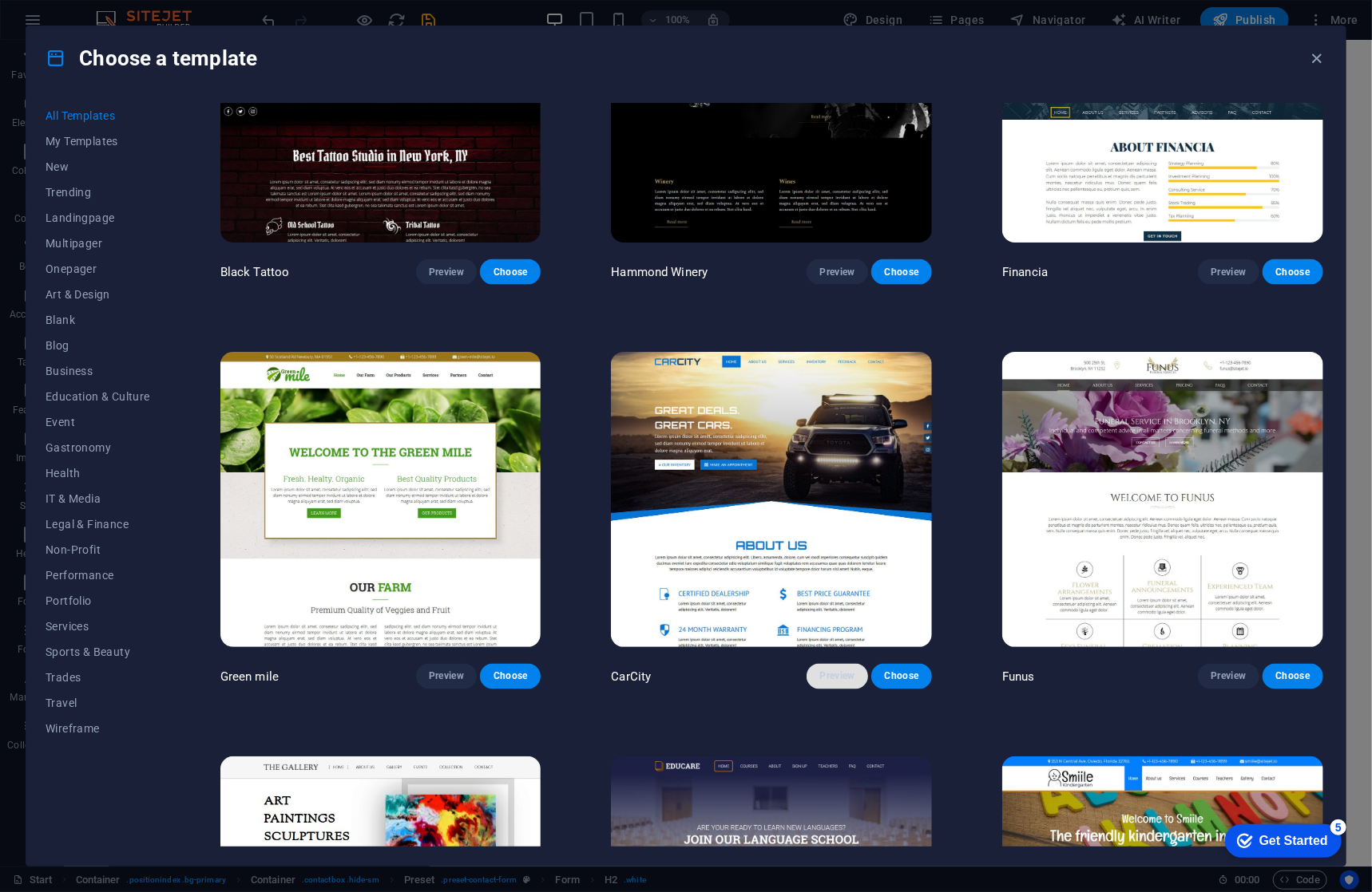
click at [835, 671] on span "Preview" at bounding box center [837, 677] width 35 height 13
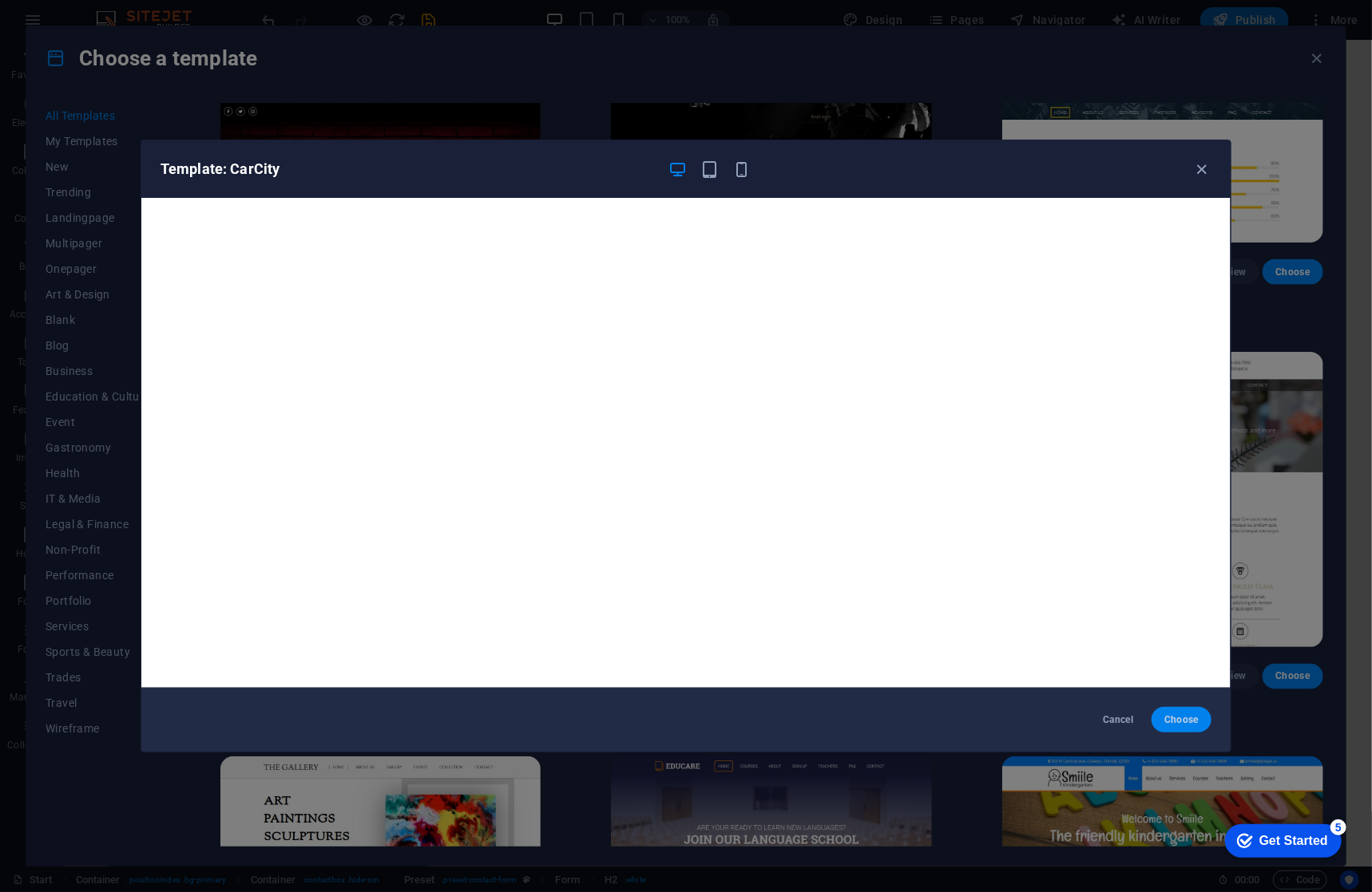
click at [1193, 726] on span "Choose" at bounding box center [1181, 720] width 34 height 13
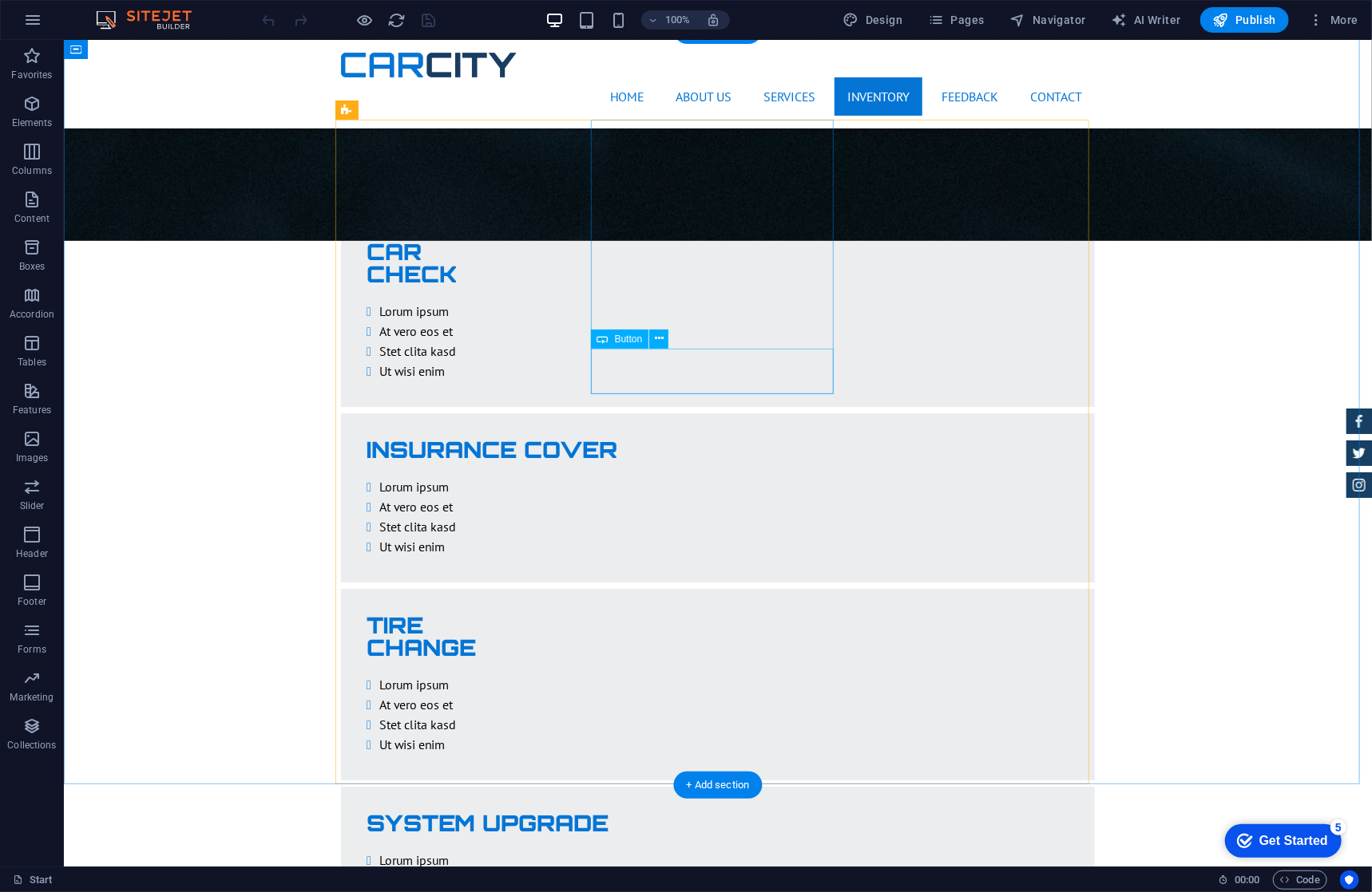
scroll to position [3192, 0]
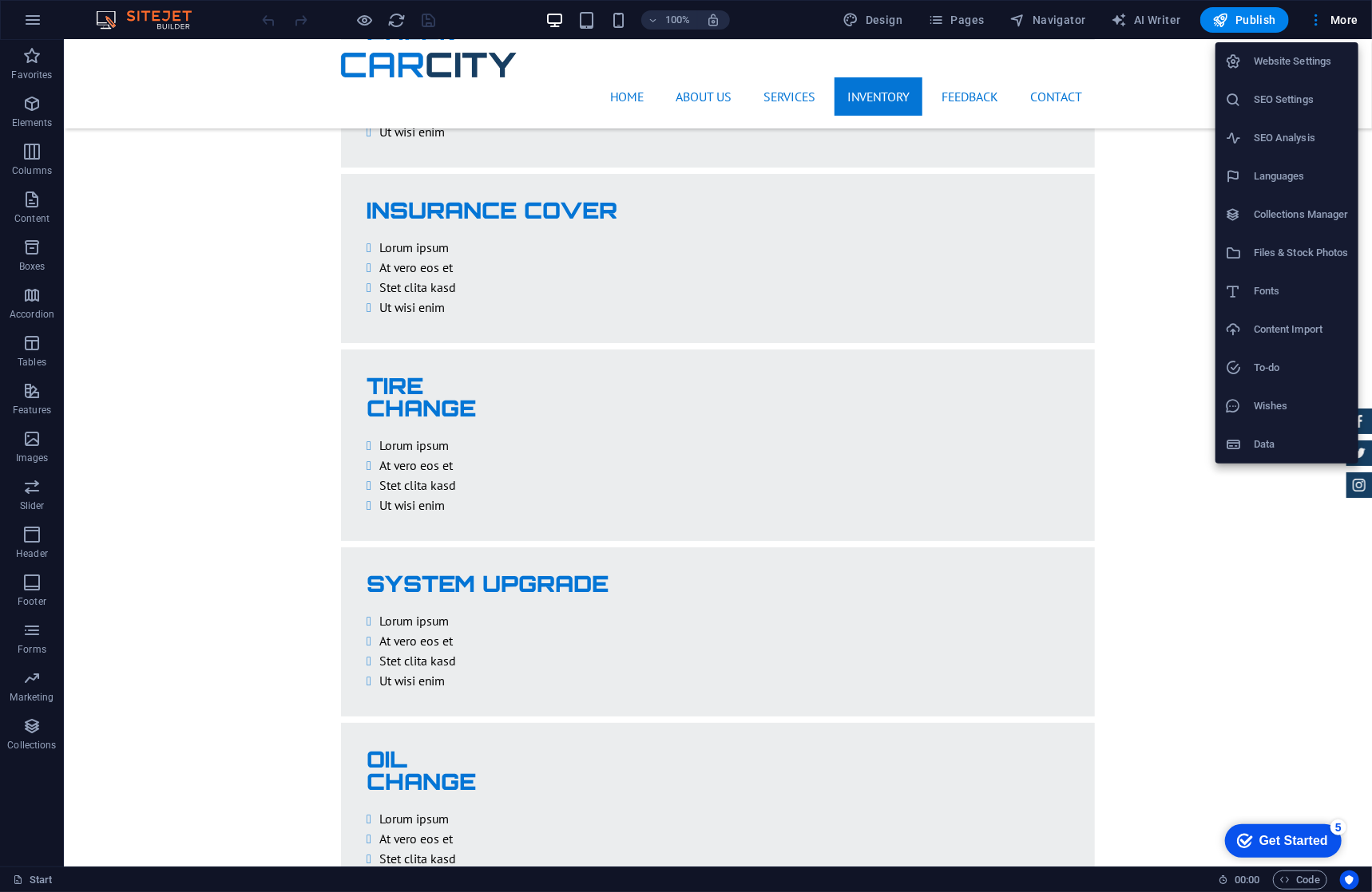
click at [1311, 282] on h6 "Fonts" at bounding box center [1302, 290] width 95 height 19
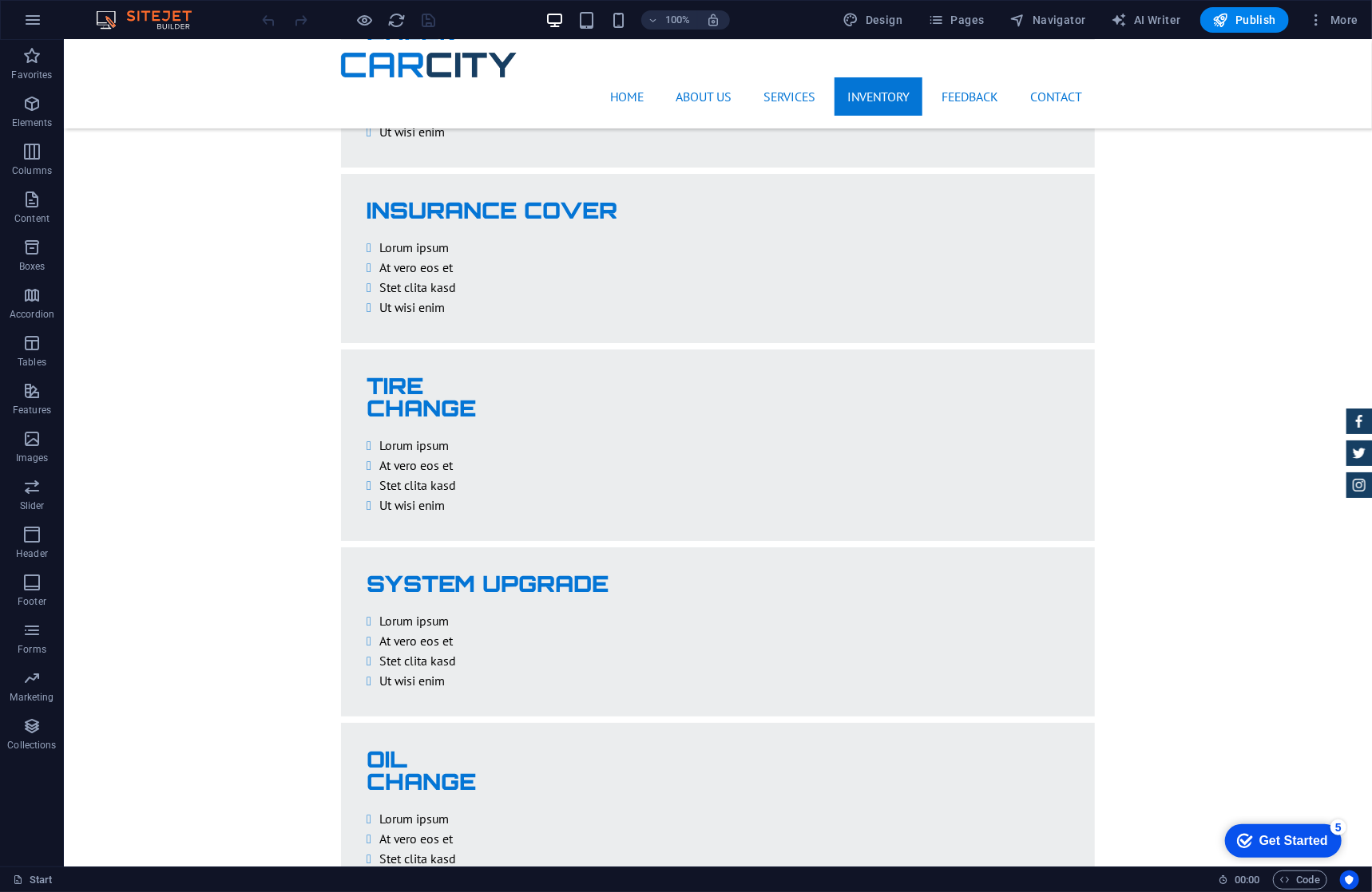
select select "popularity"
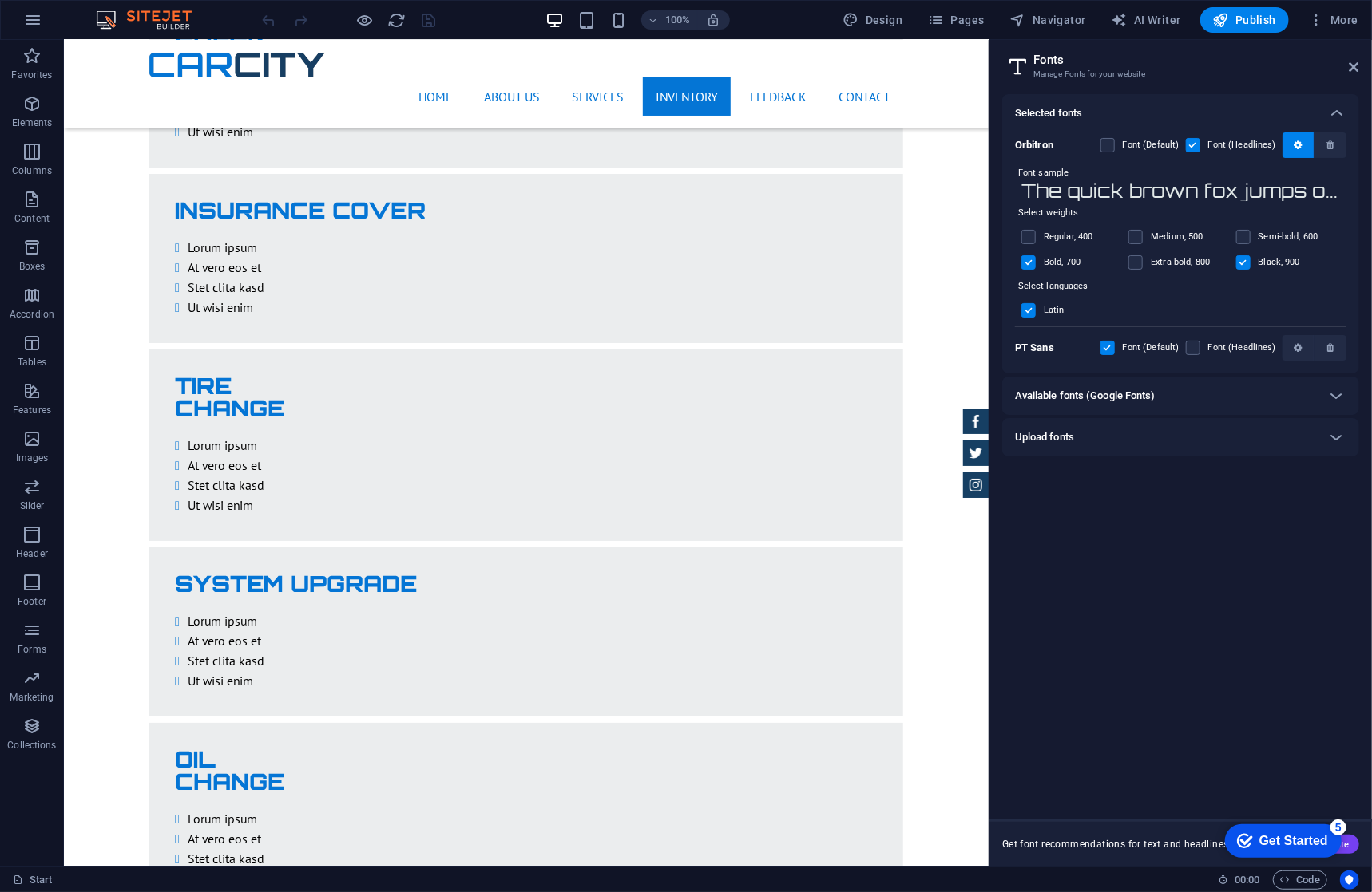
click at [1315, 406] on div "Available fonts (Google Fonts)" at bounding box center [1166, 396] width 302 height 19
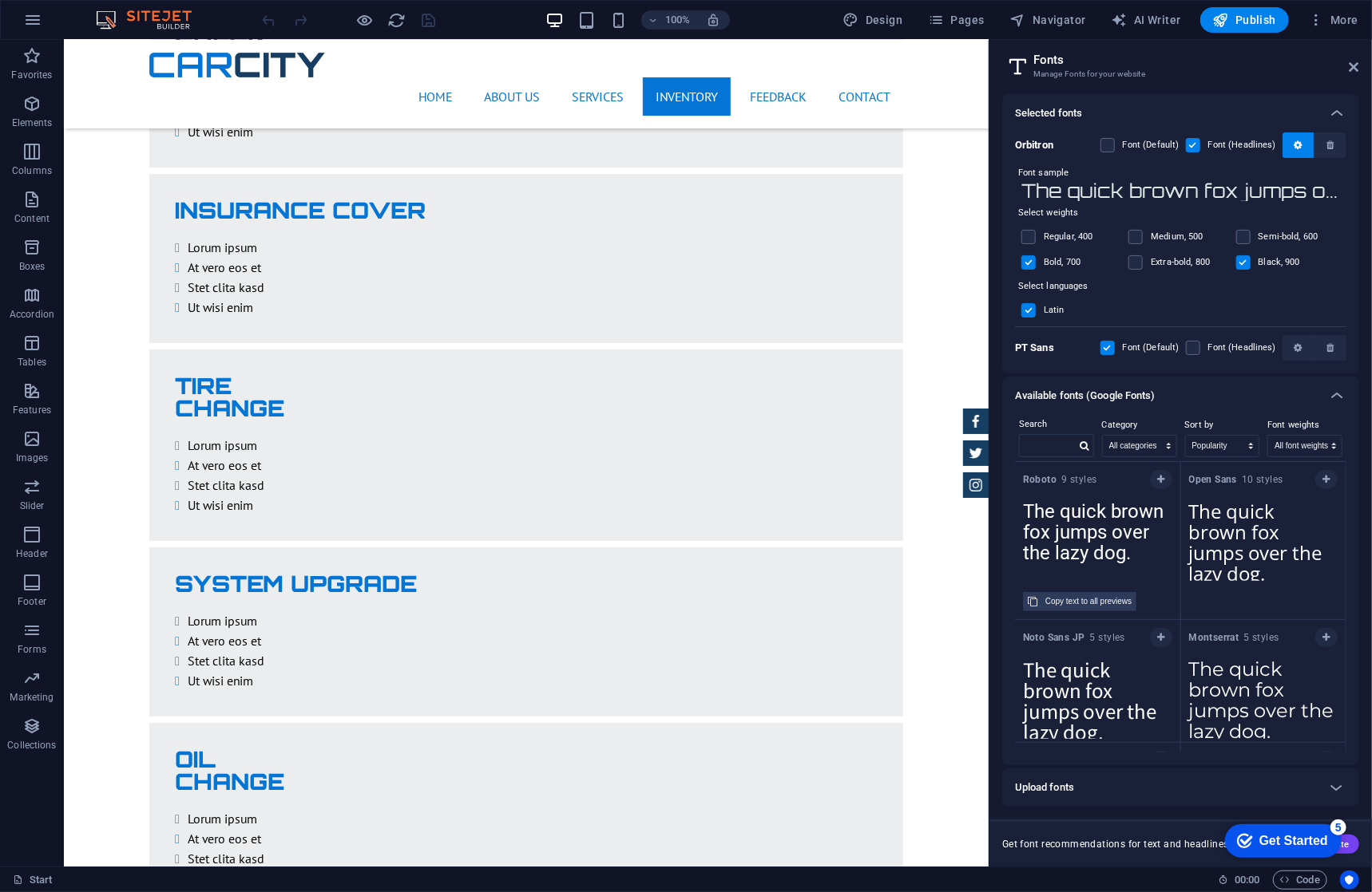
click at [1121, 531] on textarea "The quick brown fox jumps over the lazy dog." at bounding box center [1098, 538] width 166 height 88
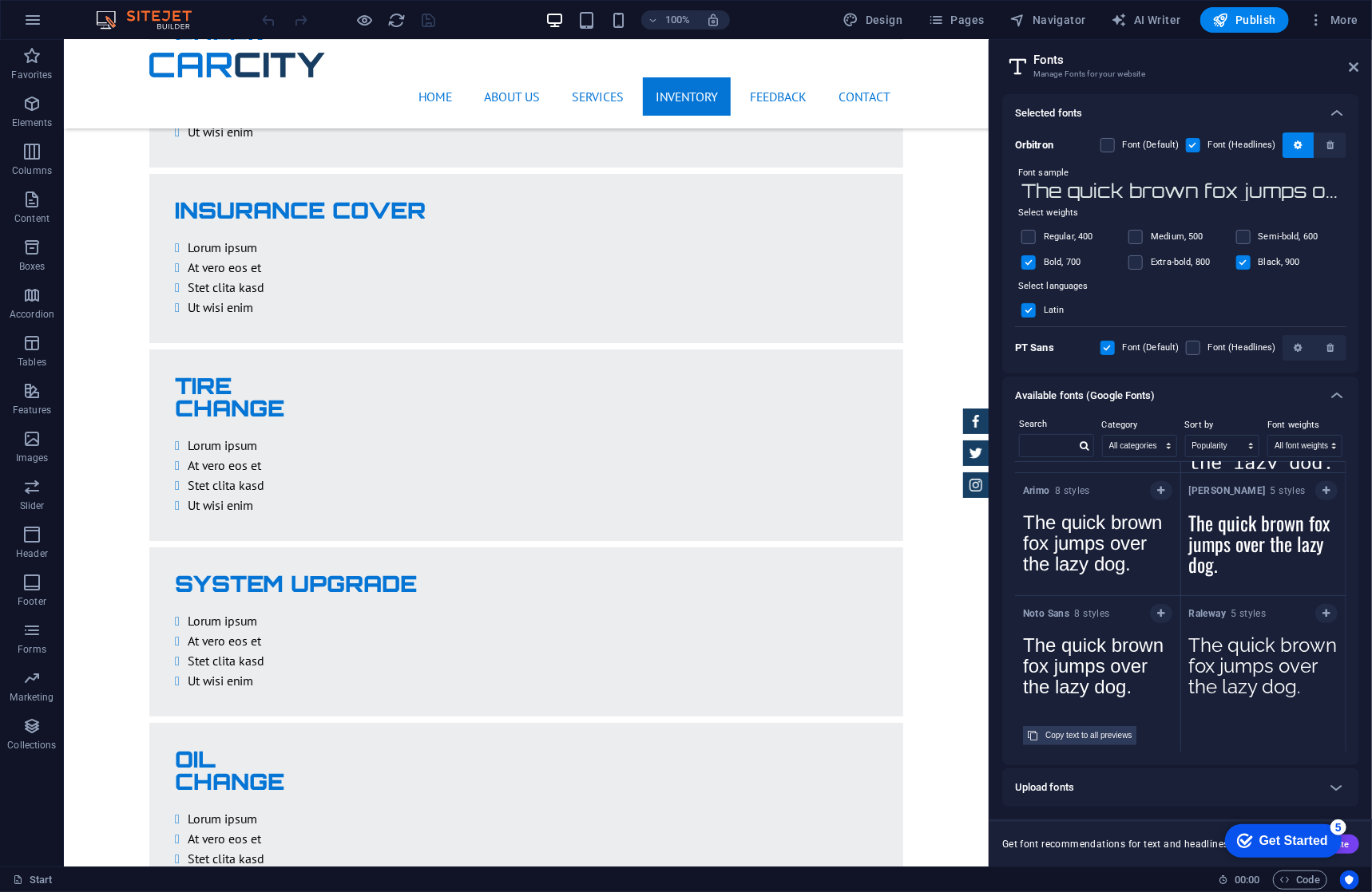
scroll to position [11, 0]
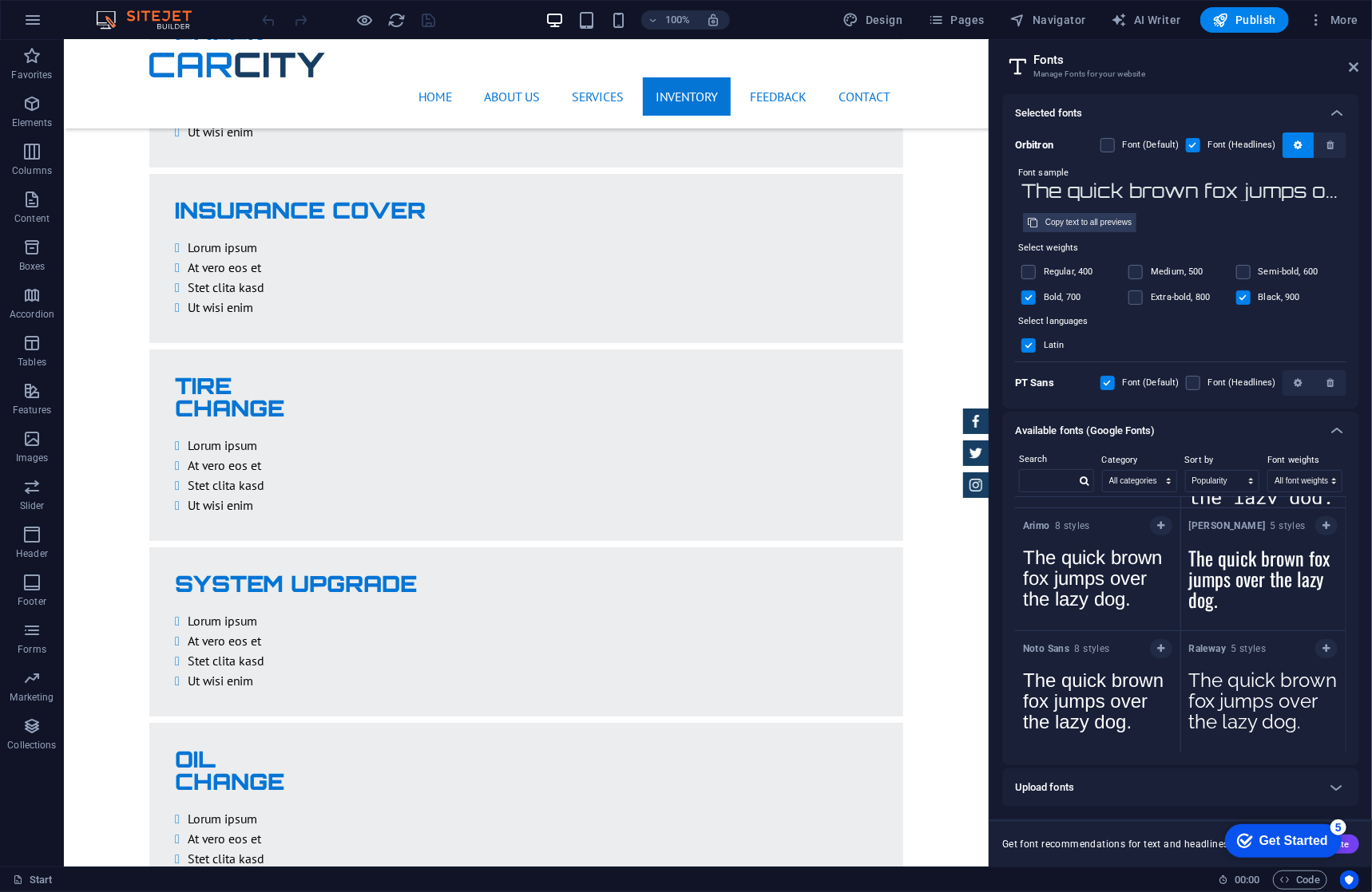
click at [1108, 188] on input "The quick brown fox jumps over the lazy dog." at bounding box center [1180, 191] width 331 height 21
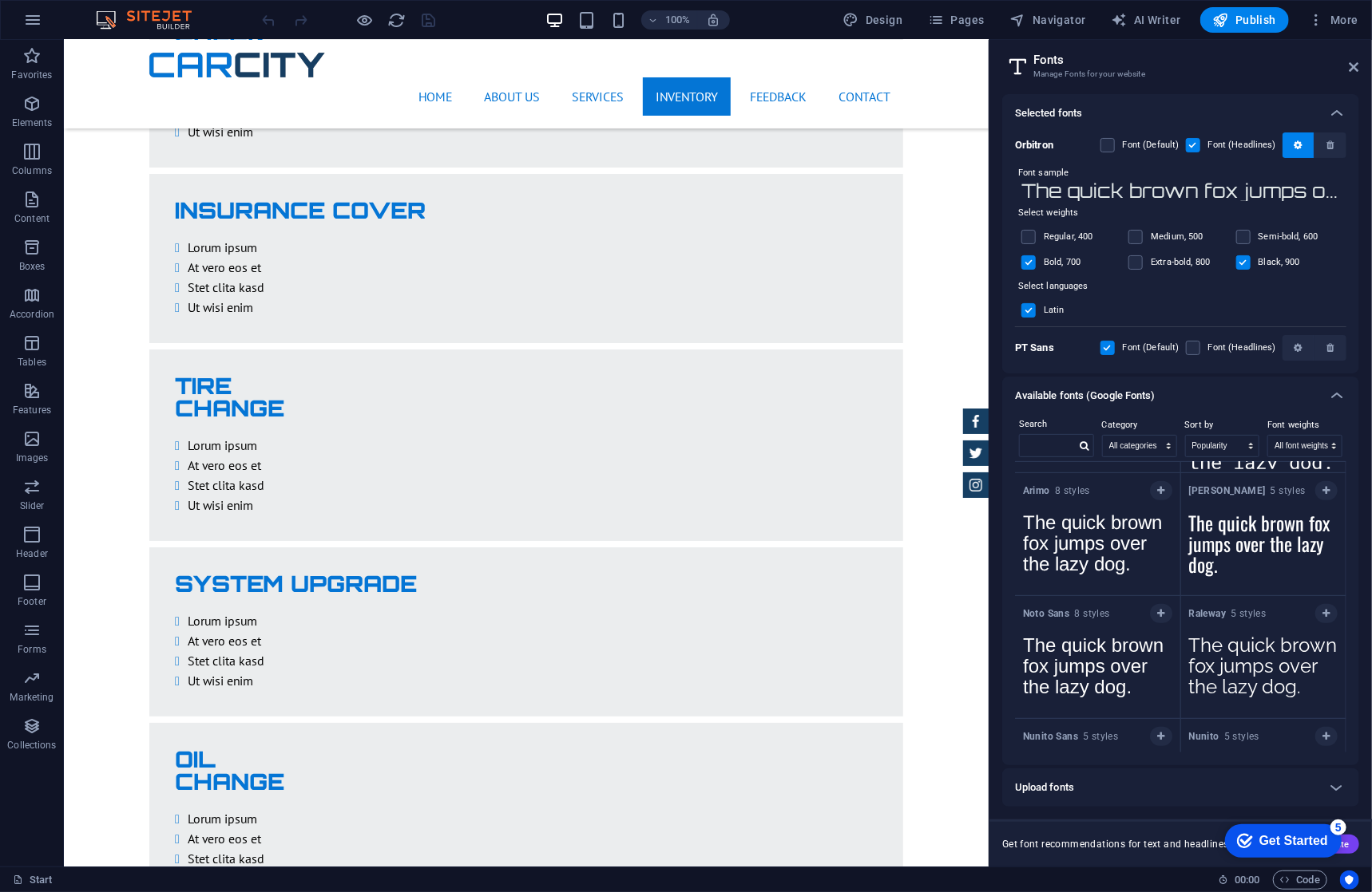
drag, startPoint x: 1036, startPoint y: 143, endPoint x: 1027, endPoint y: 144, distance: 9.1
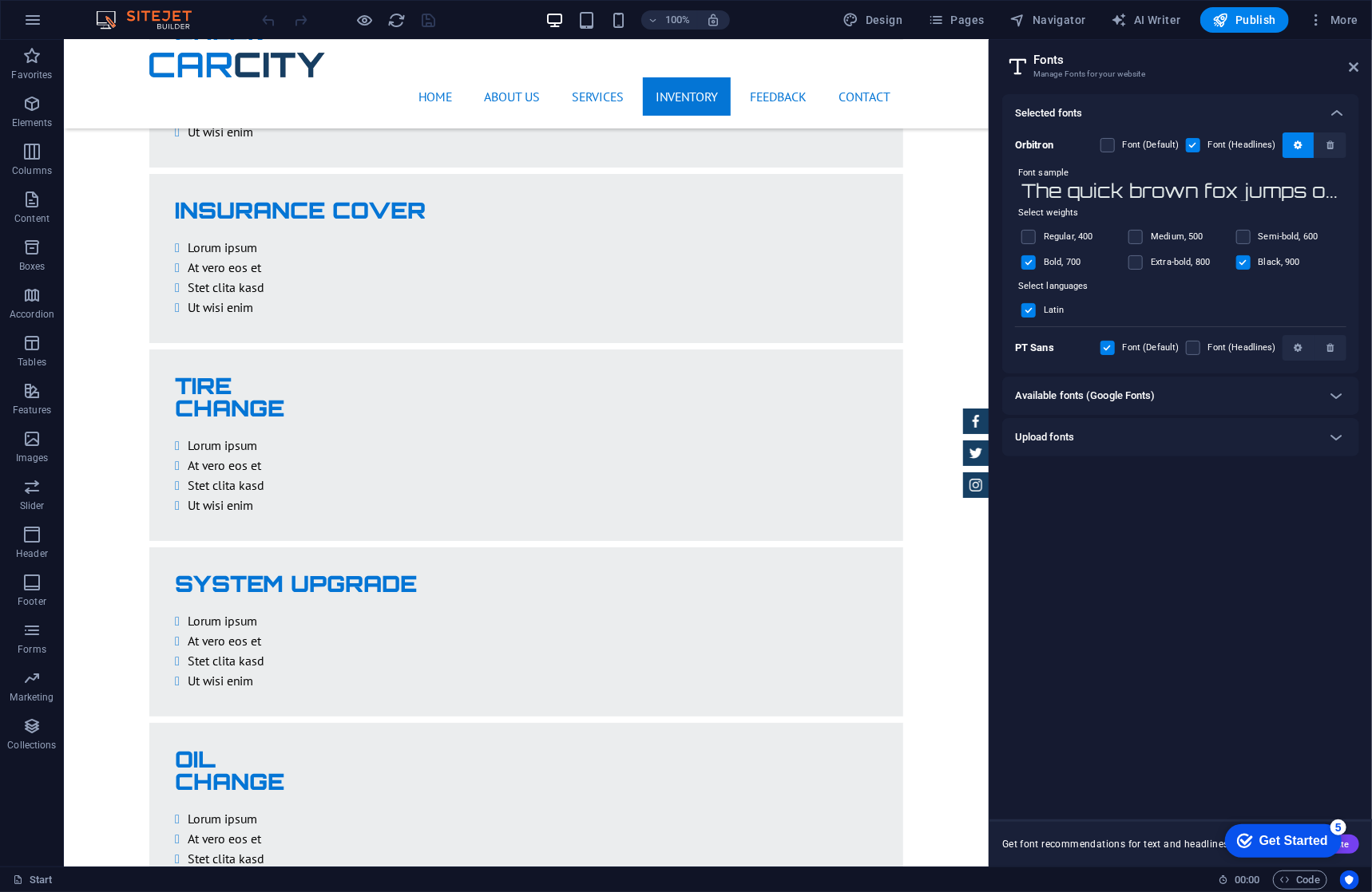
click at [1230, 186] on input "The quick brown fox jumps over the lazy dog." at bounding box center [1180, 191] width 331 height 21
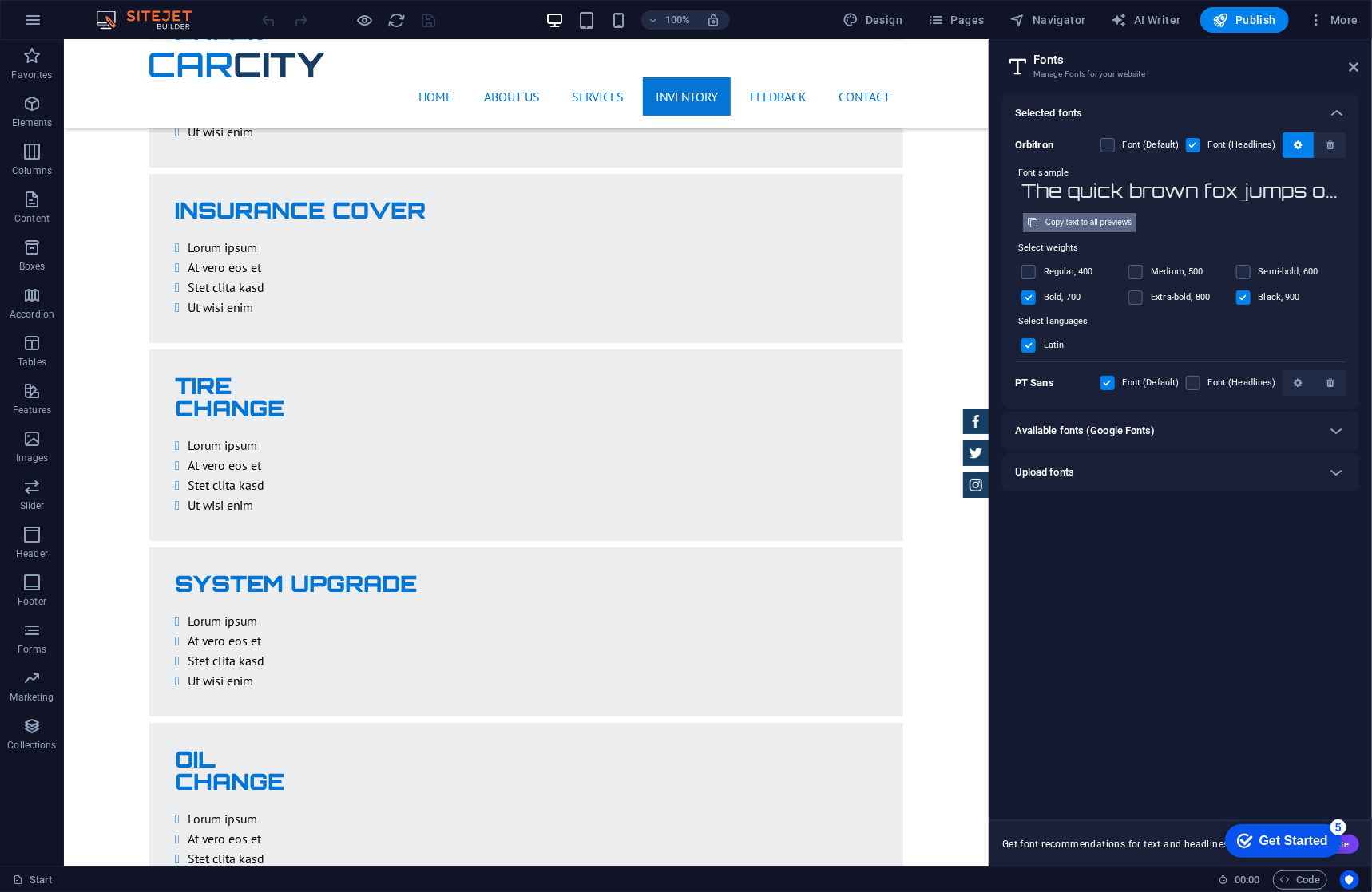
click at [1095, 225] on div "Copy text to all previews" at bounding box center [1089, 222] width 86 height 19
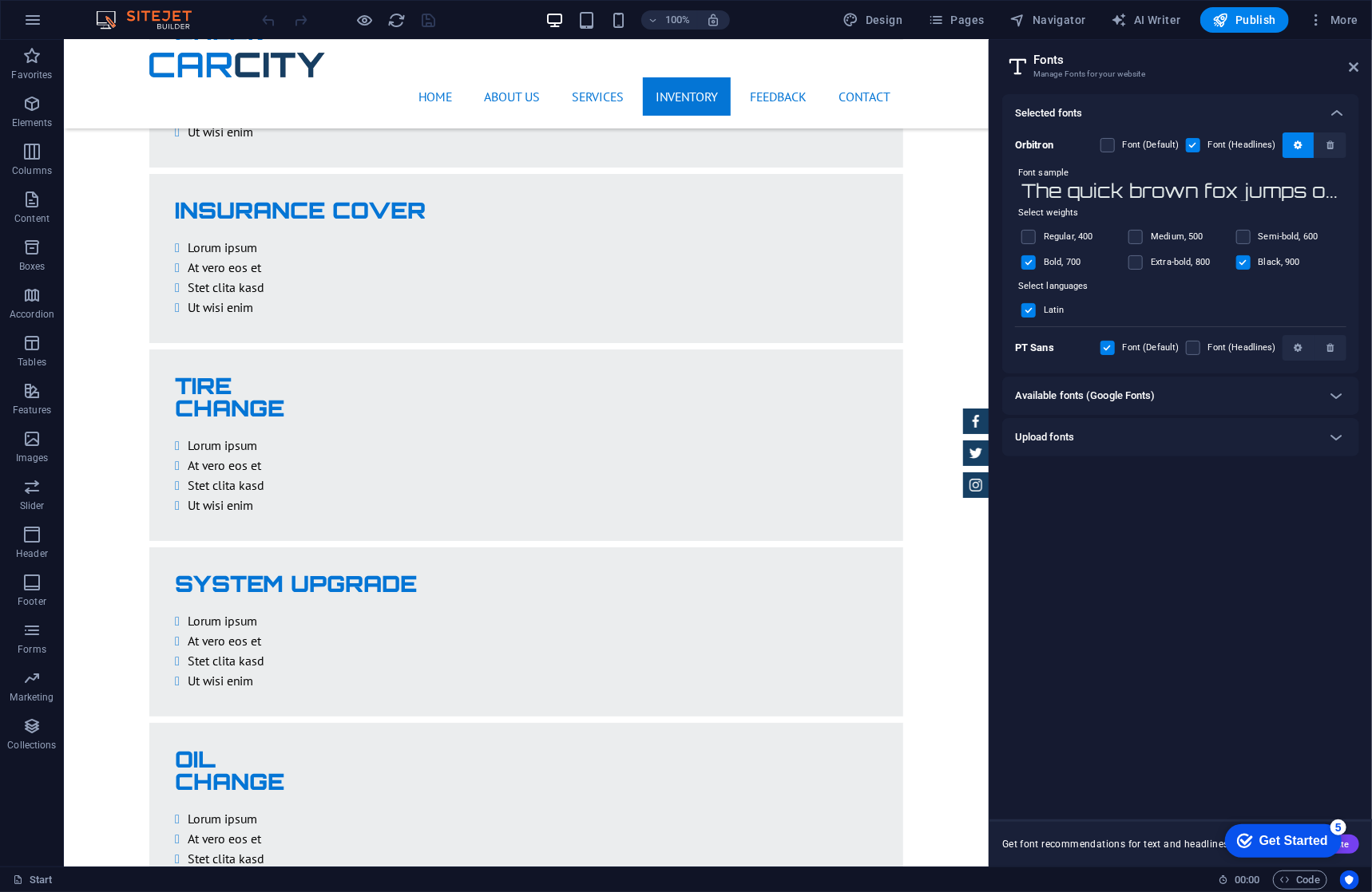
click at [1099, 202] on div "The quick brown fox jumps over the lazy dog. Copy text to all previews" at bounding box center [1180, 193] width 331 height 25
click at [1141, 186] on input "The quick brown fox jumps over the lazy dog." at bounding box center [1180, 191] width 331 height 21
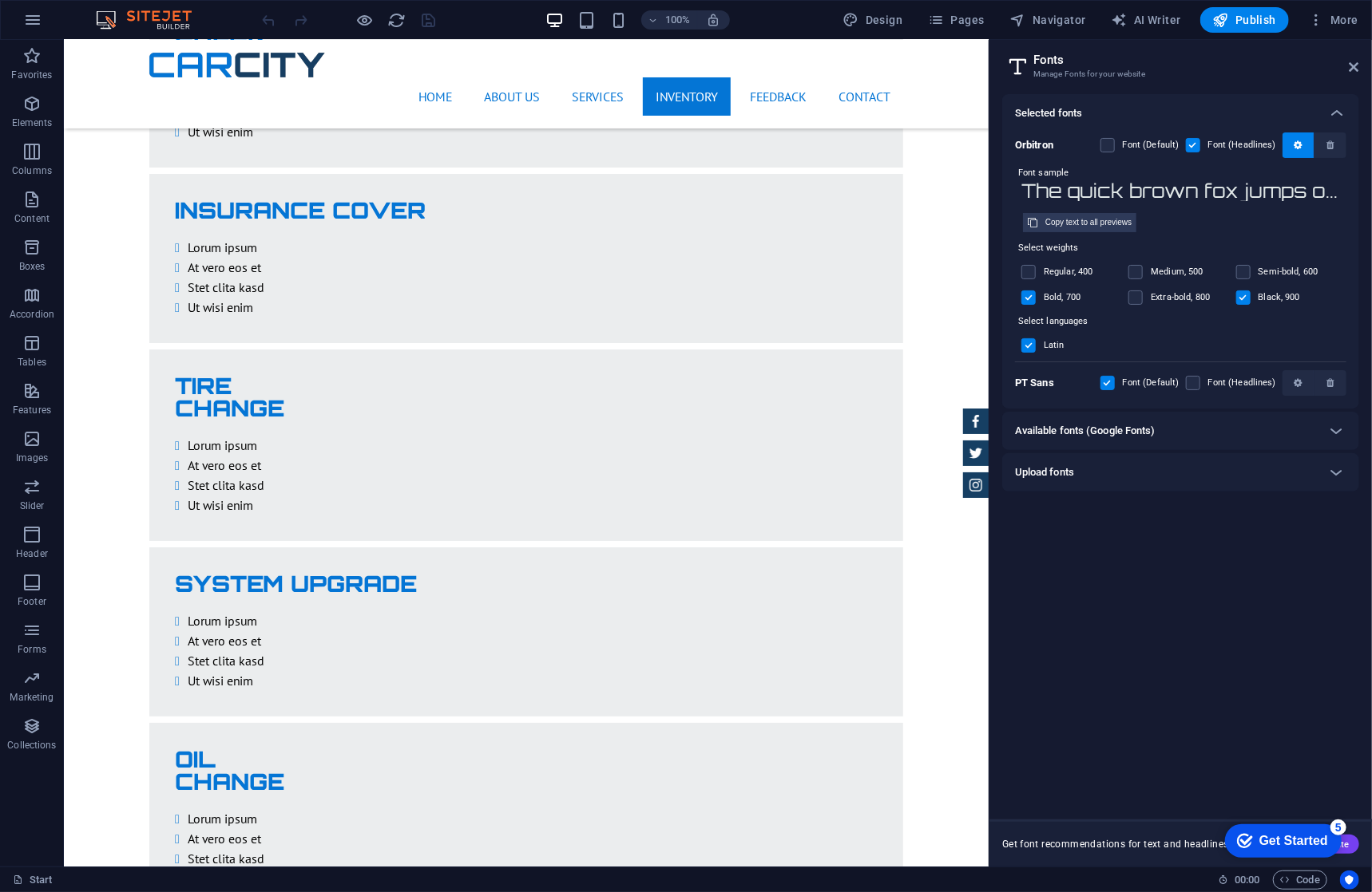
click at [1243, 195] on input "The quick brown fox jumps over the lazy dog." at bounding box center [1180, 191] width 331 height 21
click at [1242, 195] on input "The quick brown fox jumps over the lazy dog." at bounding box center [1180, 191] width 331 height 21
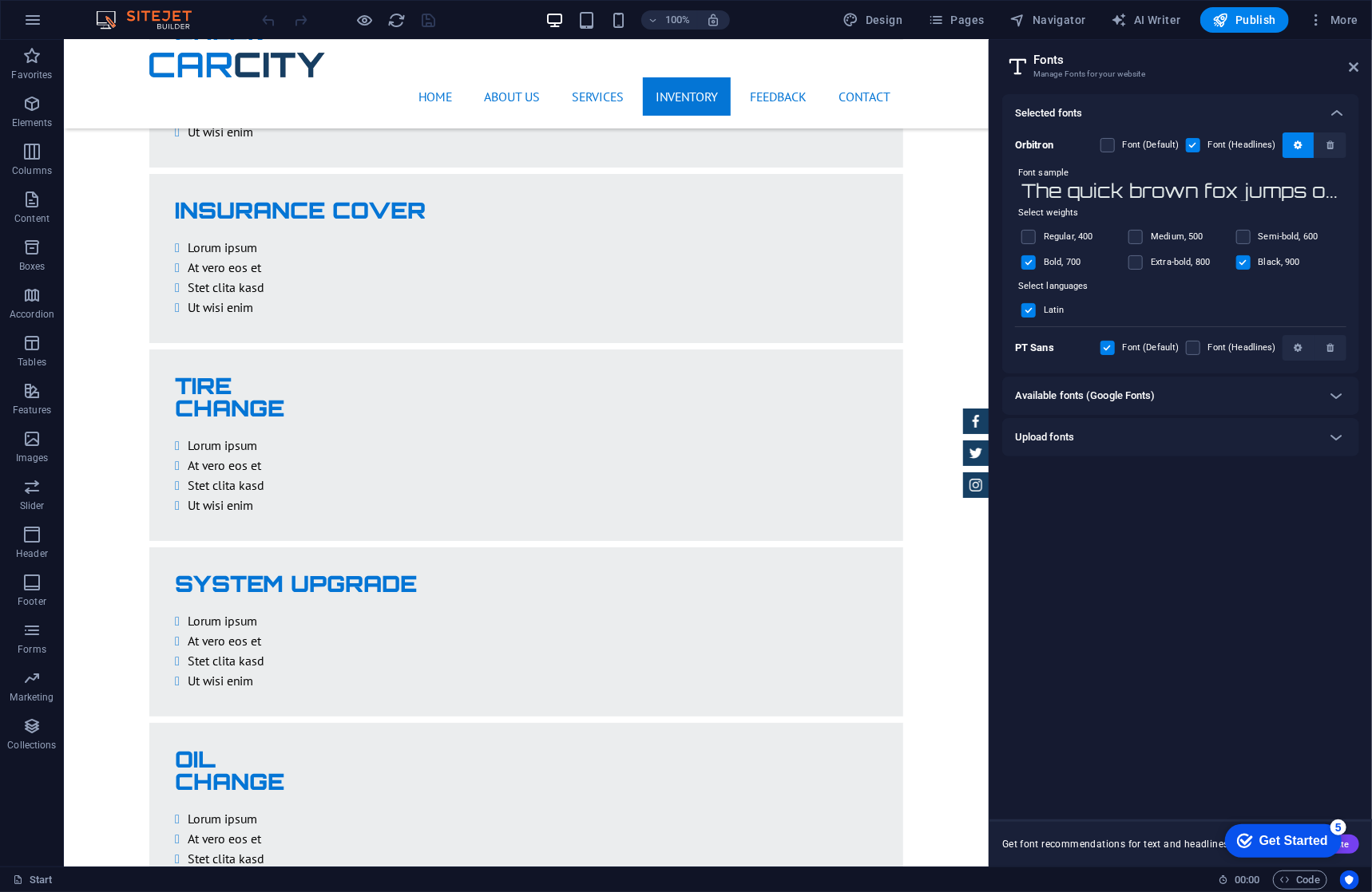
click at [1307, 398] on div "Available fonts (Google Fonts)" at bounding box center [1166, 396] width 302 height 19
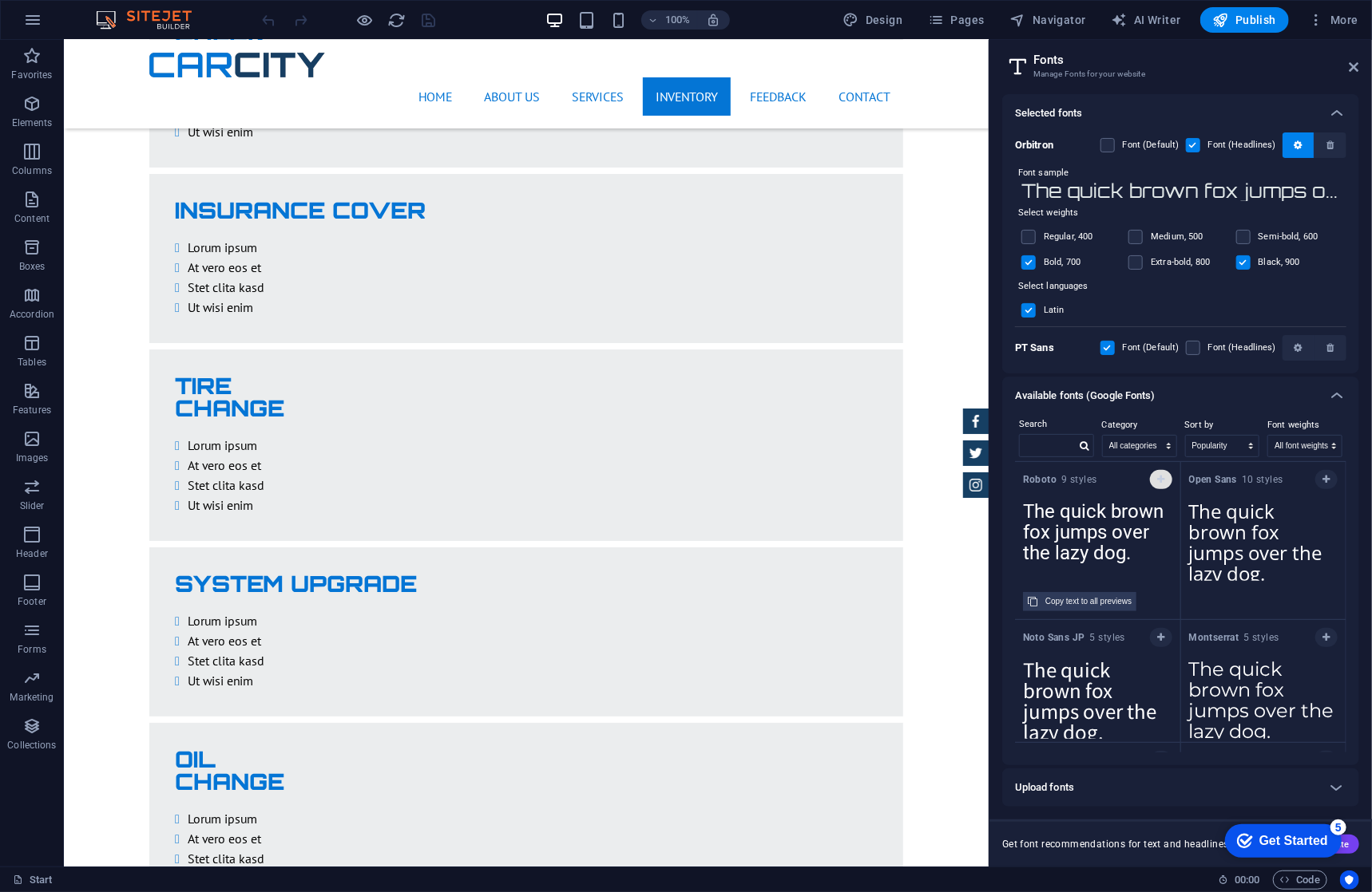
click at [1158, 479] on icon "button" at bounding box center [1161, 479] width 7 height 10
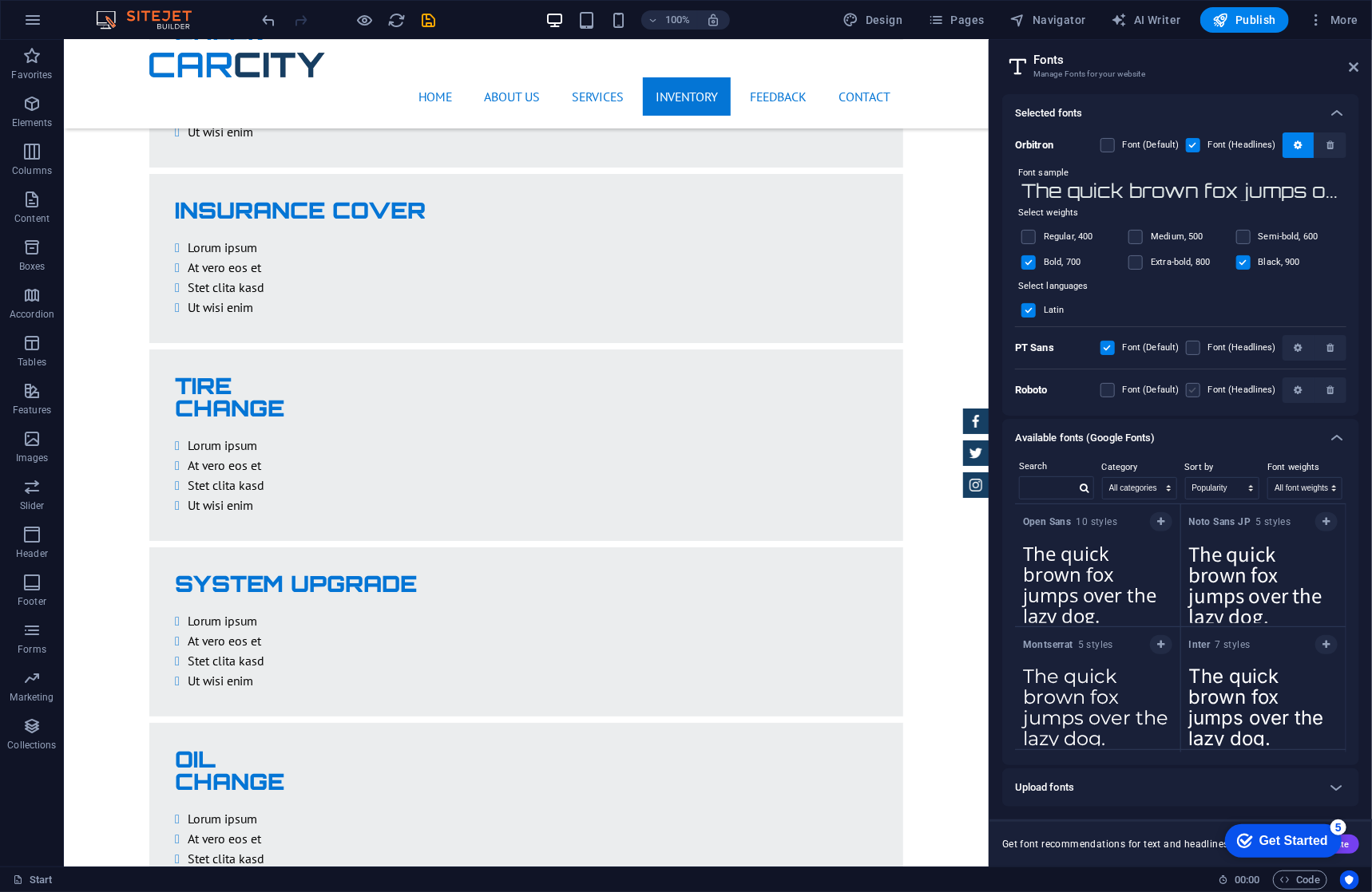
click at [1193, 387] on label at bounding box center [1193, 390] width 14 height 14
click at [0, 0] on input "checkbox" at bounding box center [0, 0] width 0 height 0
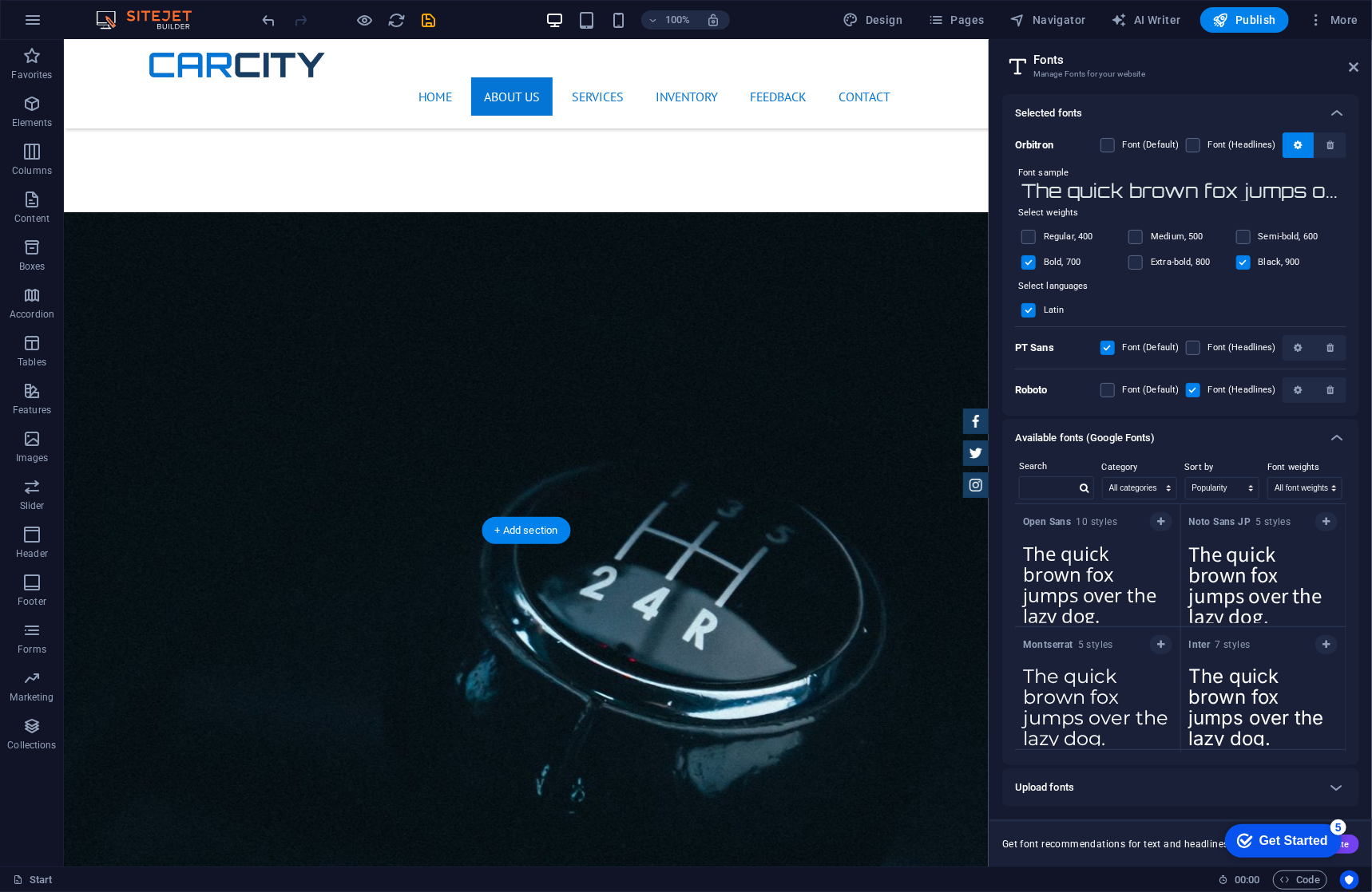
scroll to position [1437, 0]
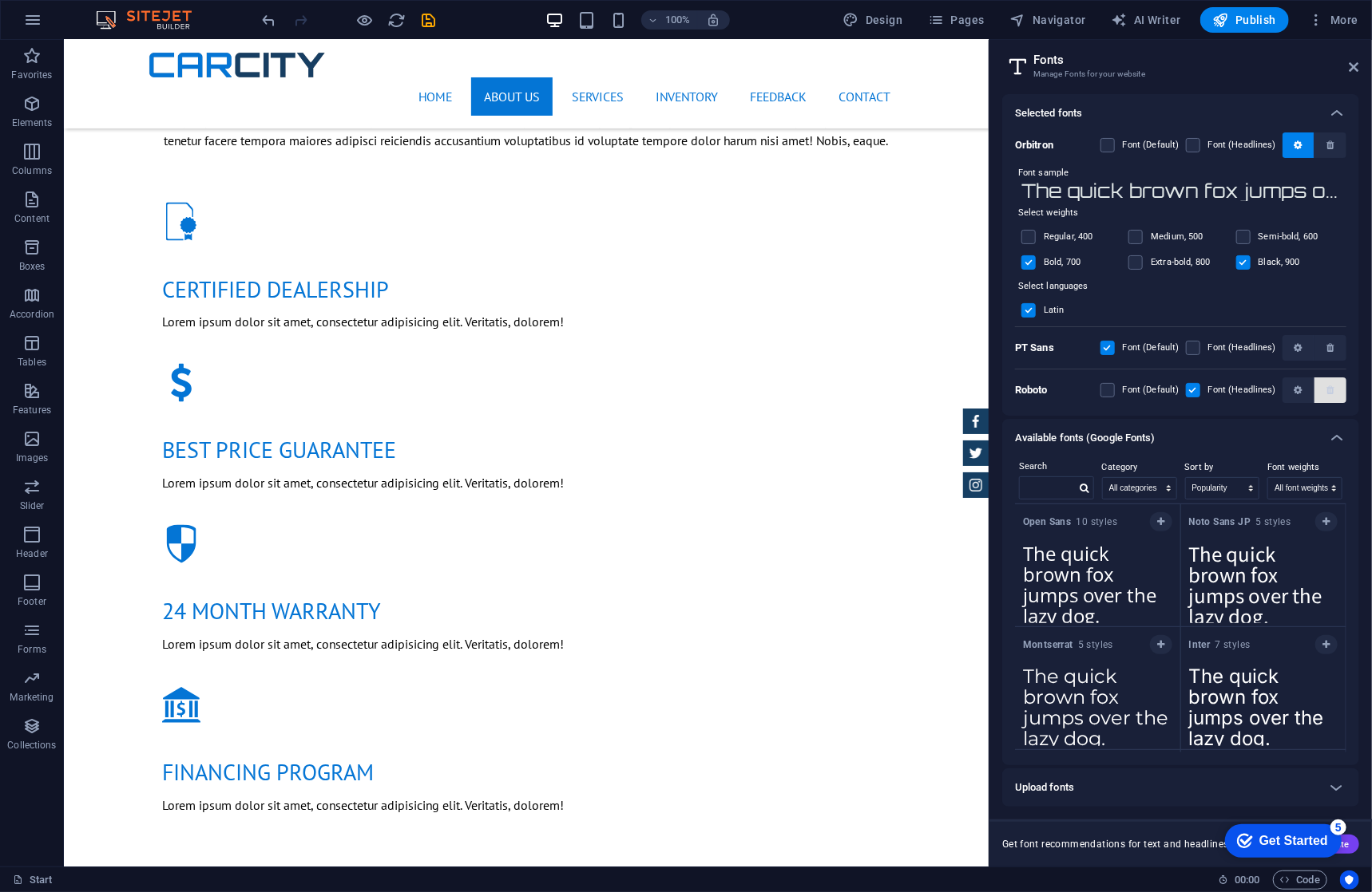
click at [1333, 390] on icon "button" at bounding box center [1330, 390] width 7 height 10
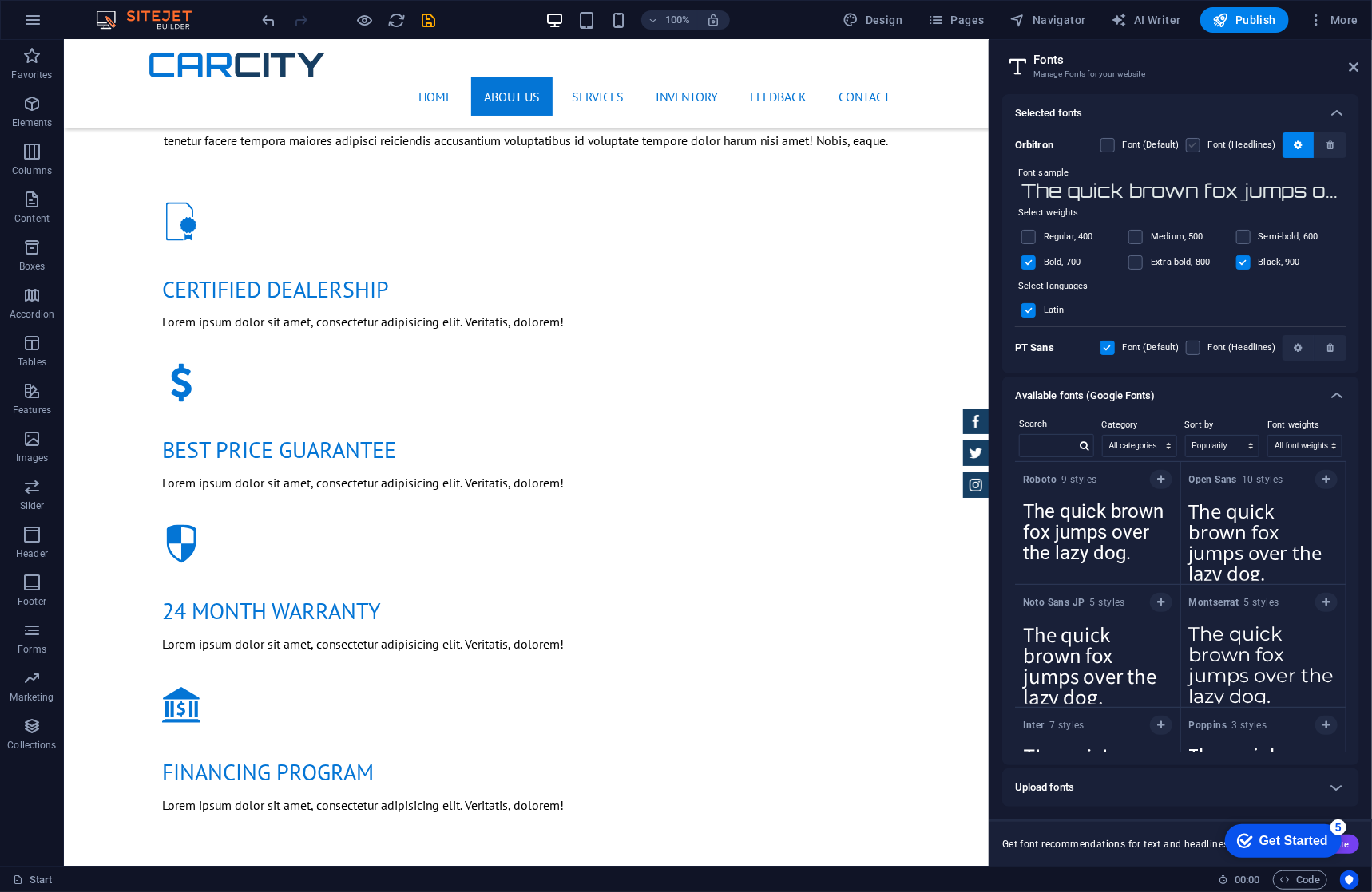
click at [1197, 145] on label at bounding box center [1193, 146] width 14 height 14
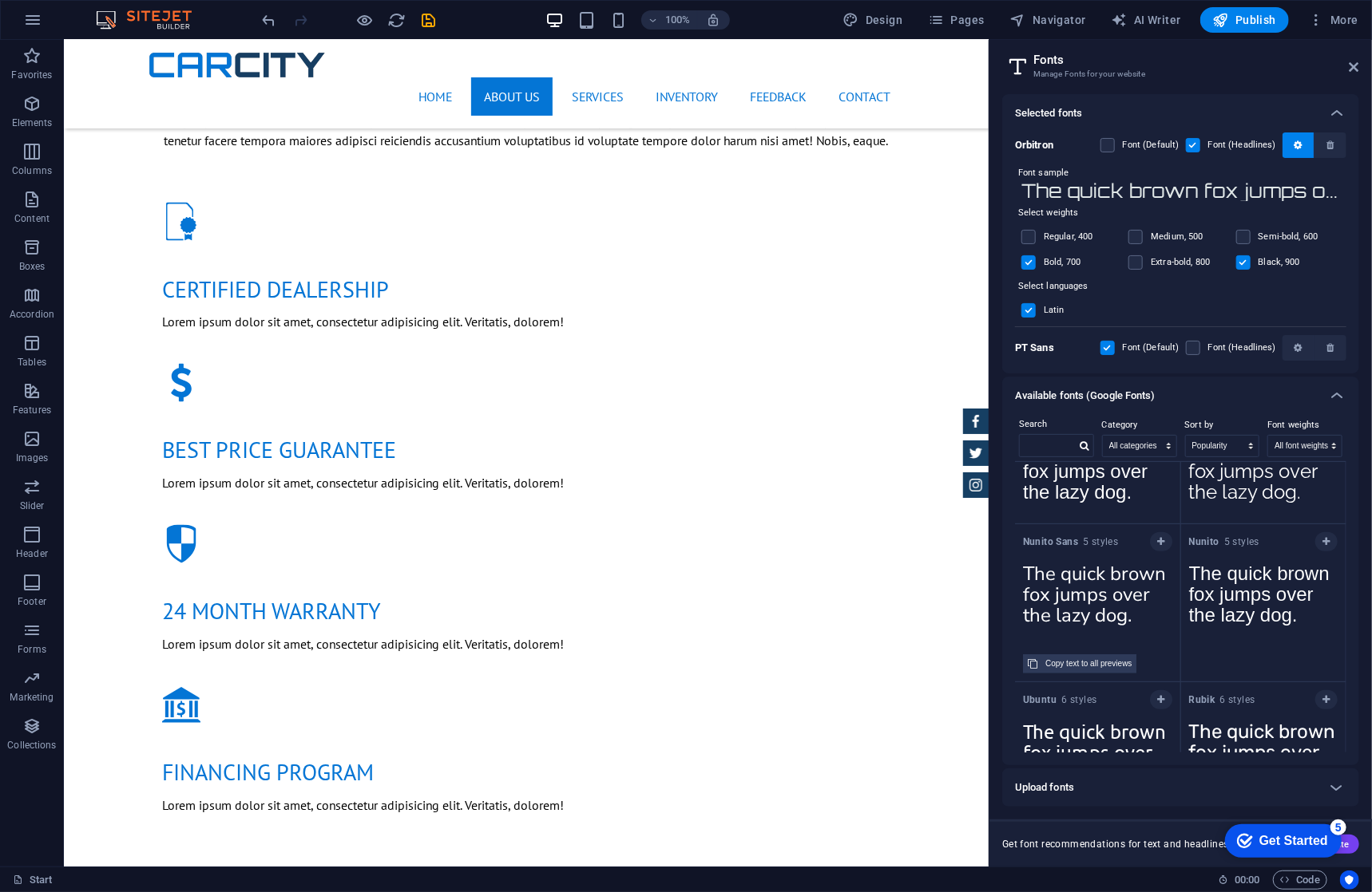
scroll to position [718, 0]
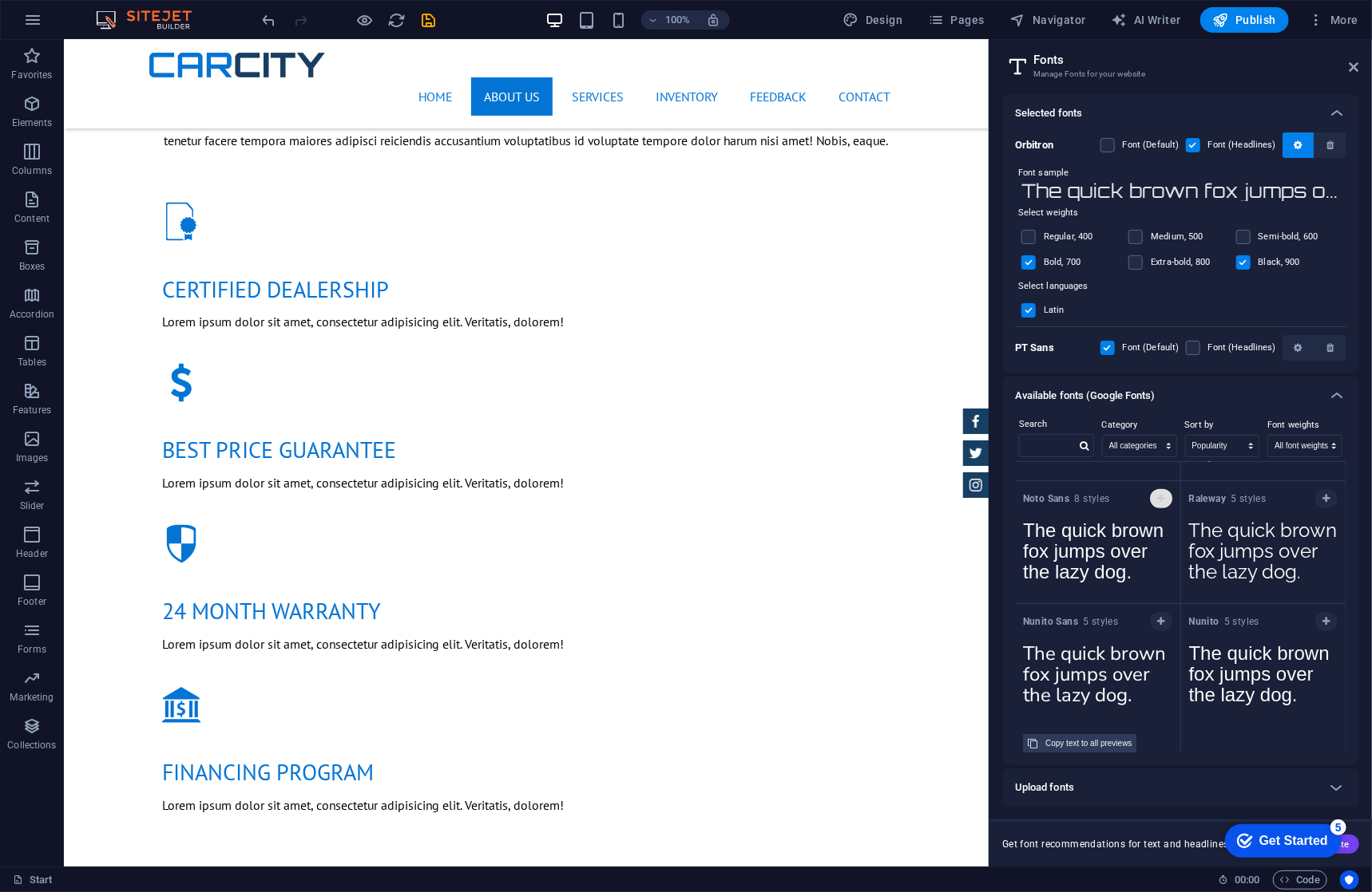
click at [1157, 501] on icon "button" at bounding box center [1161, 498] width 7 height 10
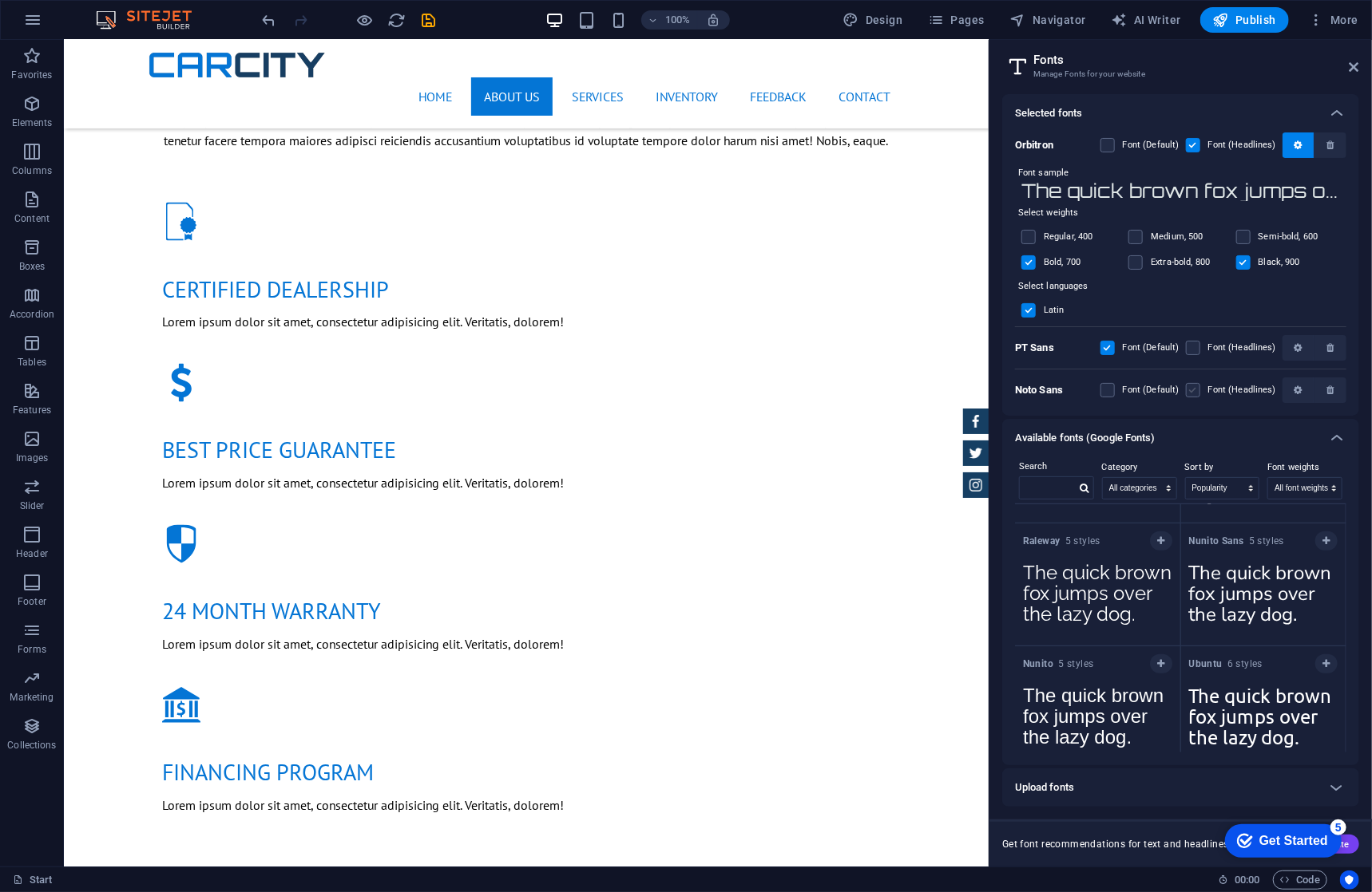
click at [1196, 387] on label at bounding box center [1193, 390] width 14 height 14
click at [0, 0] on Sans "checkbox" at bounding box center [0, 0] width 0 height 0
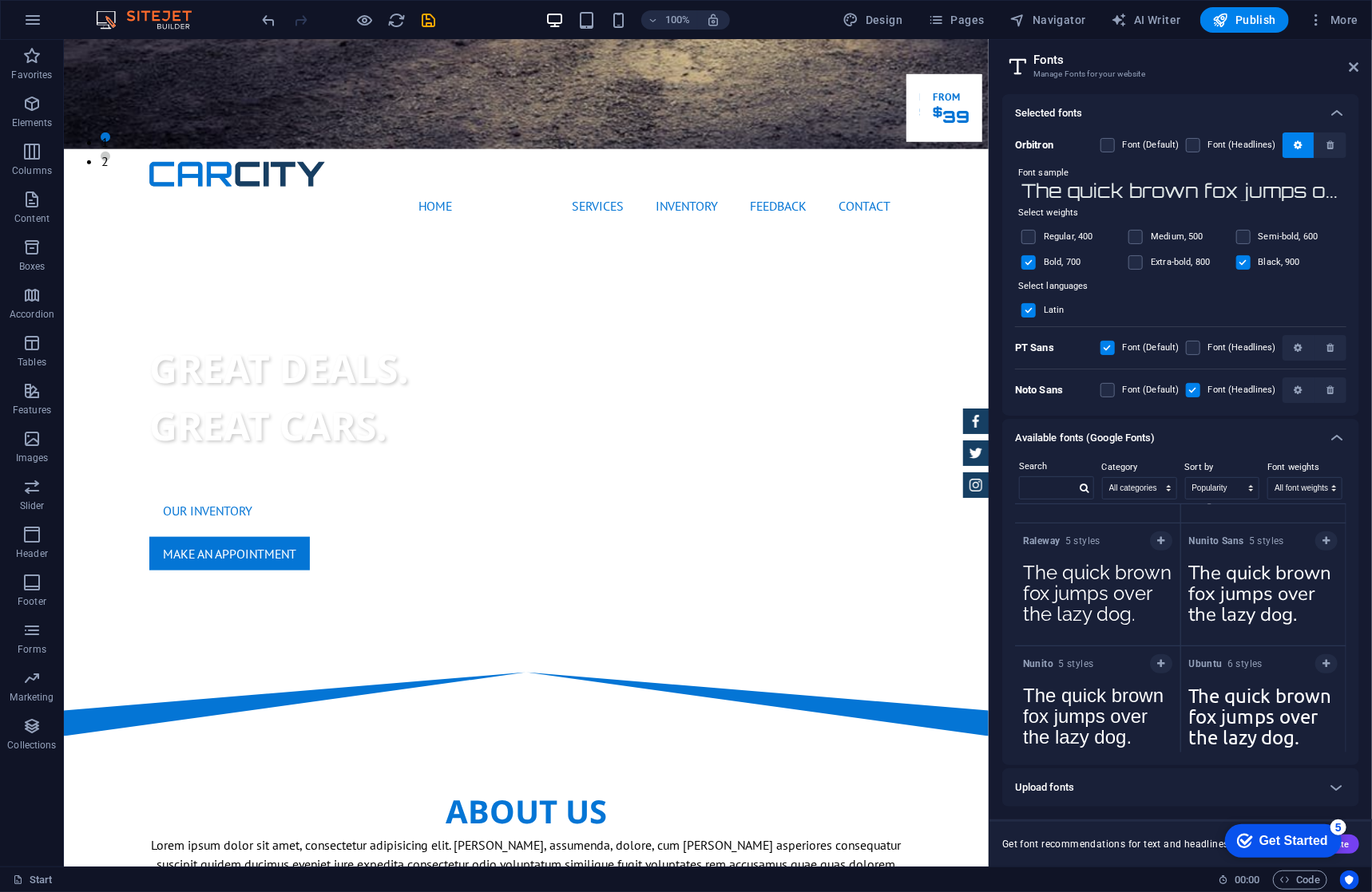
click at [1331, 387] on icon "button" at bounding box center [1330, 390] width 7 height 10
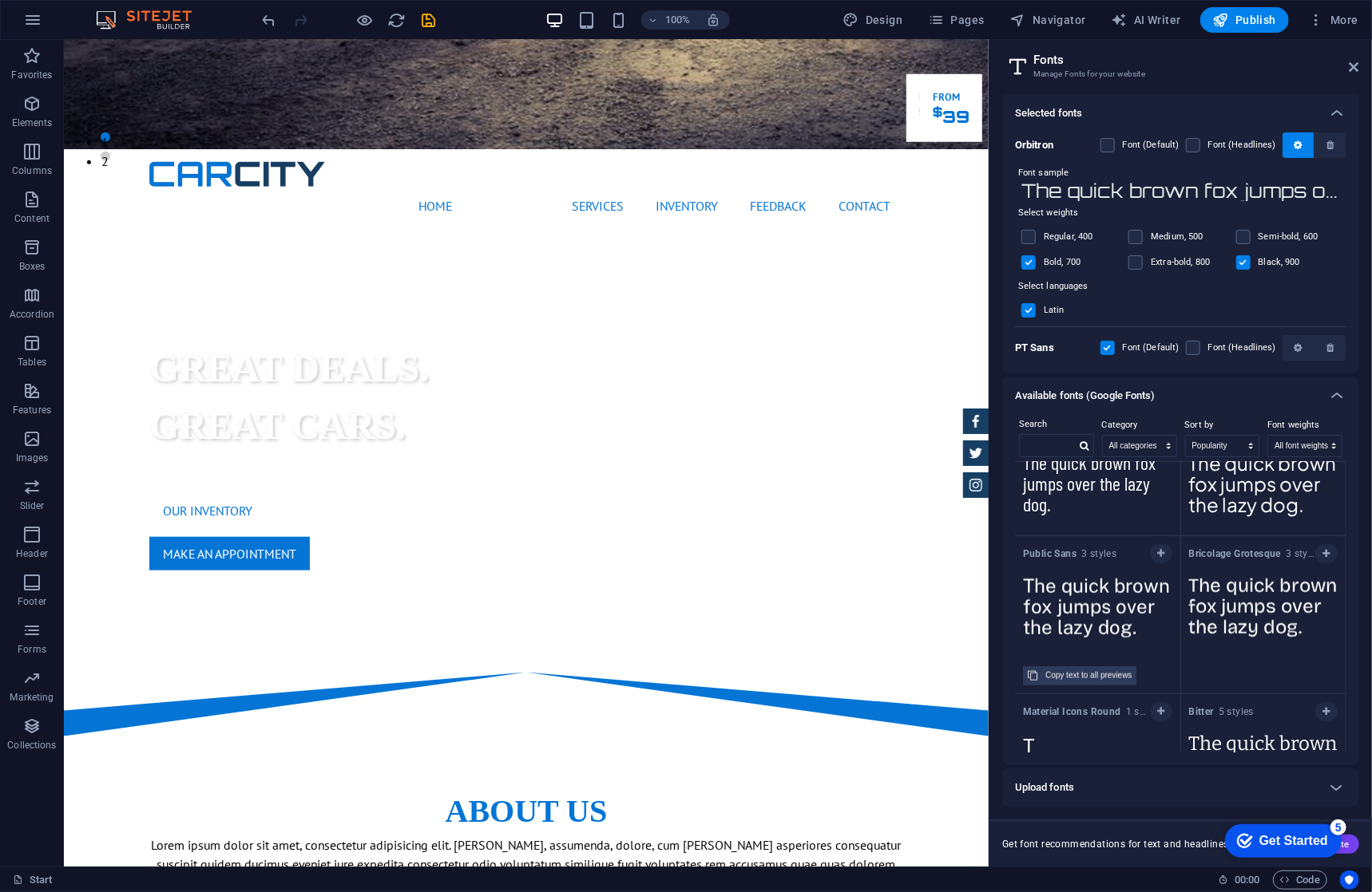
scroll to position [4588, 0]
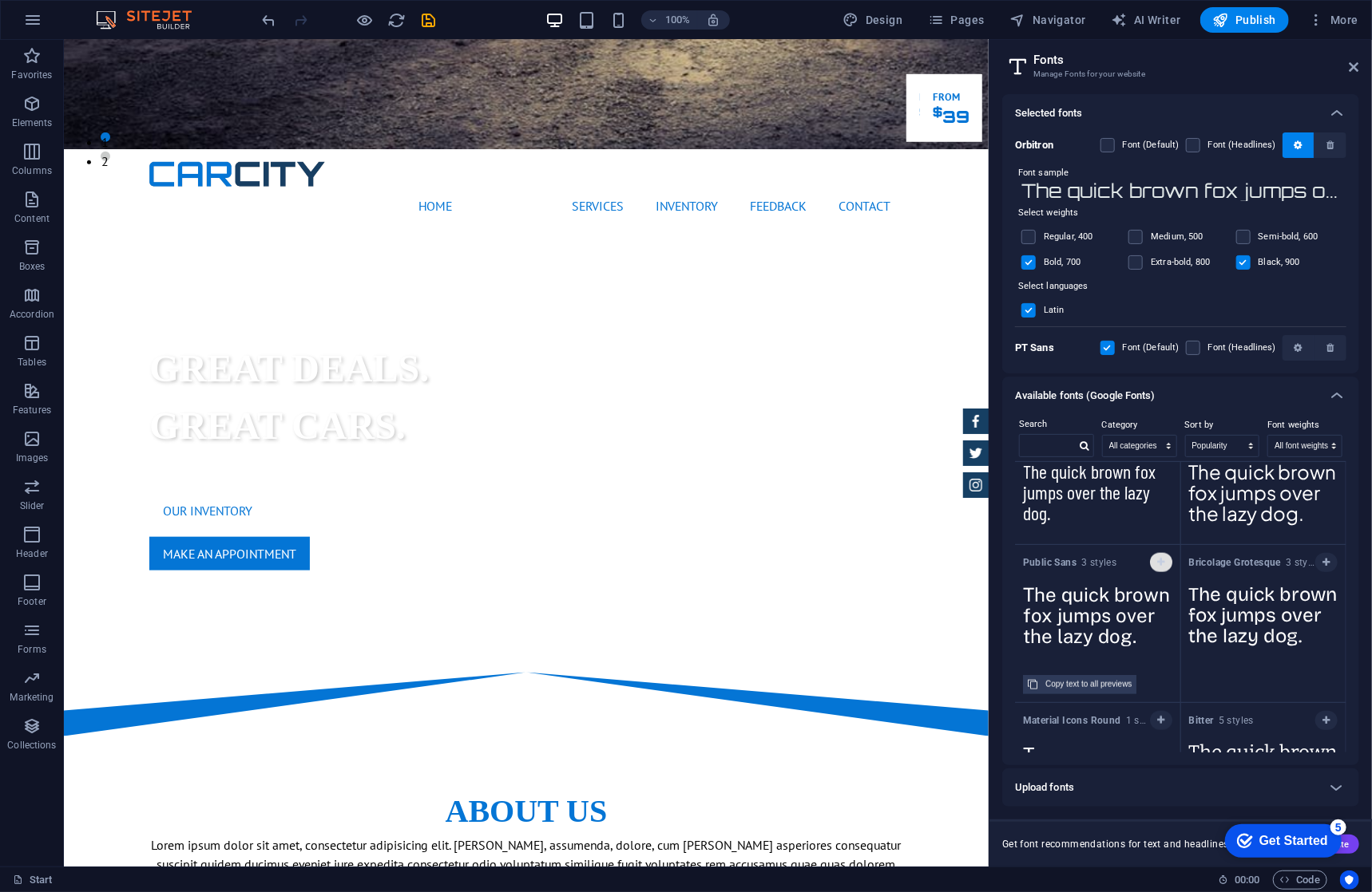
click at [1156, 558] on span "button" at bounding box center [1161, 562] width 10 height 10
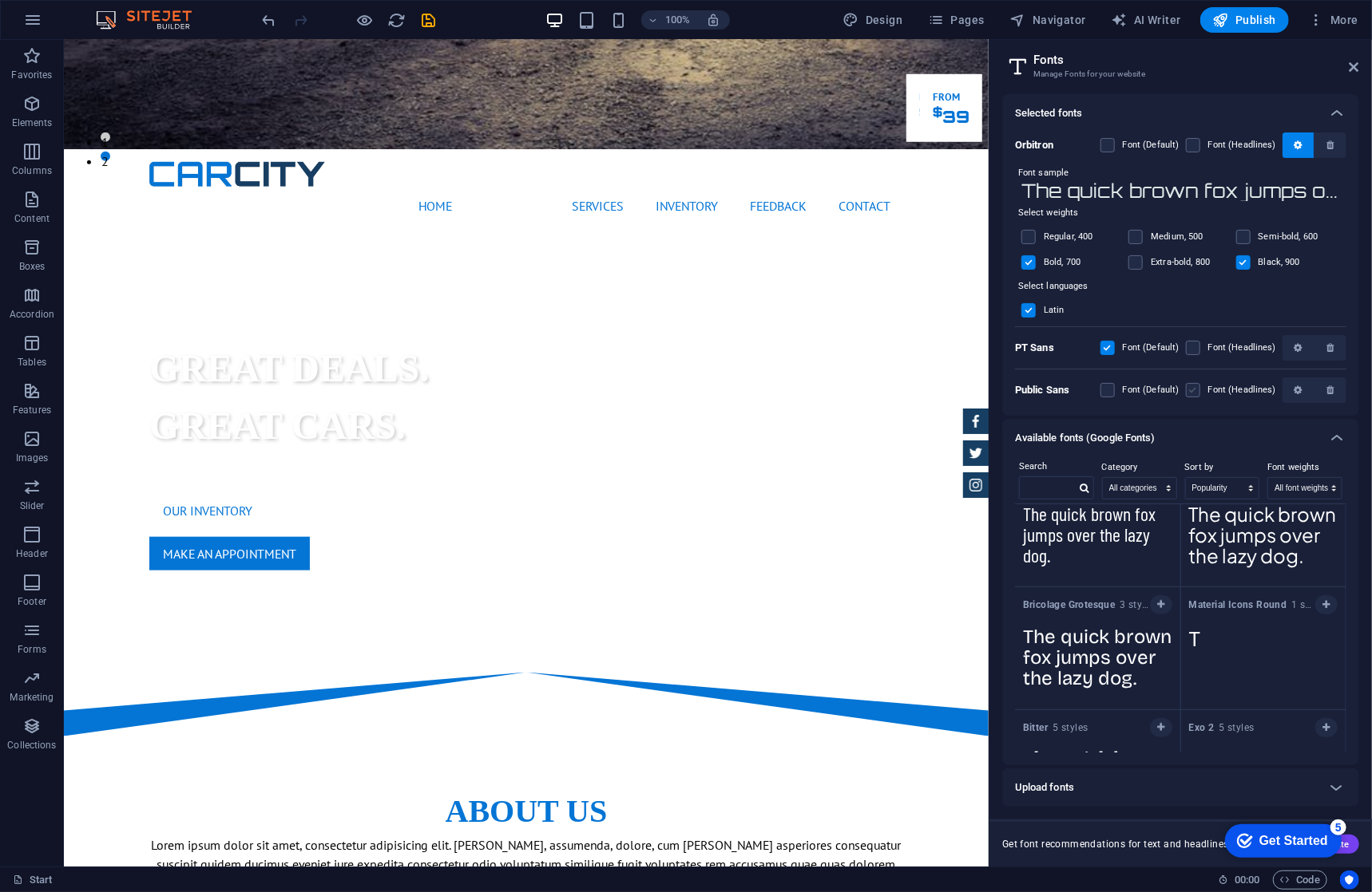
click at [1196, 392] on label at bounding box center [1193, 390] width 14 height 14
click at [0, 0] on Sans "checkbox" at bounding box center [0, 0] width 0 height 0
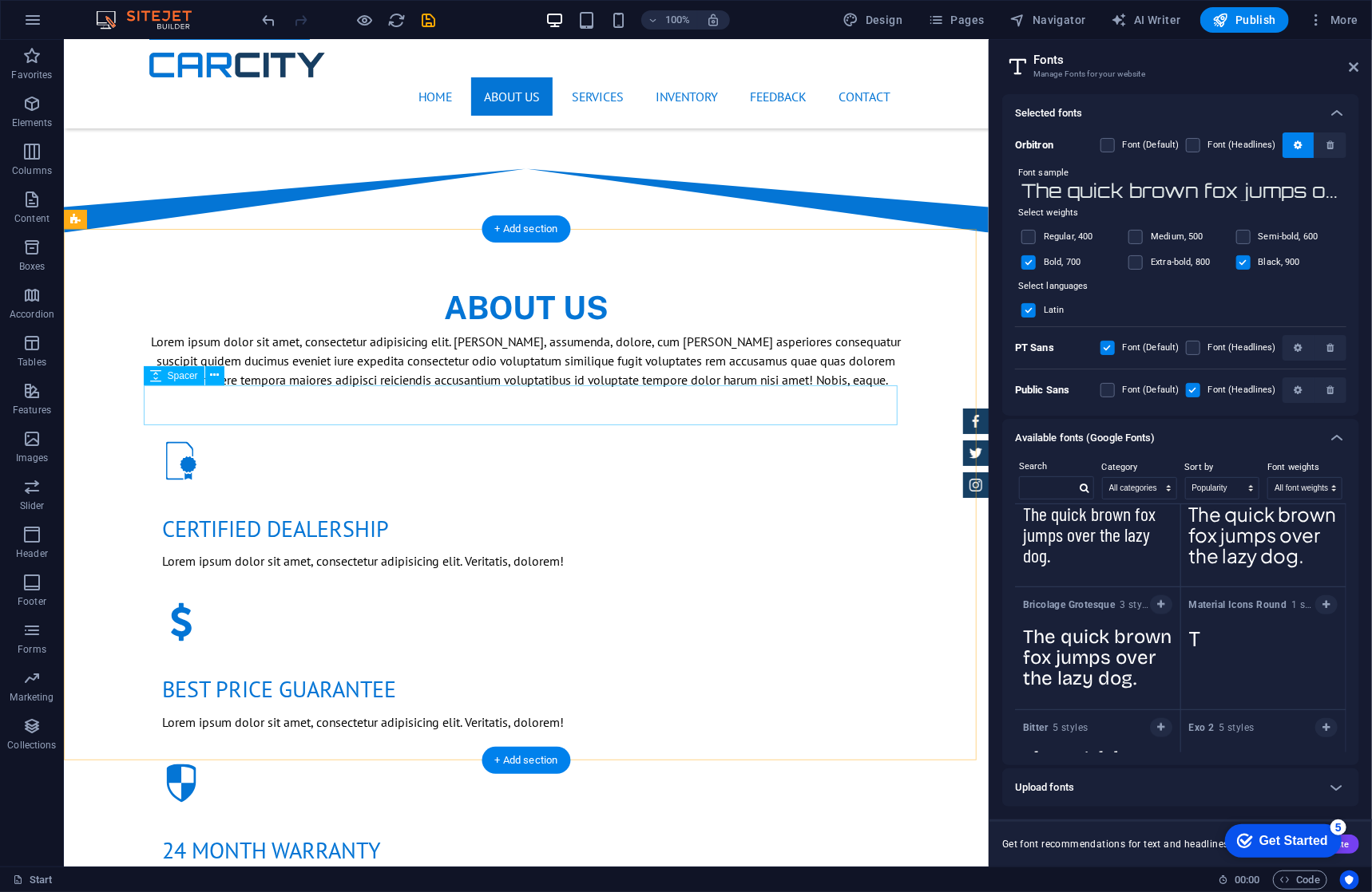
scroll to position [638, 0]
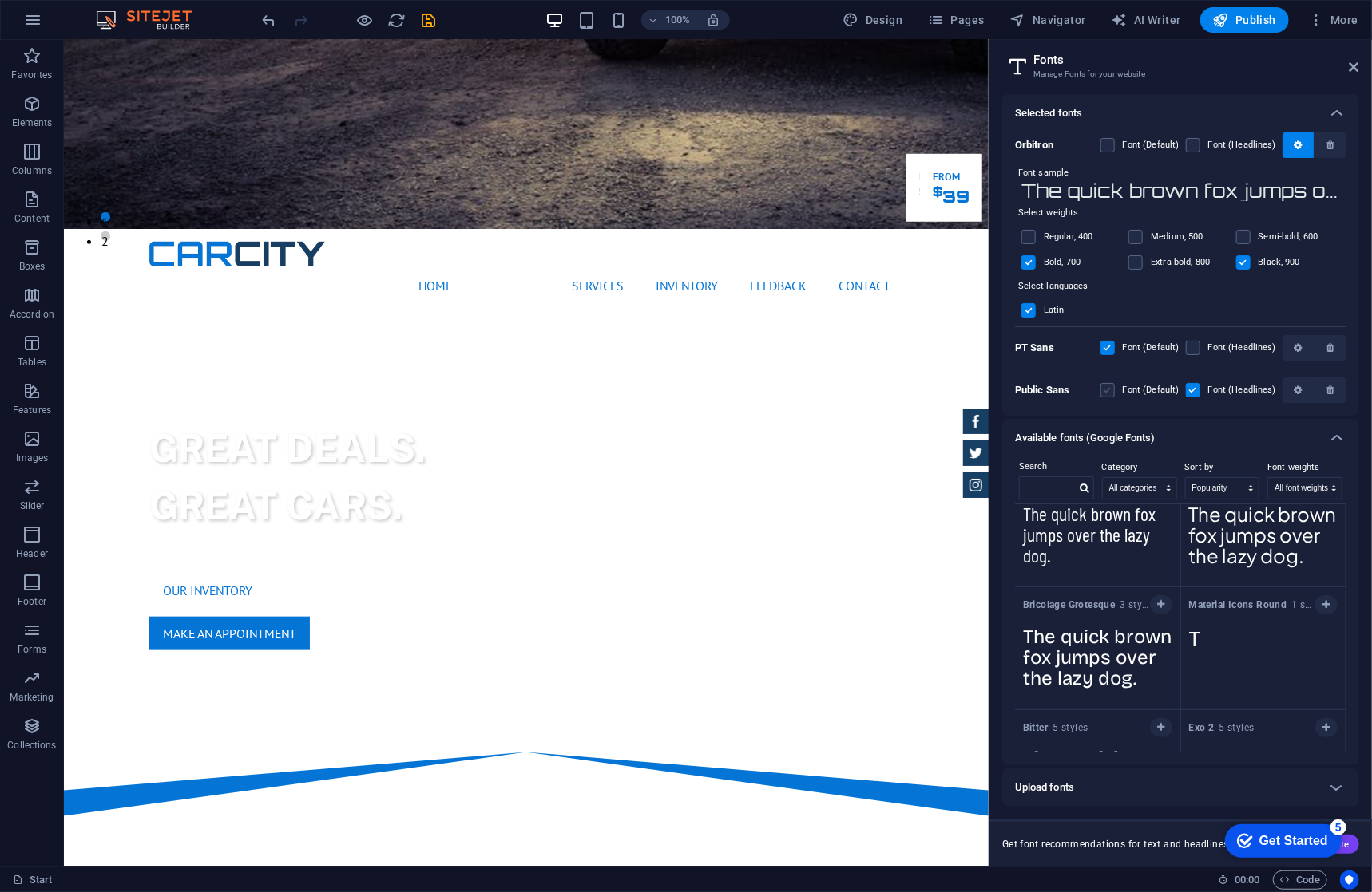
click at [1112, 390] on label at bounding box center [1107, 390] width 14 height 14
click at [0, 0] on Sans "checkbox" at bounding box center [0, 0] width 0 height 0
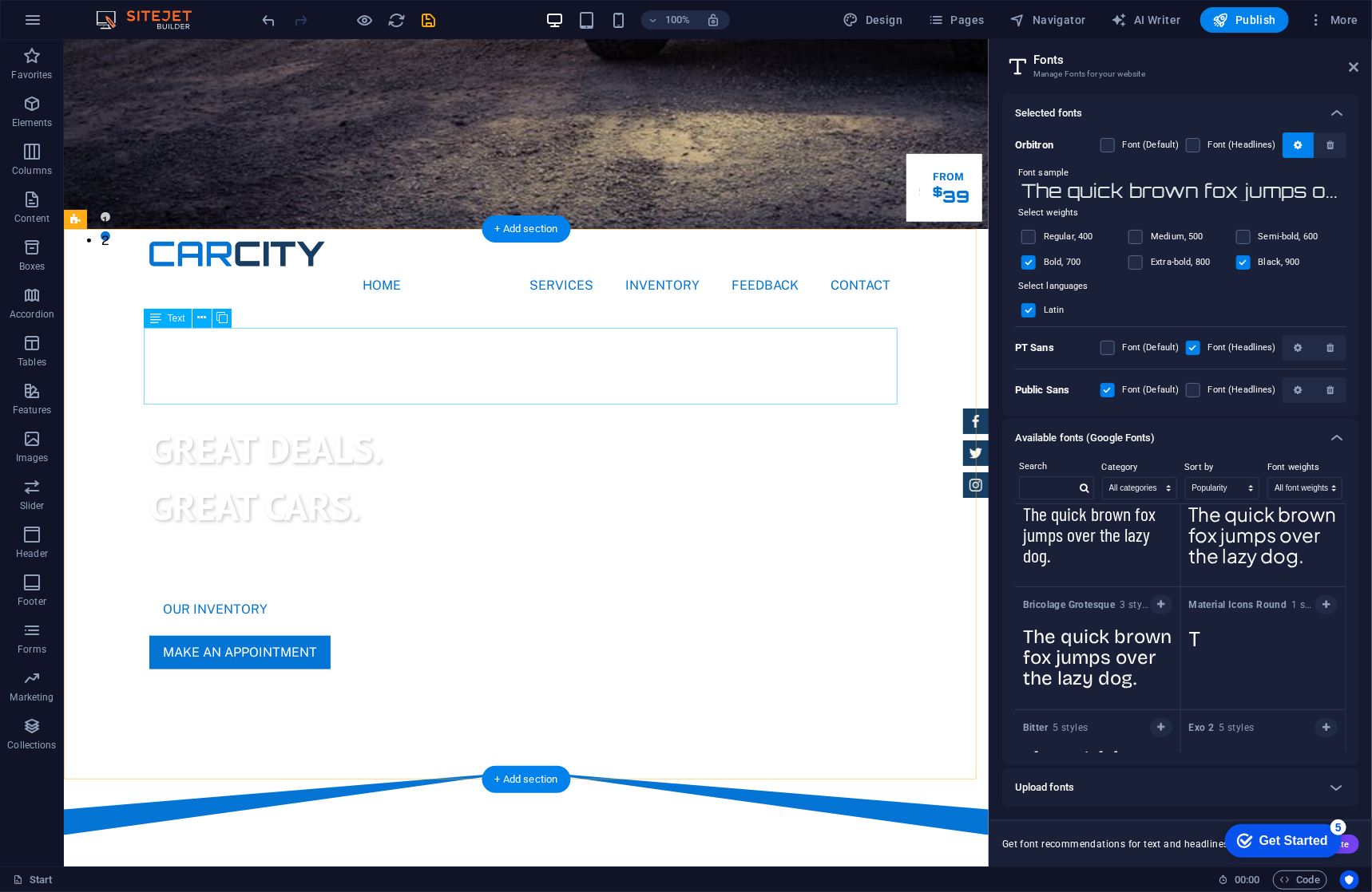
scroll to position [0, 0]
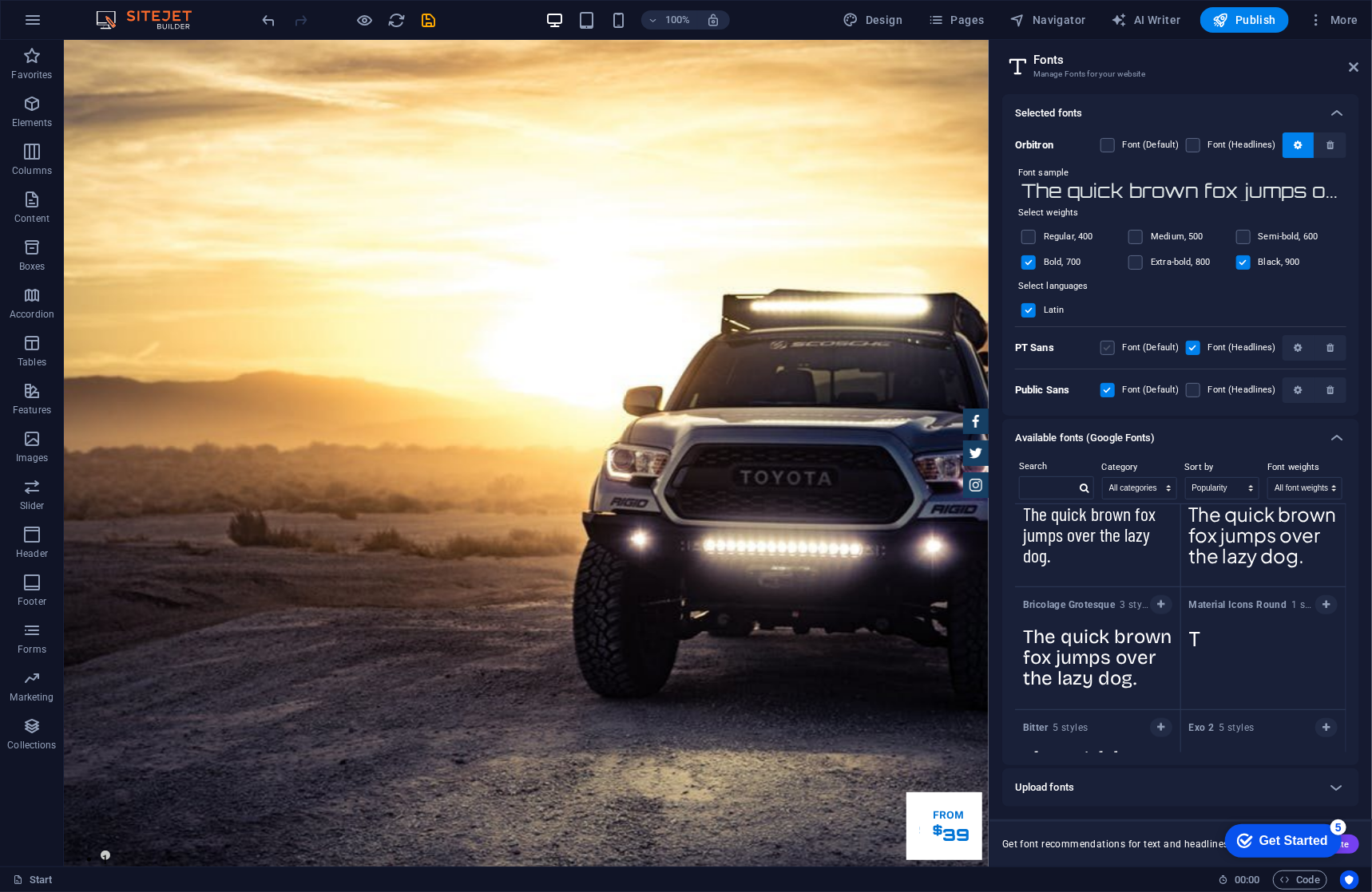
click at [1193, 387] on label at bounding box center [1193, 390] width 14 height 14
click at [0, 0] on Sans "checkbox" at bounding box center [0, 0] width 0 height 0
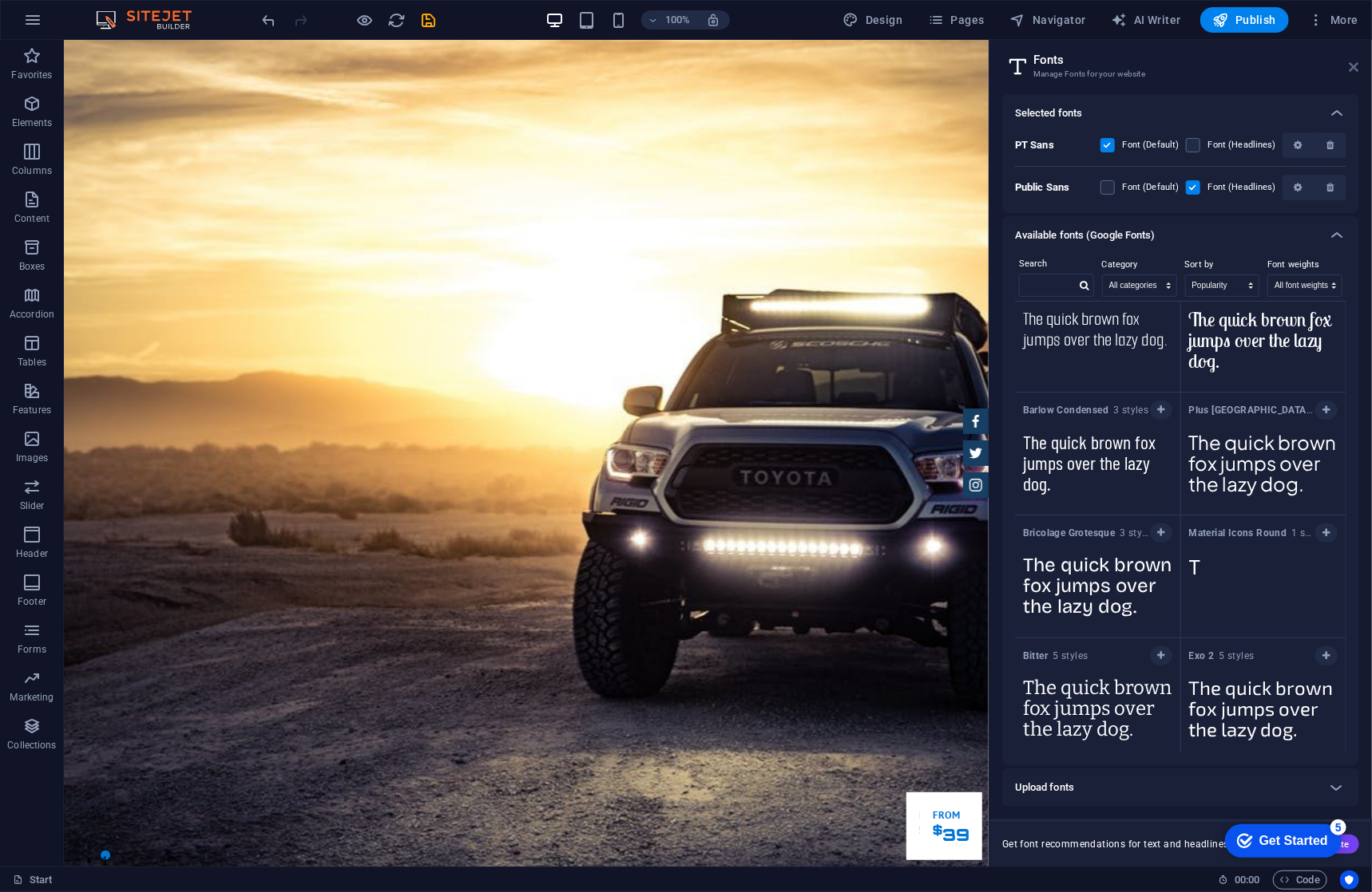
click at [1355, 69] on icon at bounding box center [1354, 67] width 10 height 13
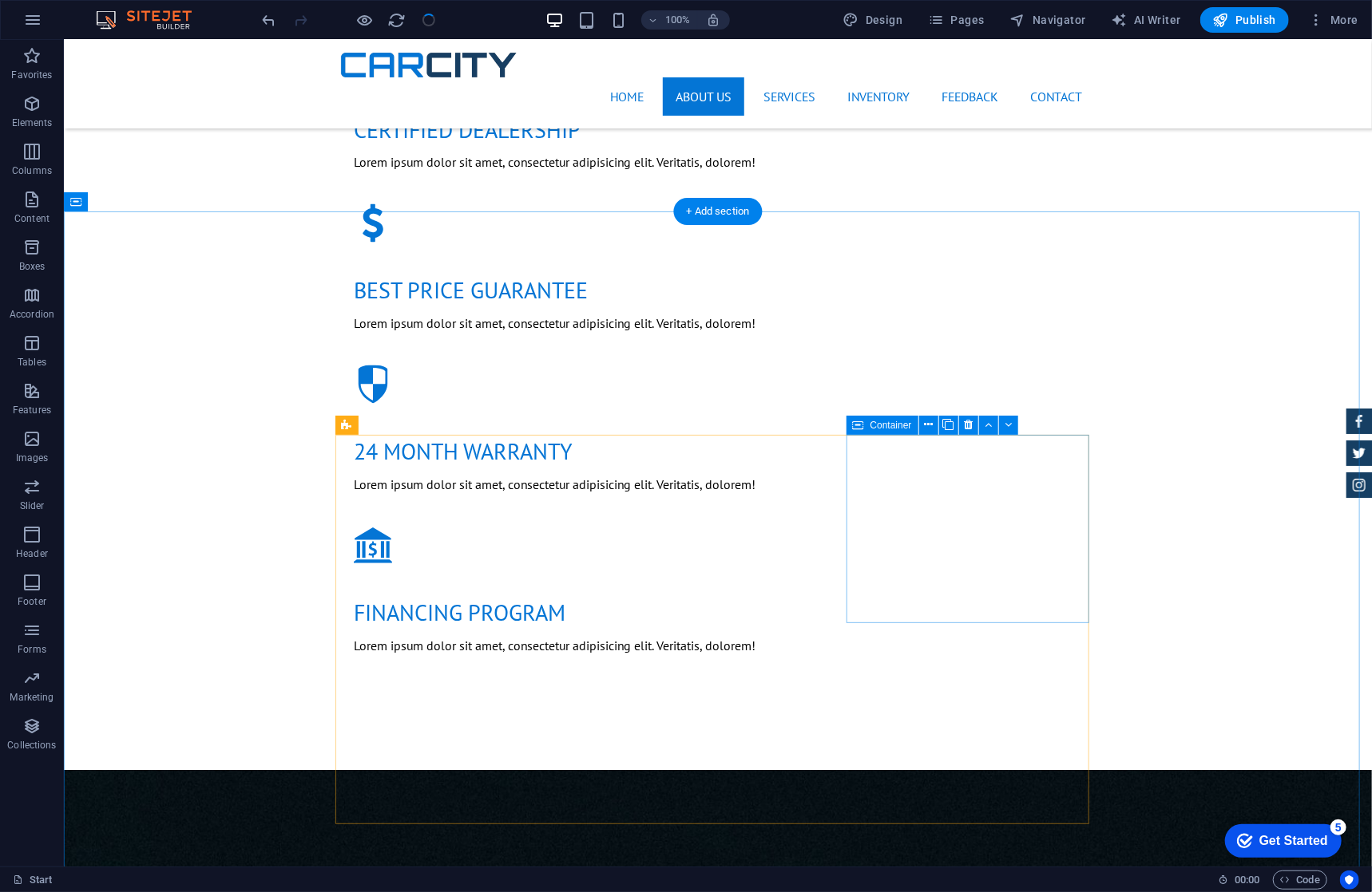
scroll to position [2315, 0]
